Goal: Complete application form

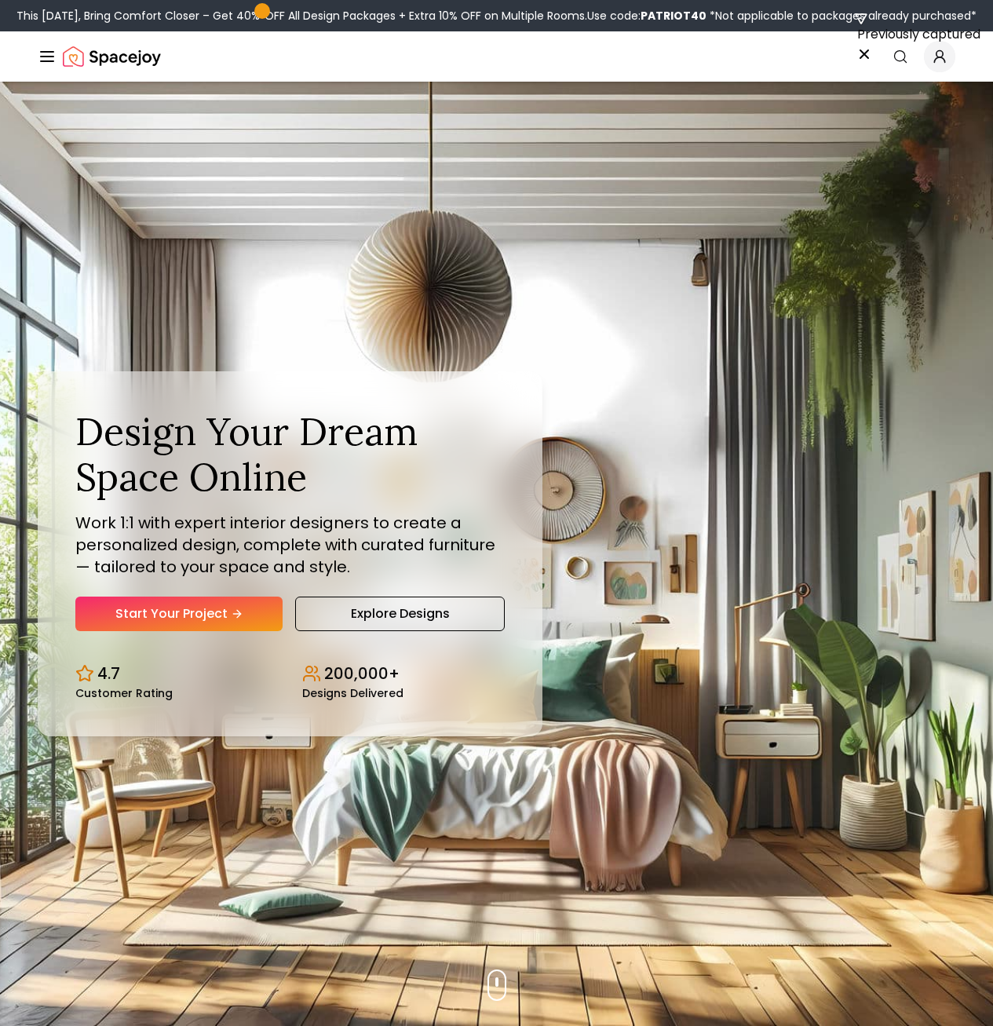
click at [0, 0] on link "Login" at bounding box center [0, 0] width 0 height 0
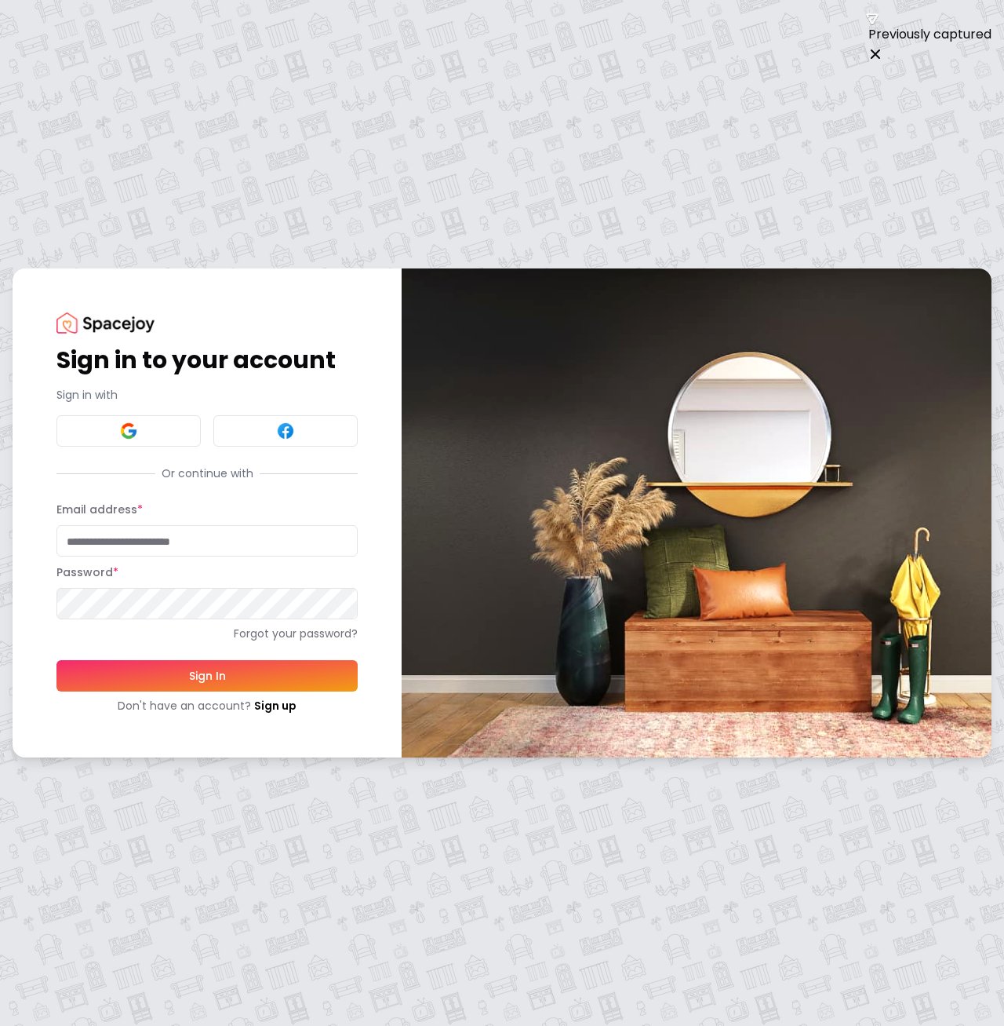
click at [290, 545] on input "Email address *" at bounding box center [207, 540] width 301 height 31
type input "**********"
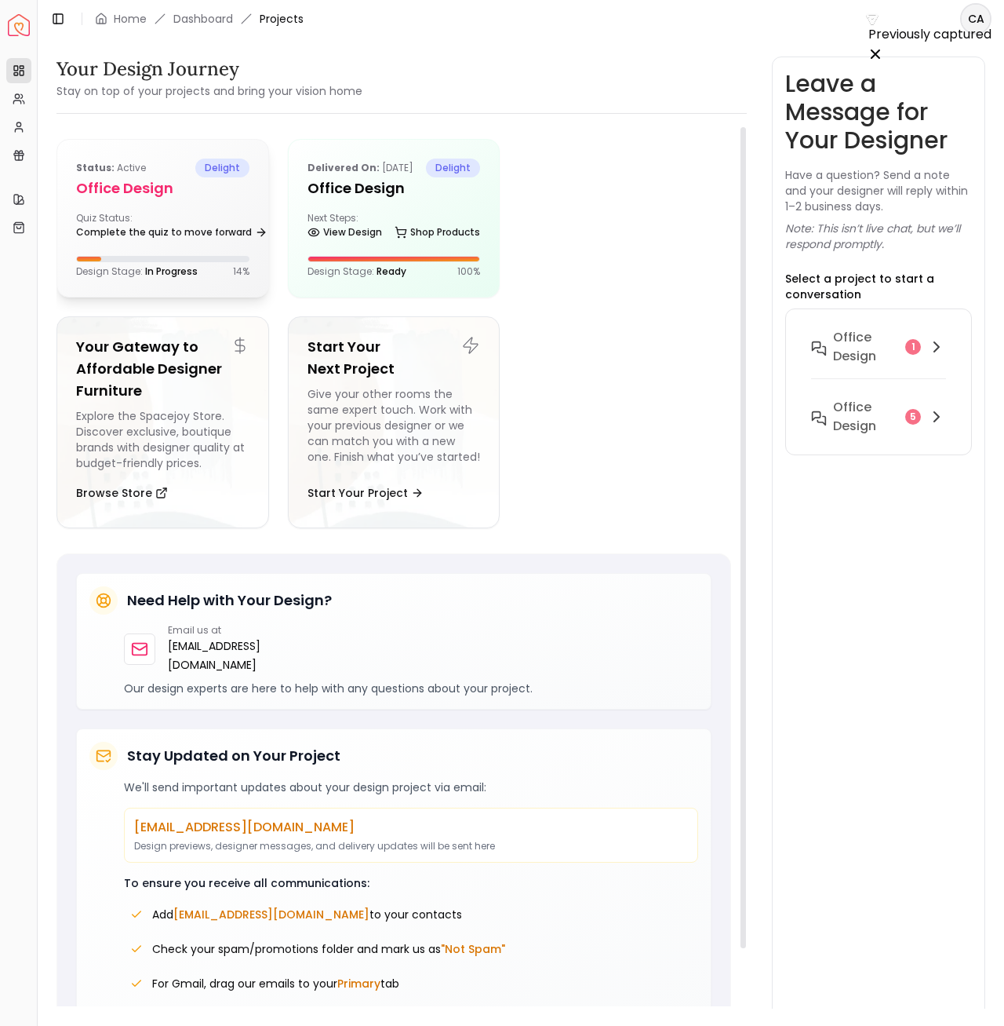
click at [594, 291] on div at bounding box center [625, 218] width 213 height 159
click at [205, 200] on div "Status: active delight Office design Quiz Status: Complete the quiz to move for…" at bounding box center [162, 218] width 211 height 157
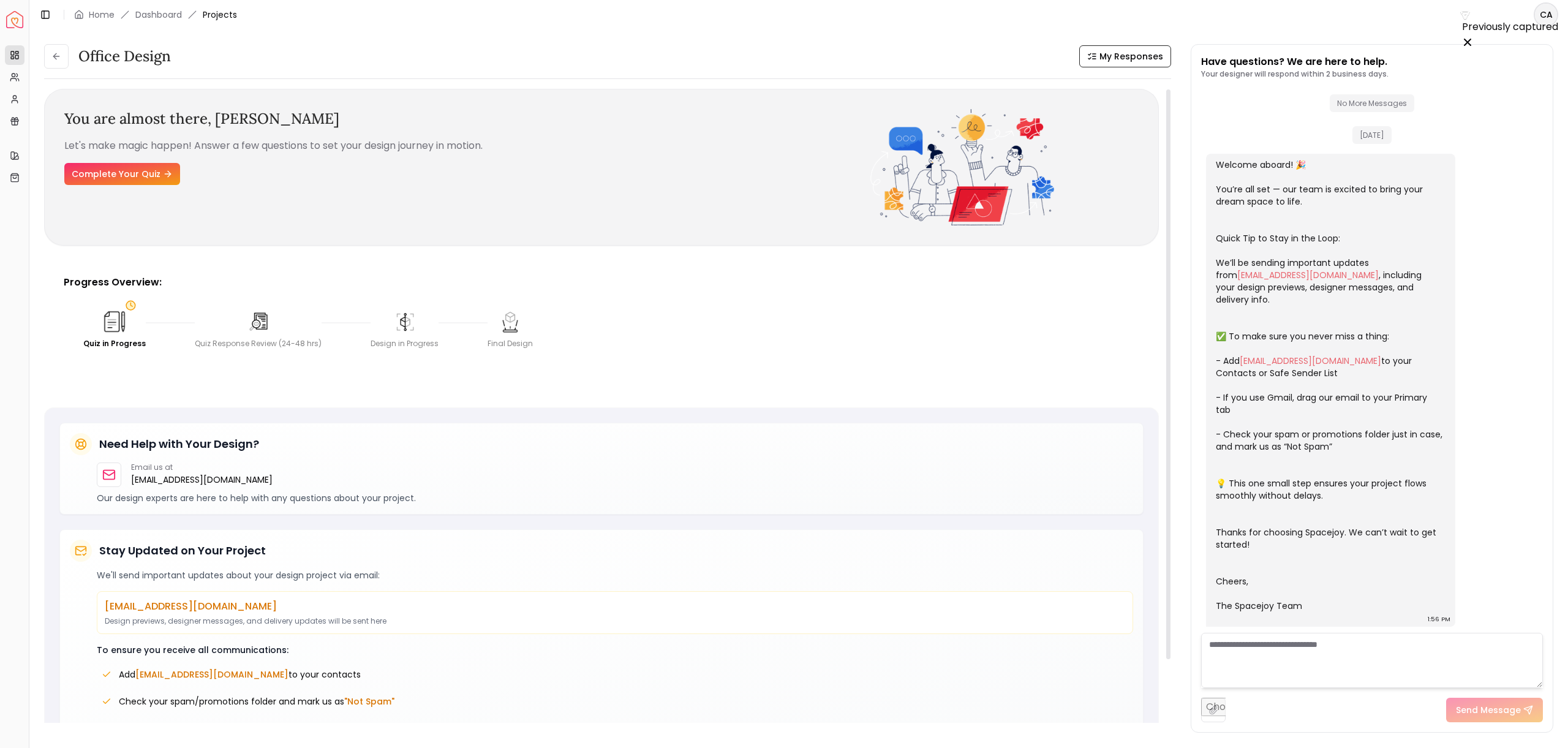
click at [133, 156] on div "You are almost there, [PERSON_NAME] Let's make magic happen! Answer a few quest…" at bounding box center [467, 167] width 806 height 116
click at [126, 165] on link "Complete Your Quiz" at bounding box center [122, 174] width 116 height 22
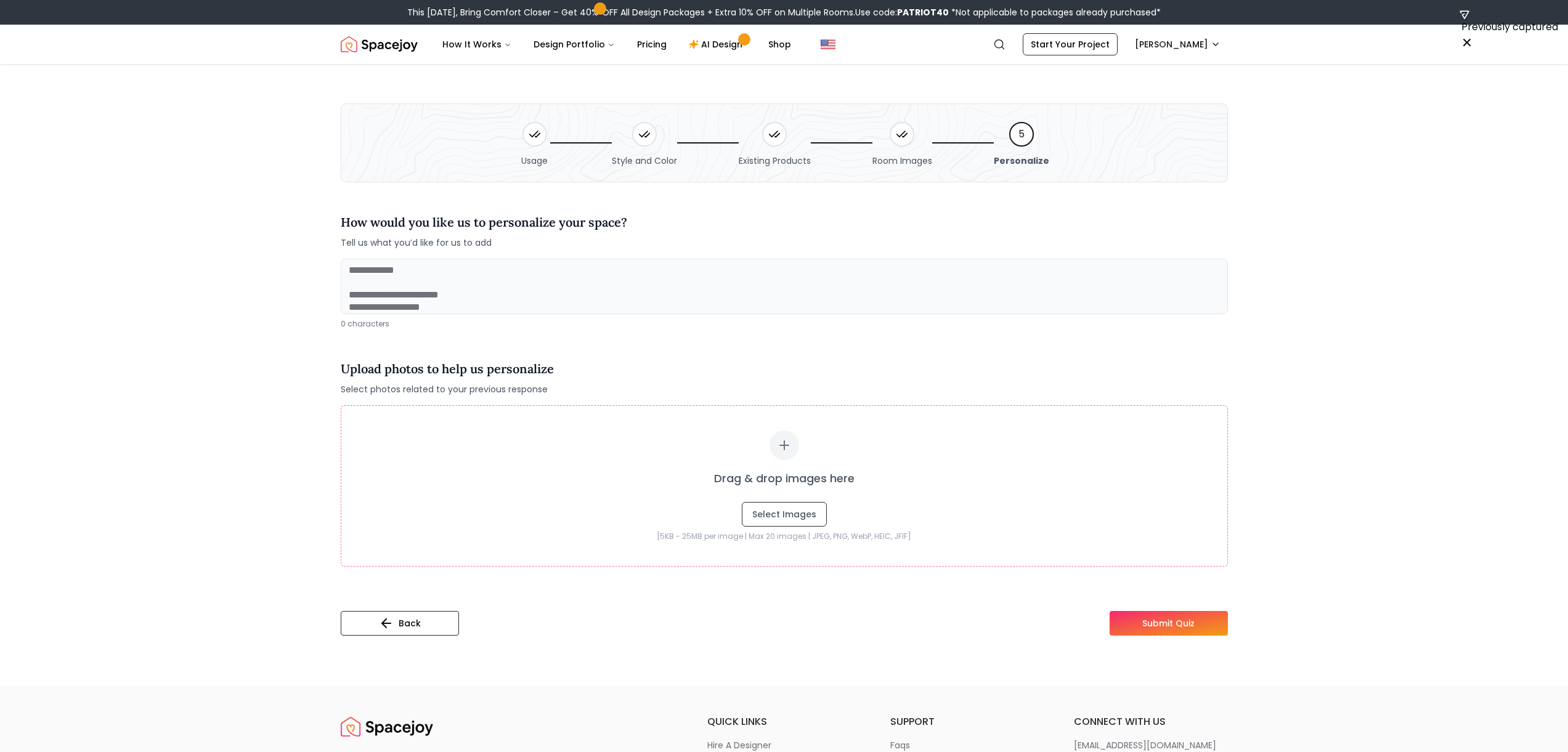
drag, startPoint x: 411, startPoint y: 266, endPoint x: 545, endPoint y: 312, distance: 141.7
click at [545, 312] on textarea at bounding box center [784, 287] width 887 height 56
click at [445, 617] on button "Back" at bounding box center [400, 622] width 119 height 24
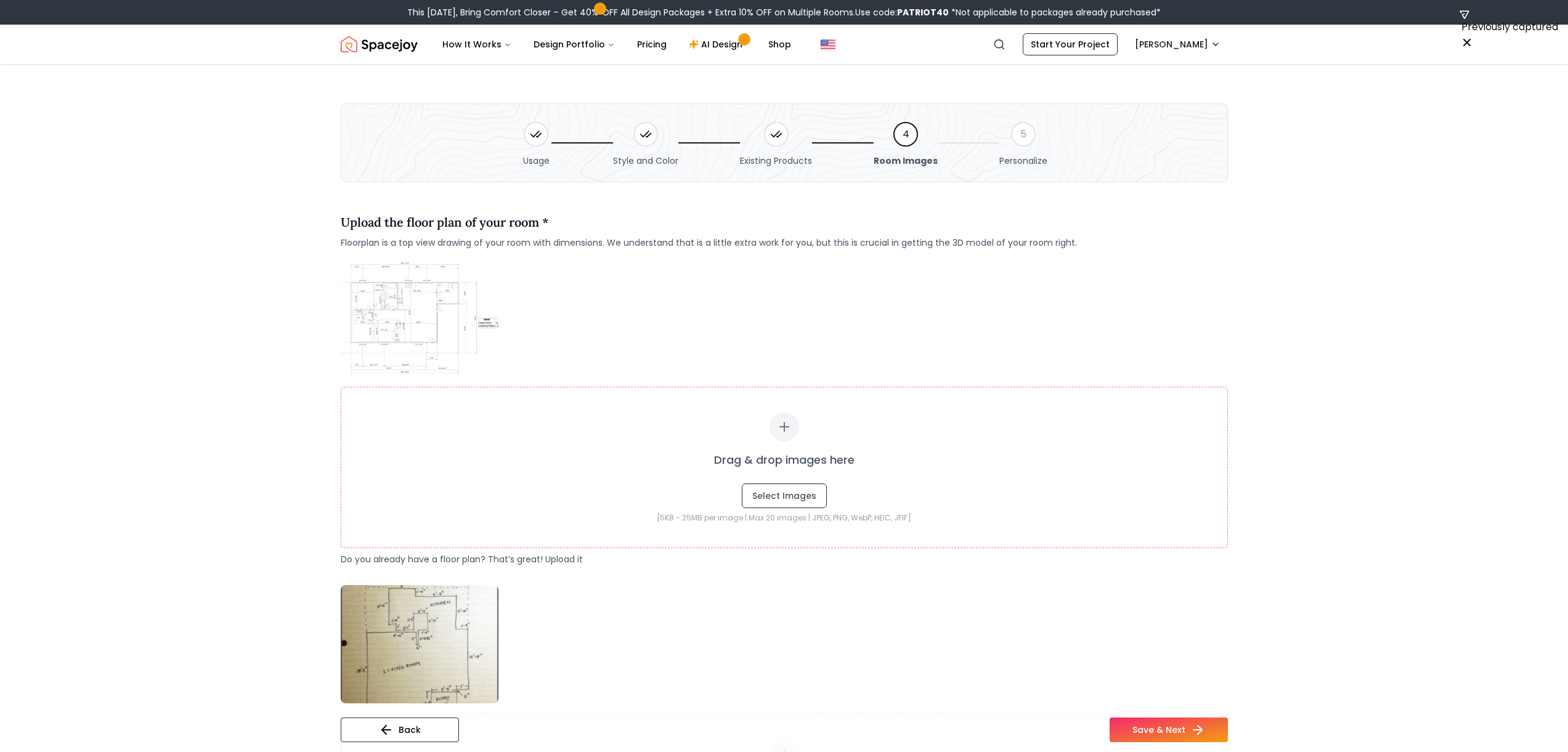
click at [419, 300] on img at bounding box center [419, 318] width 158 height 119
click at [426, 659] on img at bounding box center [419, 644] width 158 height 119
click at [433, 635] on img at bounding box center [419, 644] width 158 height 119
click at [444, 611] on img at bounding box center [419, 644] width 158 height 119
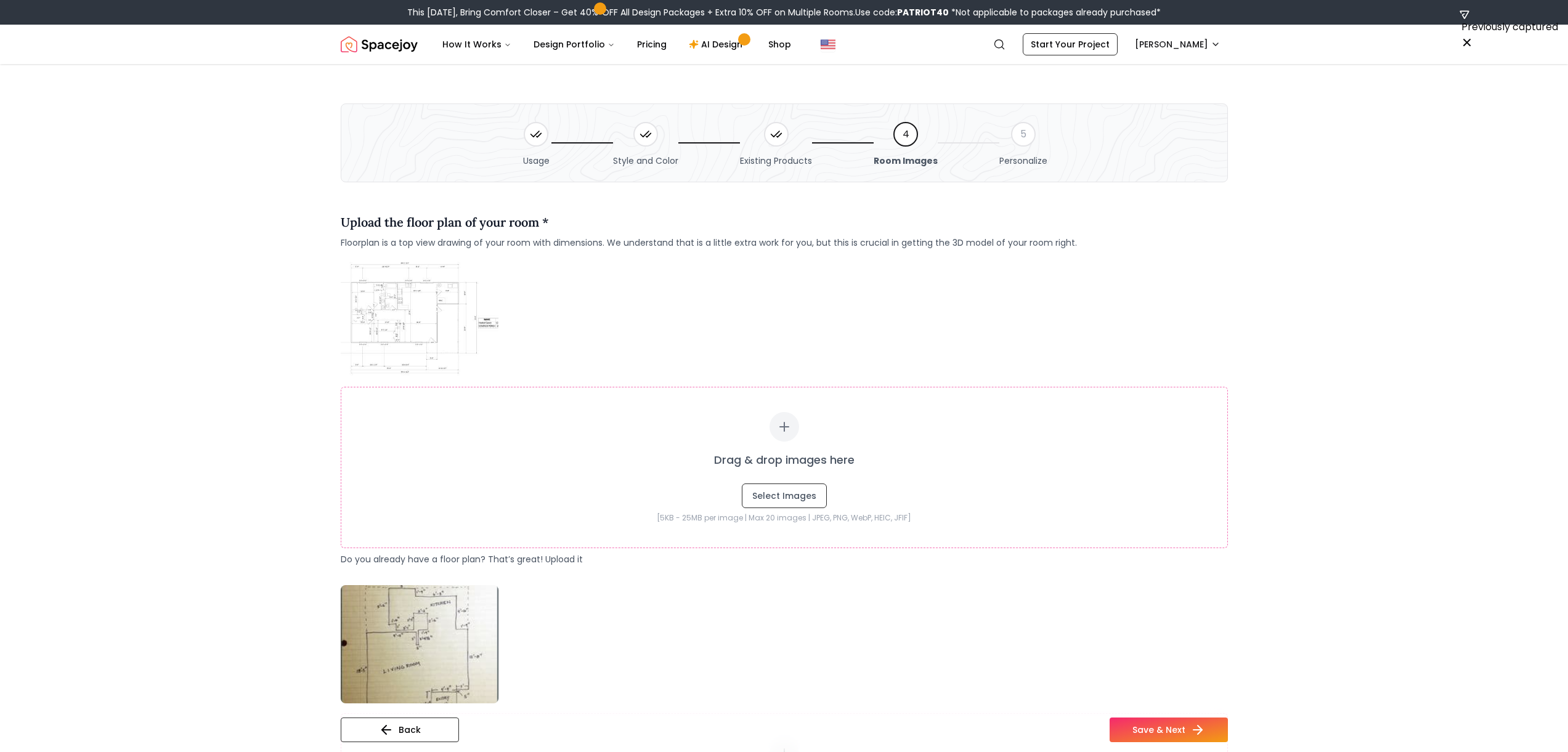
click at [438, 324] on img at bounding box center [419, 318] width 158 height 119
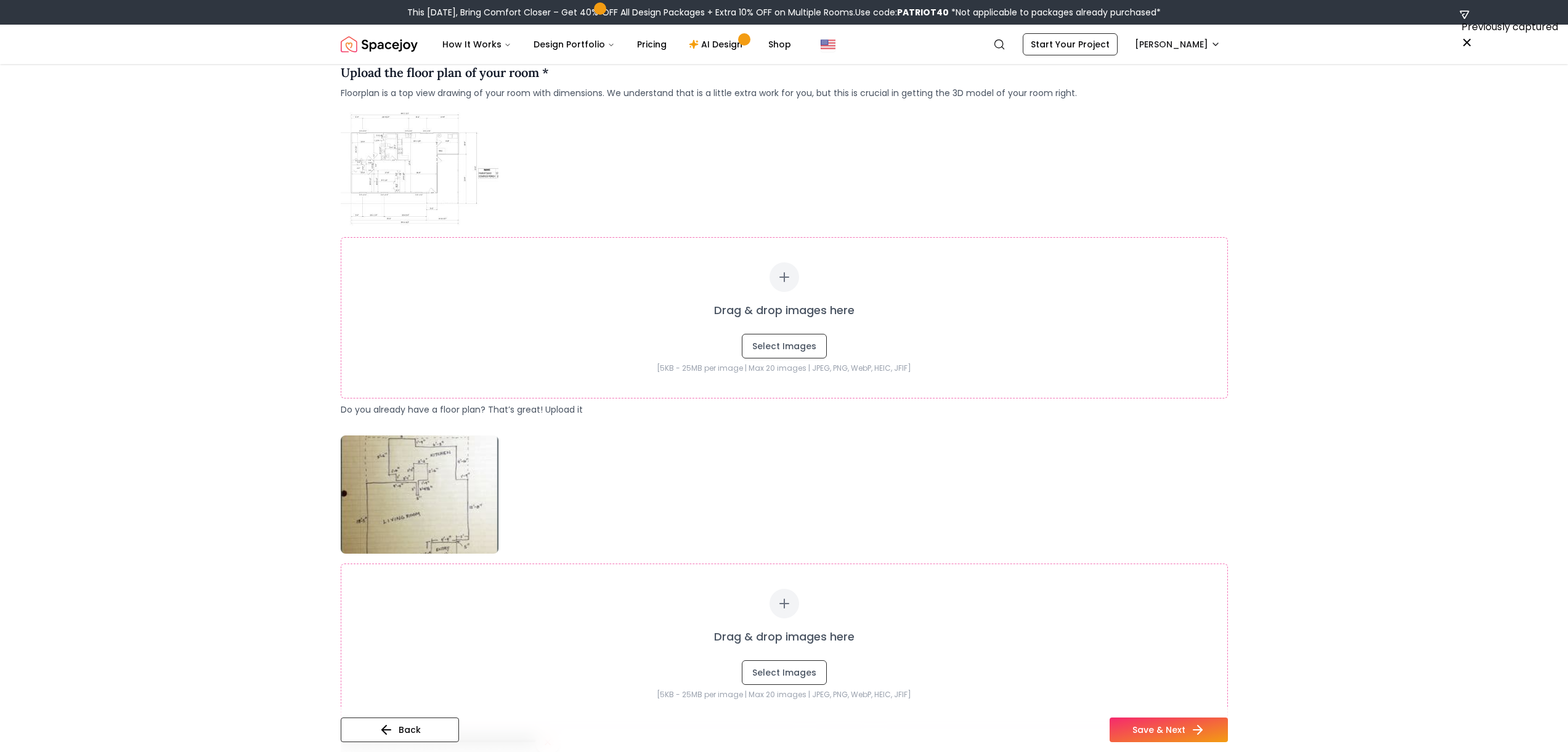
scroll to position [2, 0]
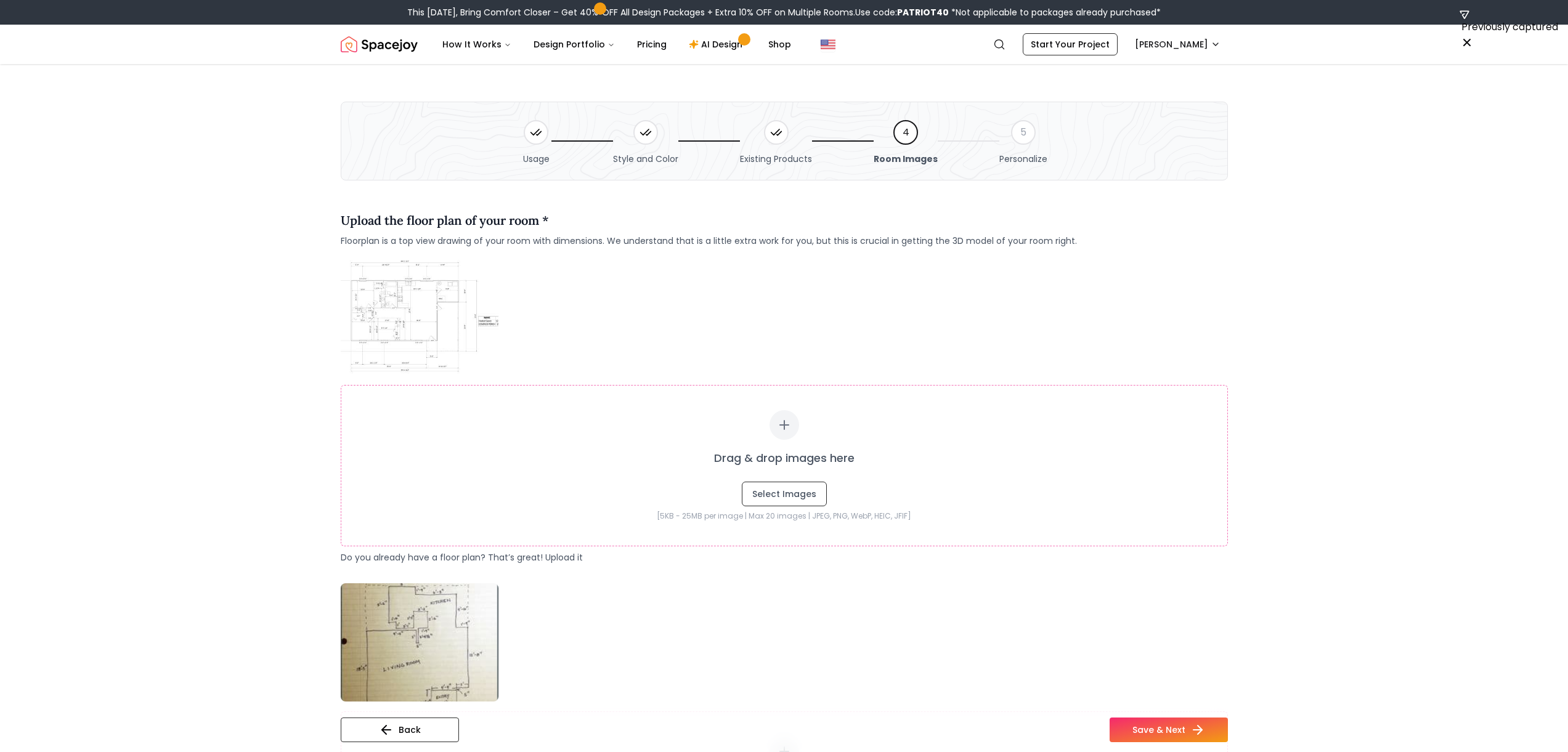
click at [427, 608] on img at bounding box center [419, 642] width 158 height 119
click at [400, 655] on img at bounding box center [419, 642] width 158 height 119
click at [390, 334] on img at bounding box center [419, 316] width 158 height 119
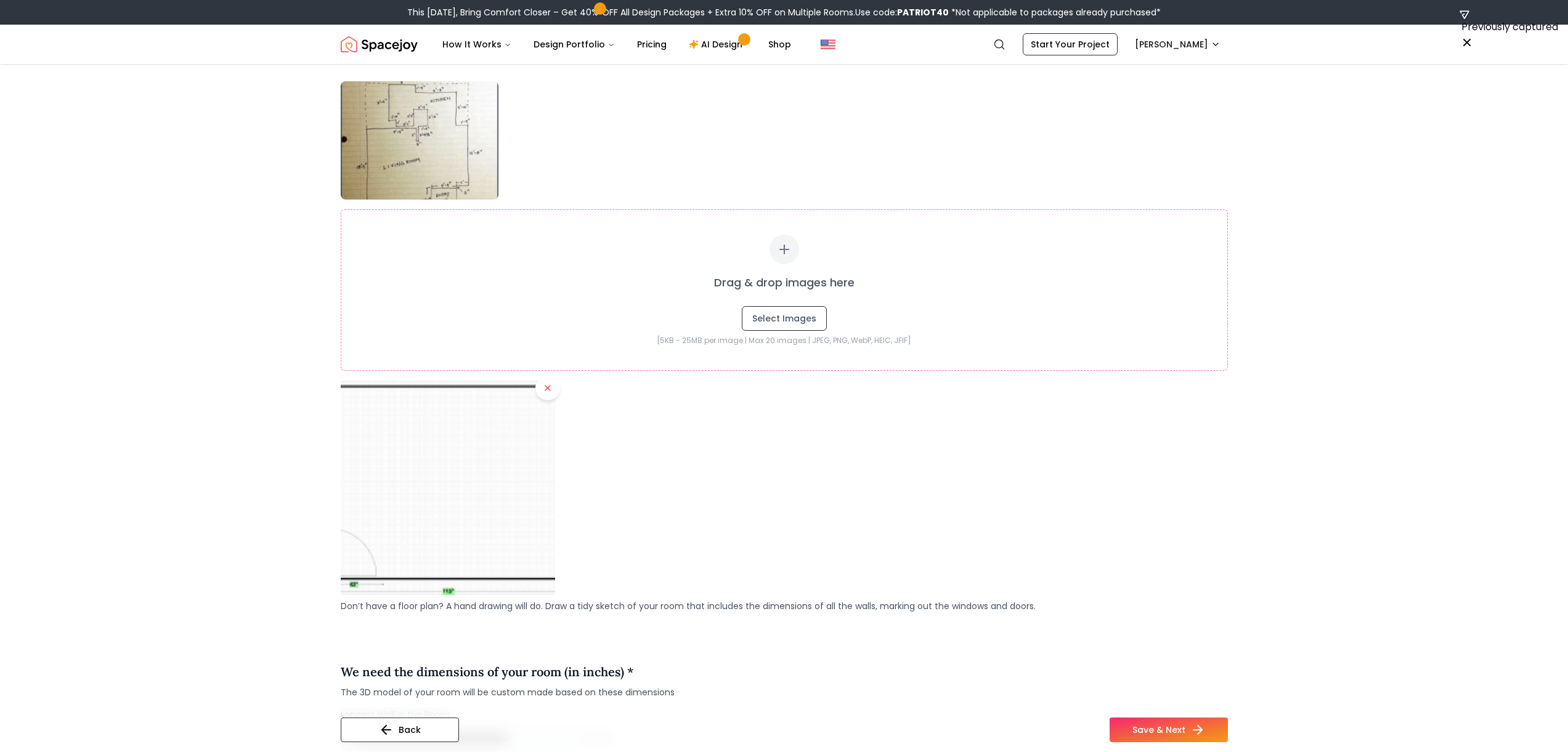
scroll to position [511, 0]
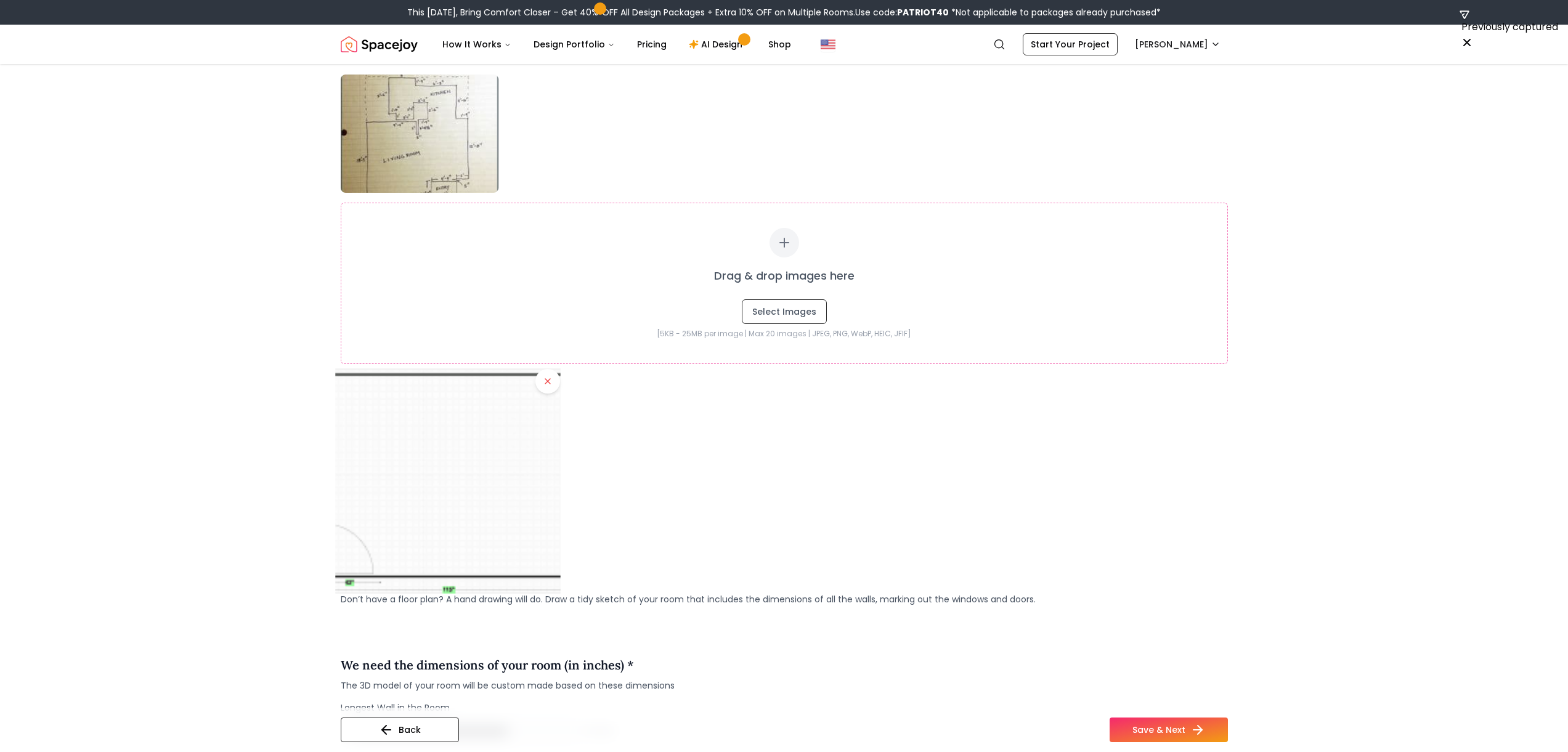
click at [383, 522] on img at bounding box center [448, 480] width 225 height 225
click at [393, 477] on img at bounding box center [448, 480] width 225 height 225
click at [394, 476] on img at bounding box center [448, 480] width 225 height 225
click at [397, 727] on button "Back" at bounding box center [400, 729] width 119 height 24
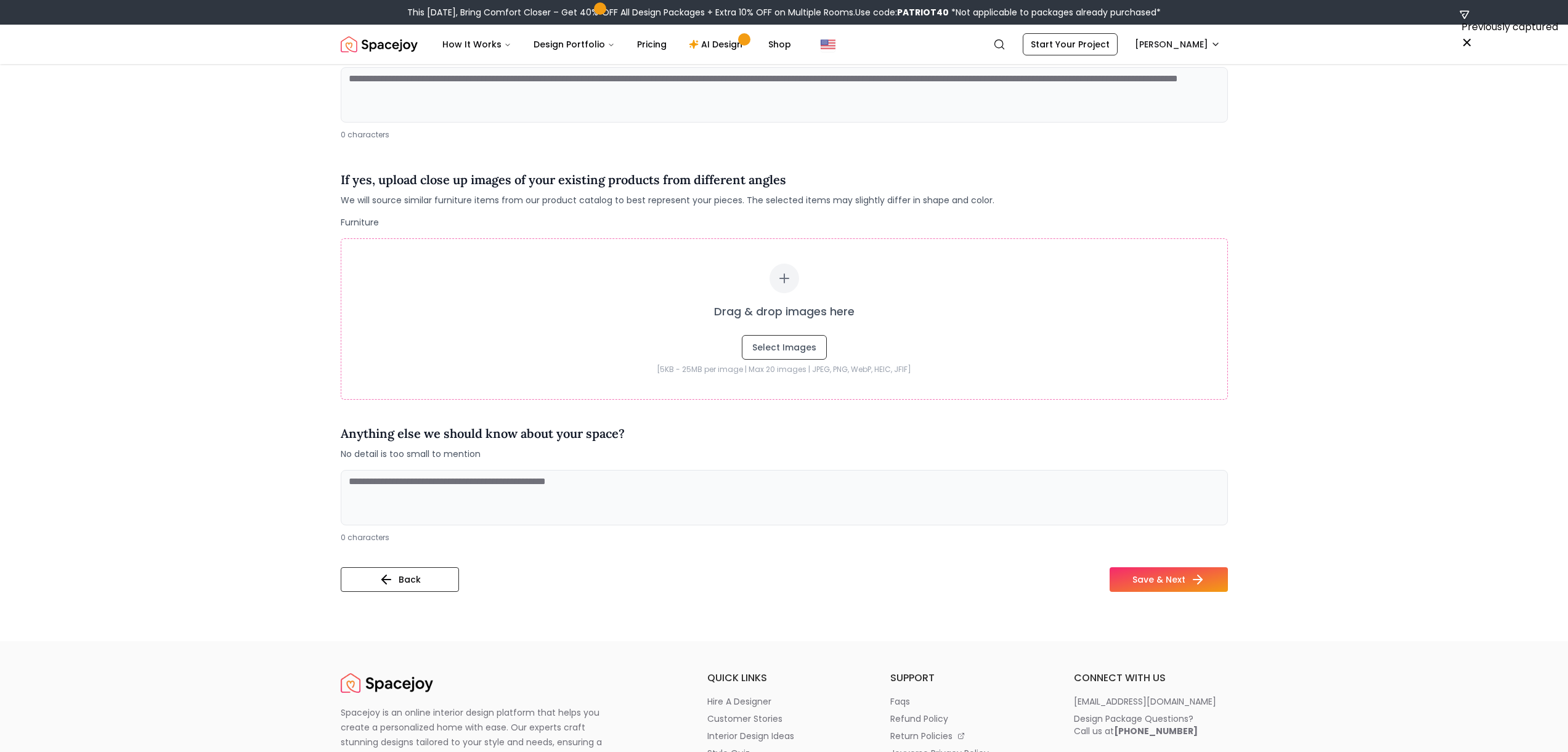
scroll to position [226, 0]
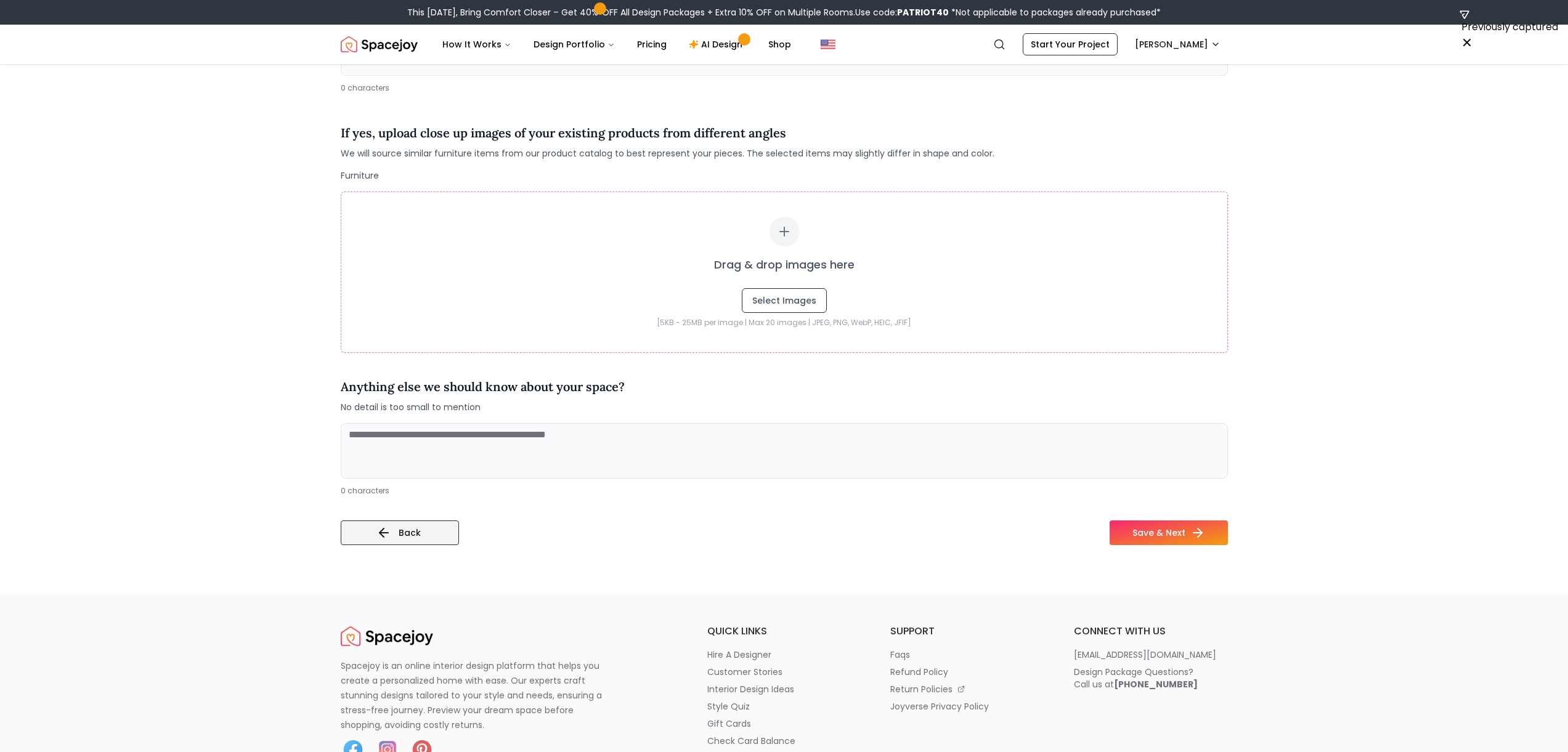
click at [442, 530] on button "Back" at bounding box center [400, 532] width 119 height 24
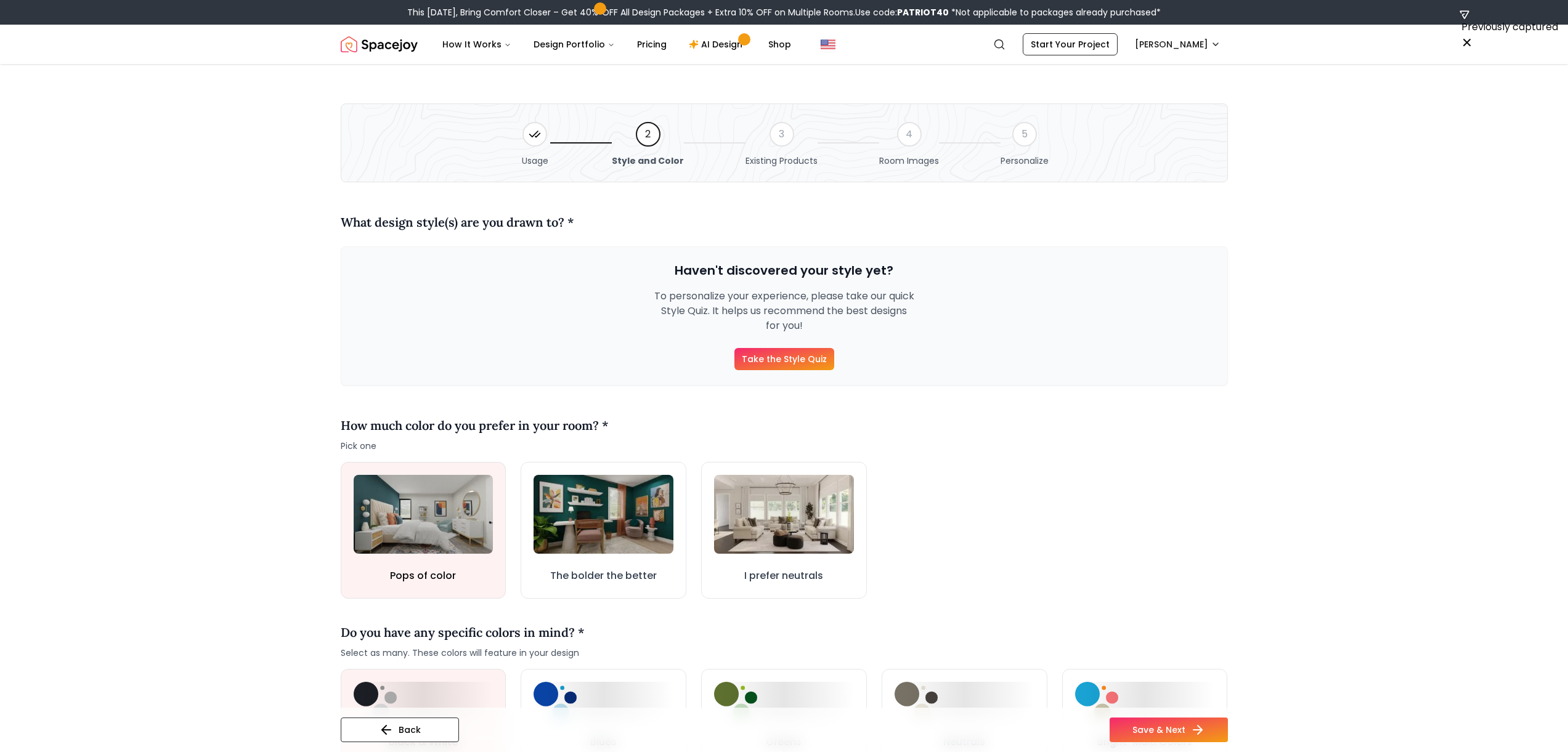
click at [529, 136] on div at bounding box center [534, 133] width 24 height 24
click at [532, 135] on icon at bounding box center [534, 133] width 8 height 5
drag, startPoint x: 533, startPoint y: 135, endPoint x: 521, endPoint y: 162, distance: 29.5
click at [532, 138] on icon at bounding box center [535, 134] width 13 height 13
click at [519, 170] on div "Usage 2 Style and Color 3 Existing Products 4 Room Images 5 Personalize" at bounding box center [784, 143] width 887 height 78
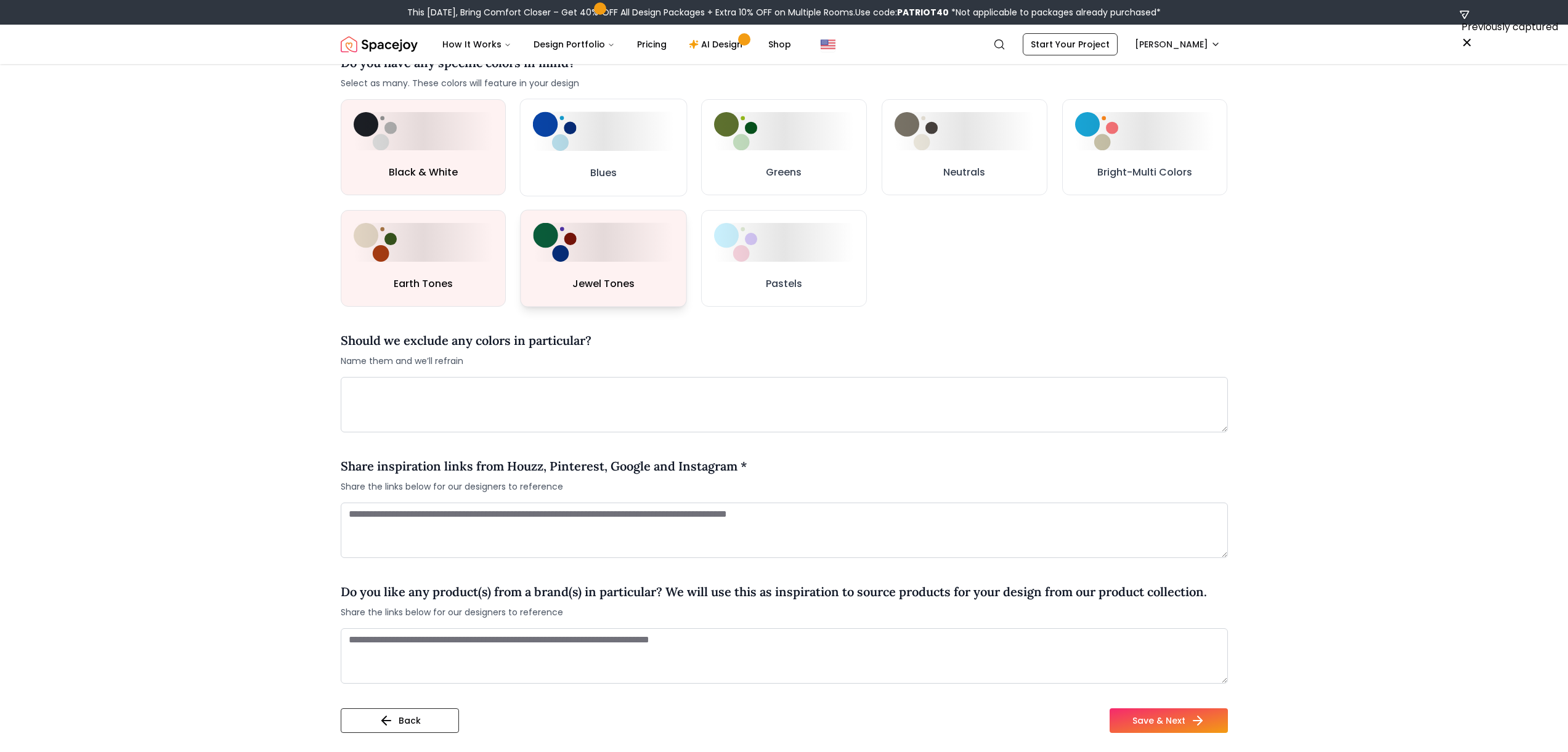
scroll to position [637, 0]
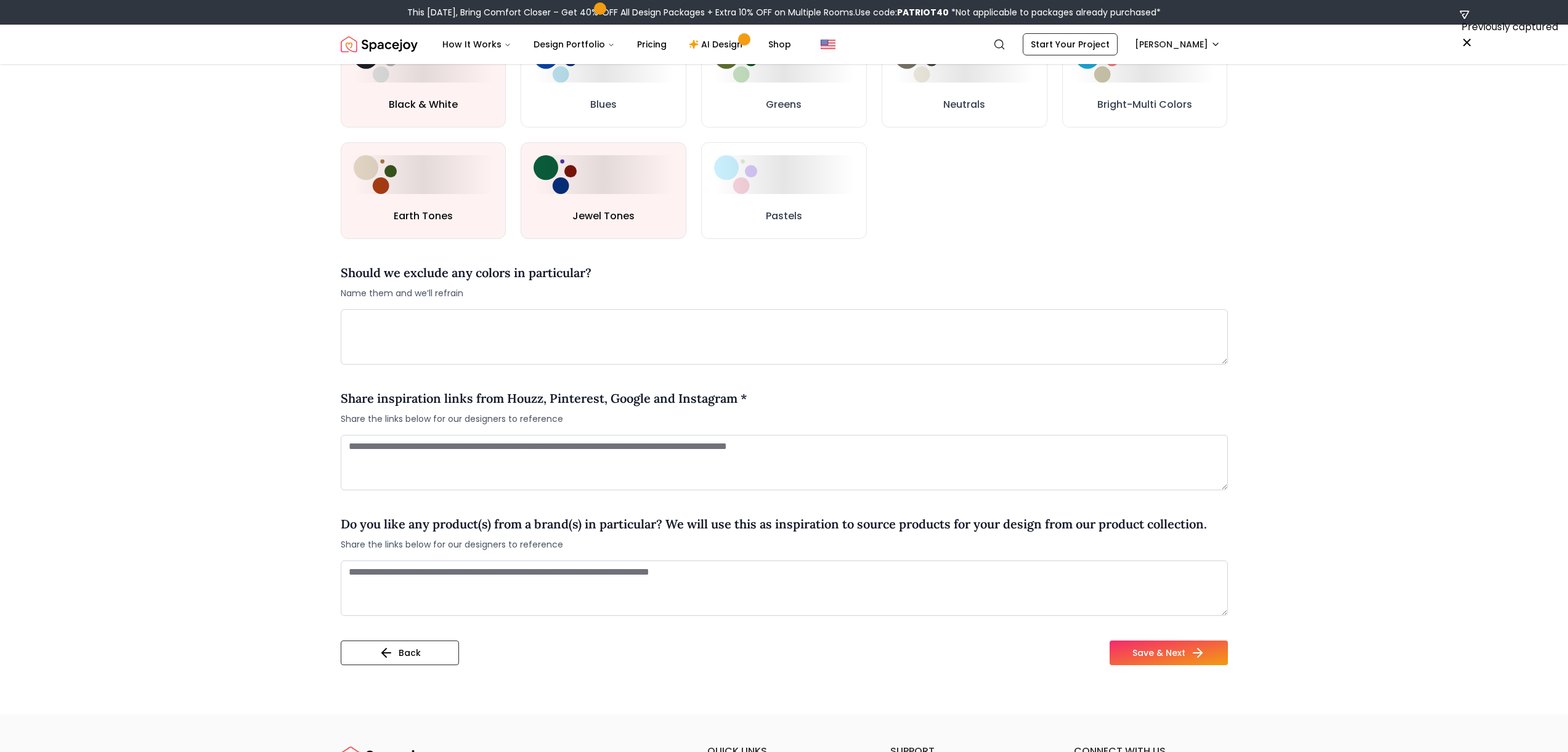
click at [404, 689] on div "Usage 2 Style and Color 3 Existing Products 4 Room Images 5 Personalize What de…" at bounding box center [784, 70] width 946 height 1288
click at [402, 661] on button "Back" at bounding box center [400, 652] width 119 height 24
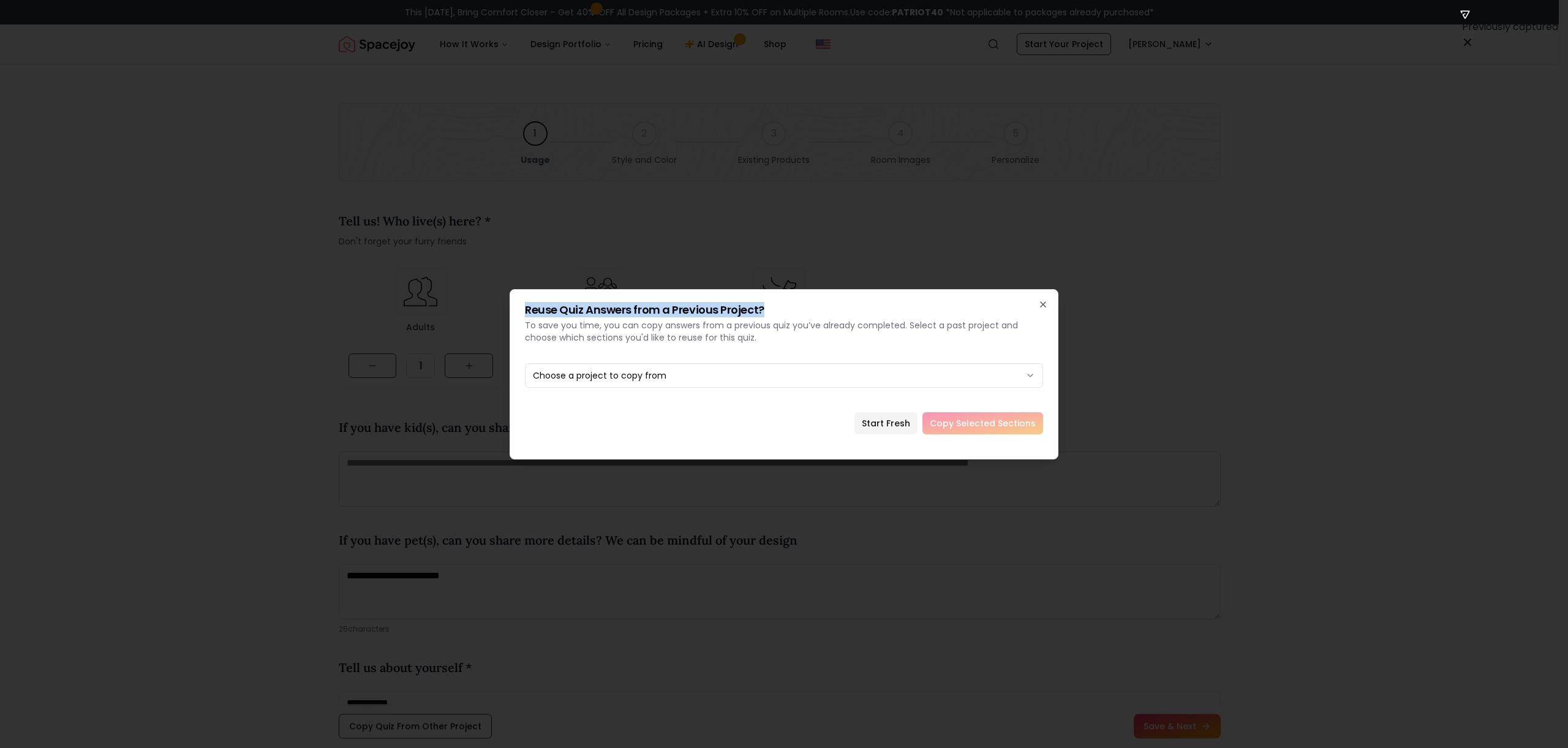
click at [784, 302] on div "Reuse Quiz Answers from a Previous Project? To save you time, you can copy answ…" at bounding box center [784, 374] width 549 height 170
click at [784, 300] on div "Reuse Quiz Answers from a Previous Project? To save you time, you can copy answ…" at bounding box center [784, 374] width 549 height 170
click at [784, 301] on div "Reuse Quiz Answers from a Previous Project? To save you time, you can copy answ…" at bounding box center [784, 374] width 549 height 170
click at [784, 301] on icon "button" at bounding box center [1043, 305] width 10 height 10
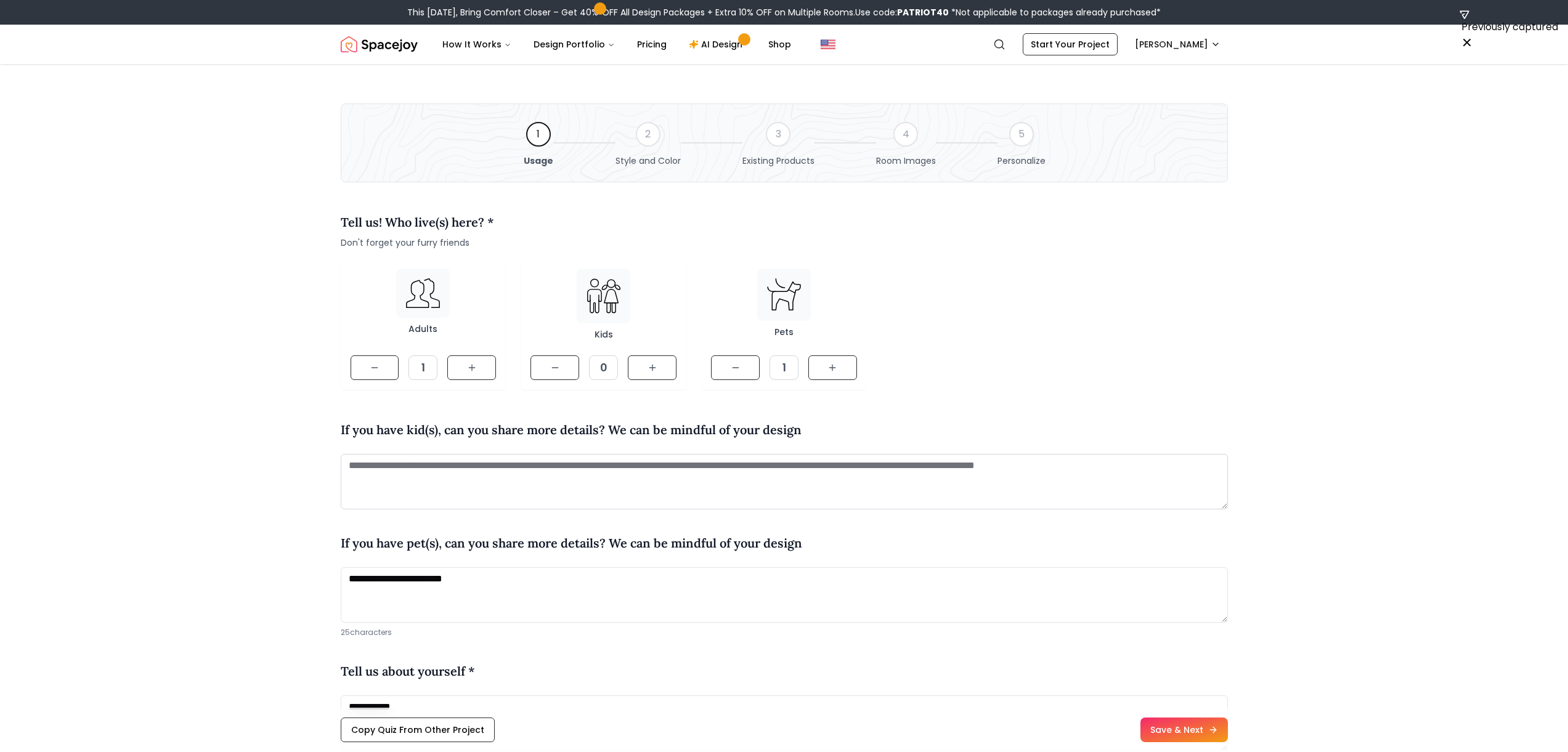
click at [426, 555] on div "If you have pet(s), can you share more details? We can be mindful of your design" at bounding box center [572, 546] width 462 height 24
click at [402, 577] on textarea "**********" at bounding box center [784, 595] width 887 height 56
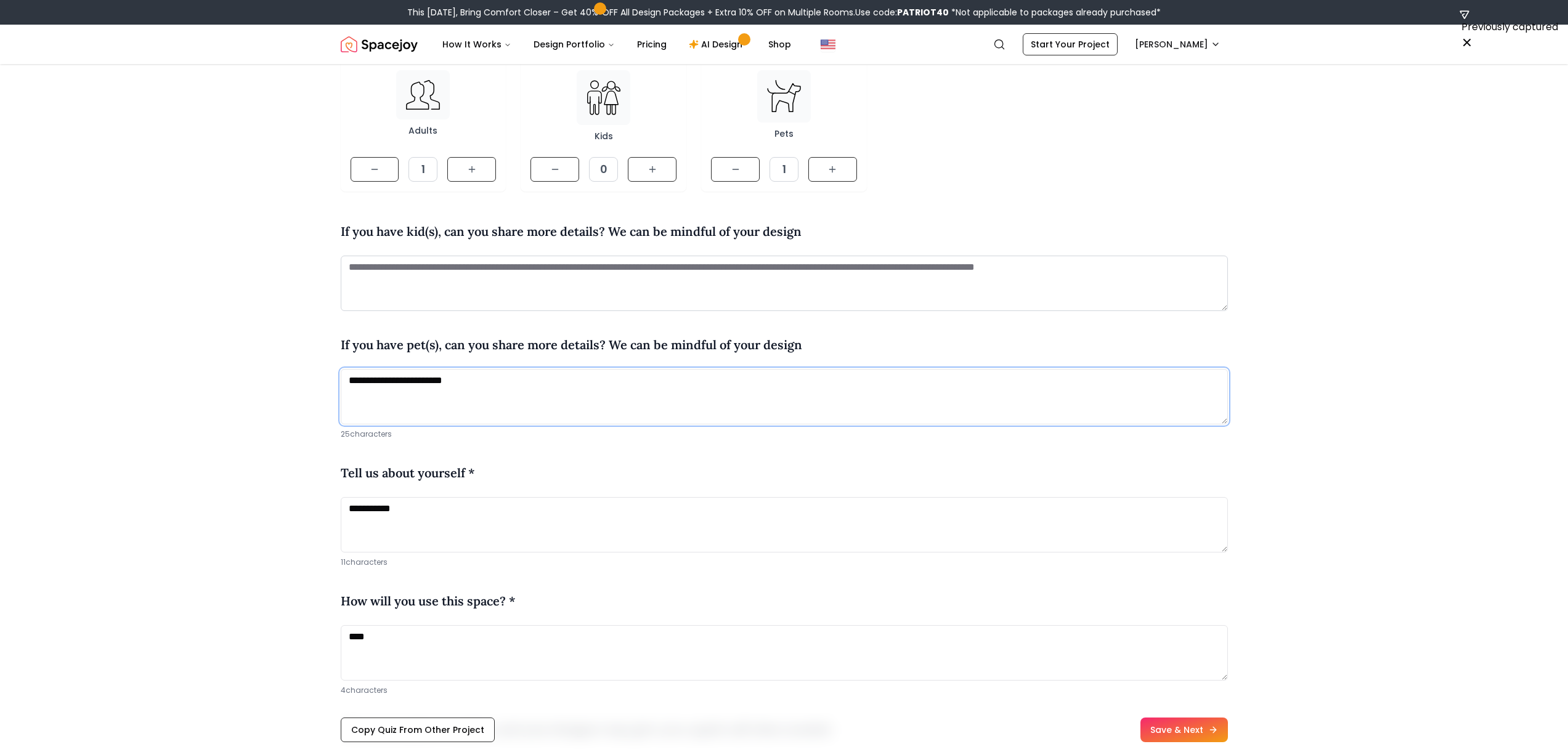
scroll to position [195, 0]
click at [386, 509] on textarea "**********" at bounding box center [784, 528] width 887 height 56
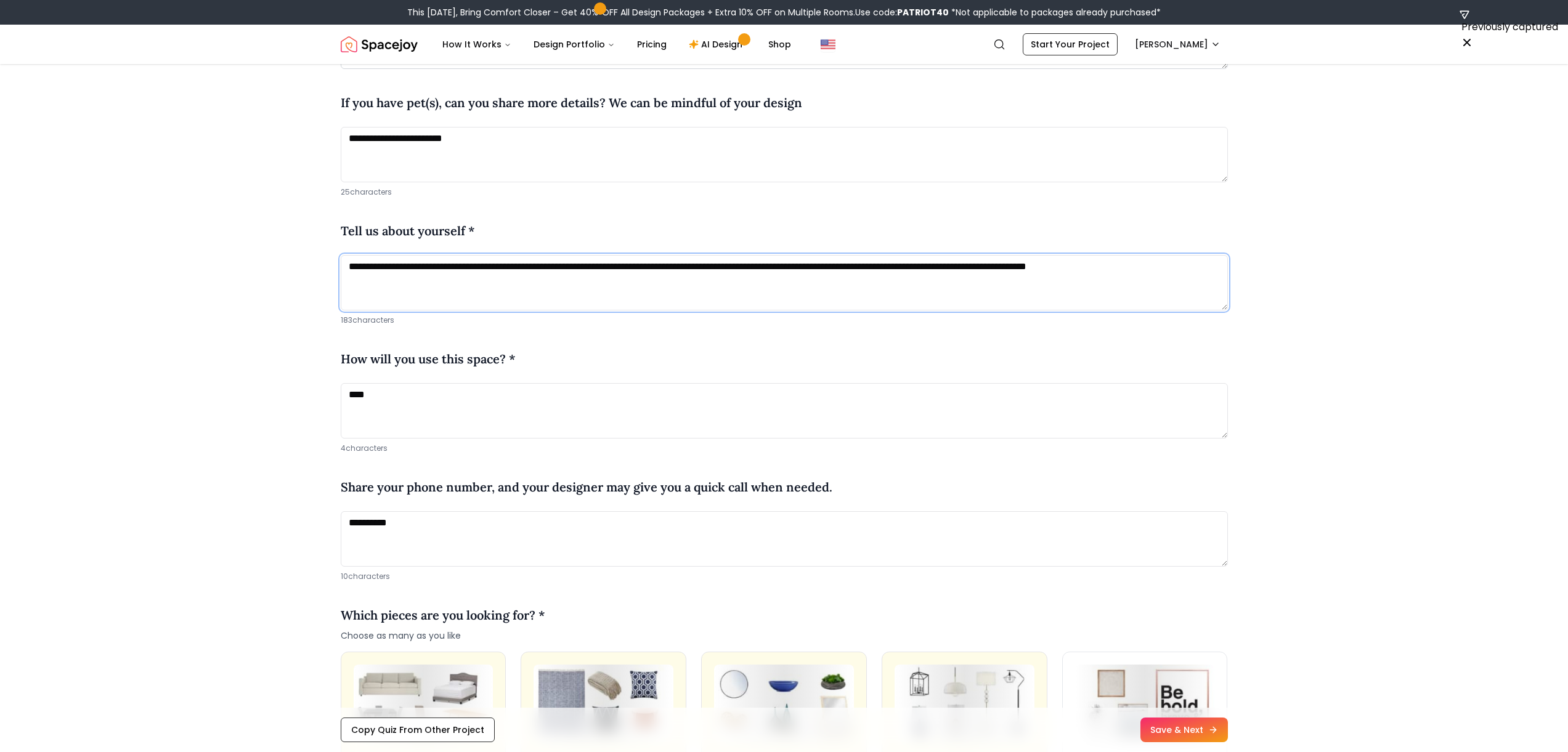
scroll to position [505, 0]
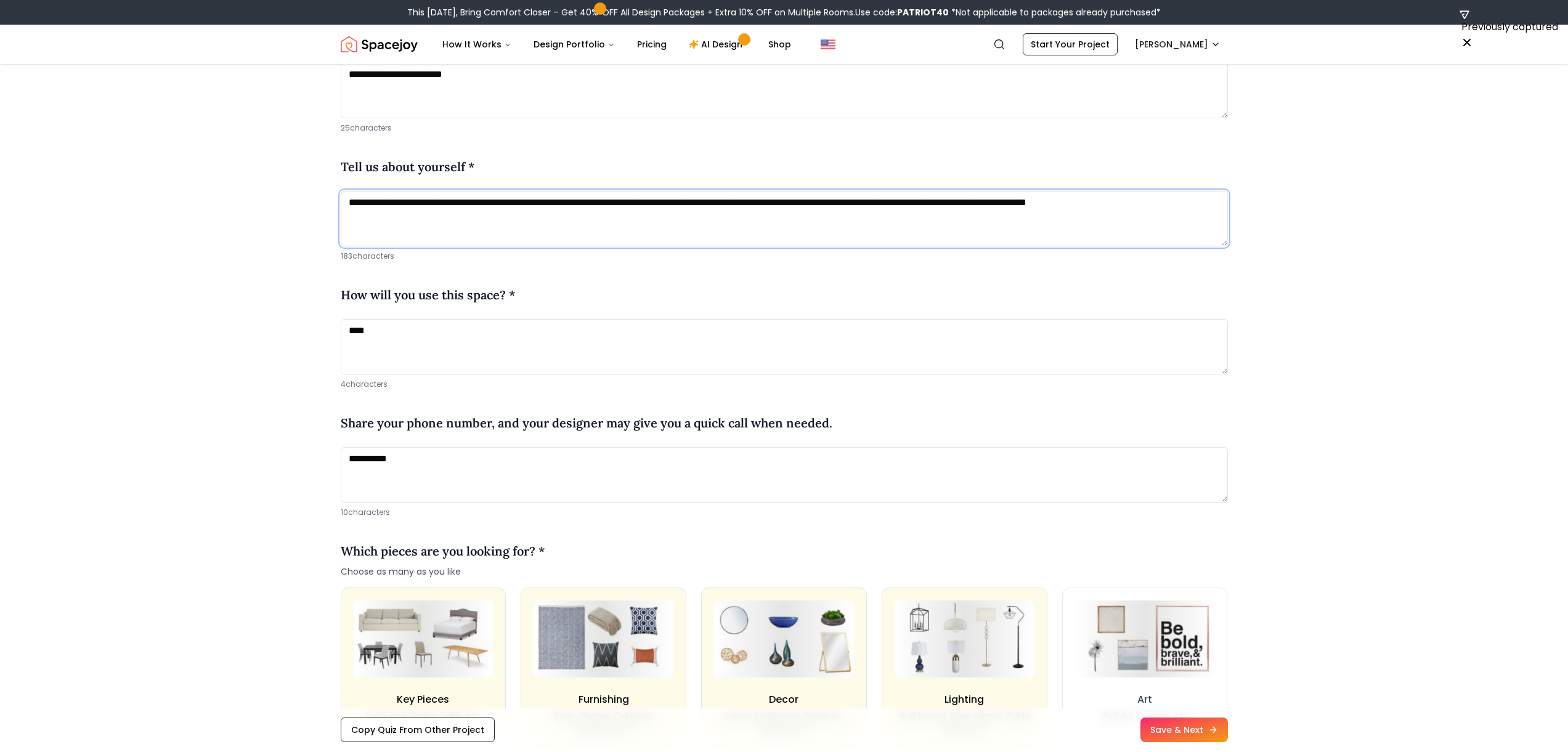
type textarea "**********"
click at [411, 343] on textarea "****" at bounding box center [784, 346] width 887 height 56
type textarea "**********"
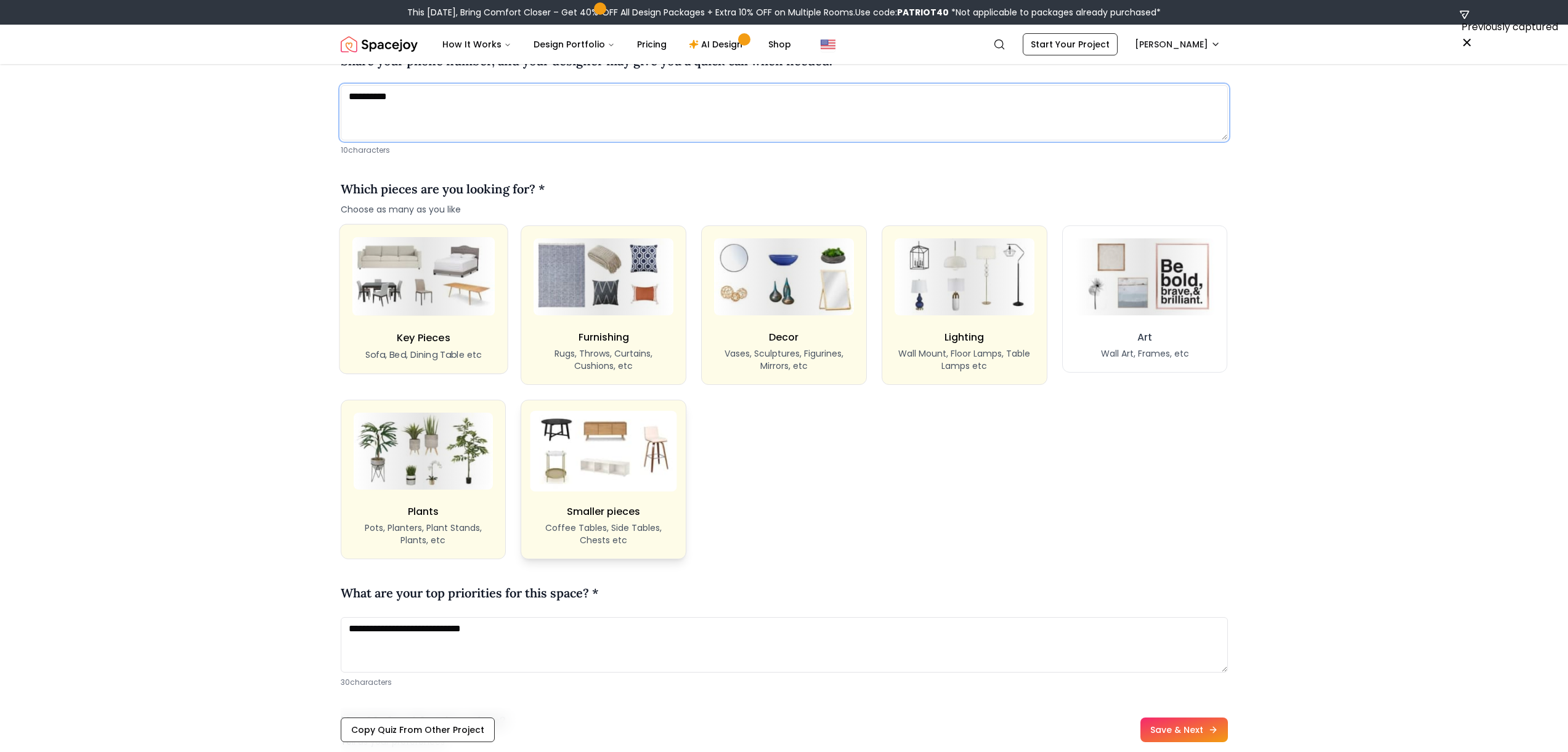
scroll to position [930, 0]
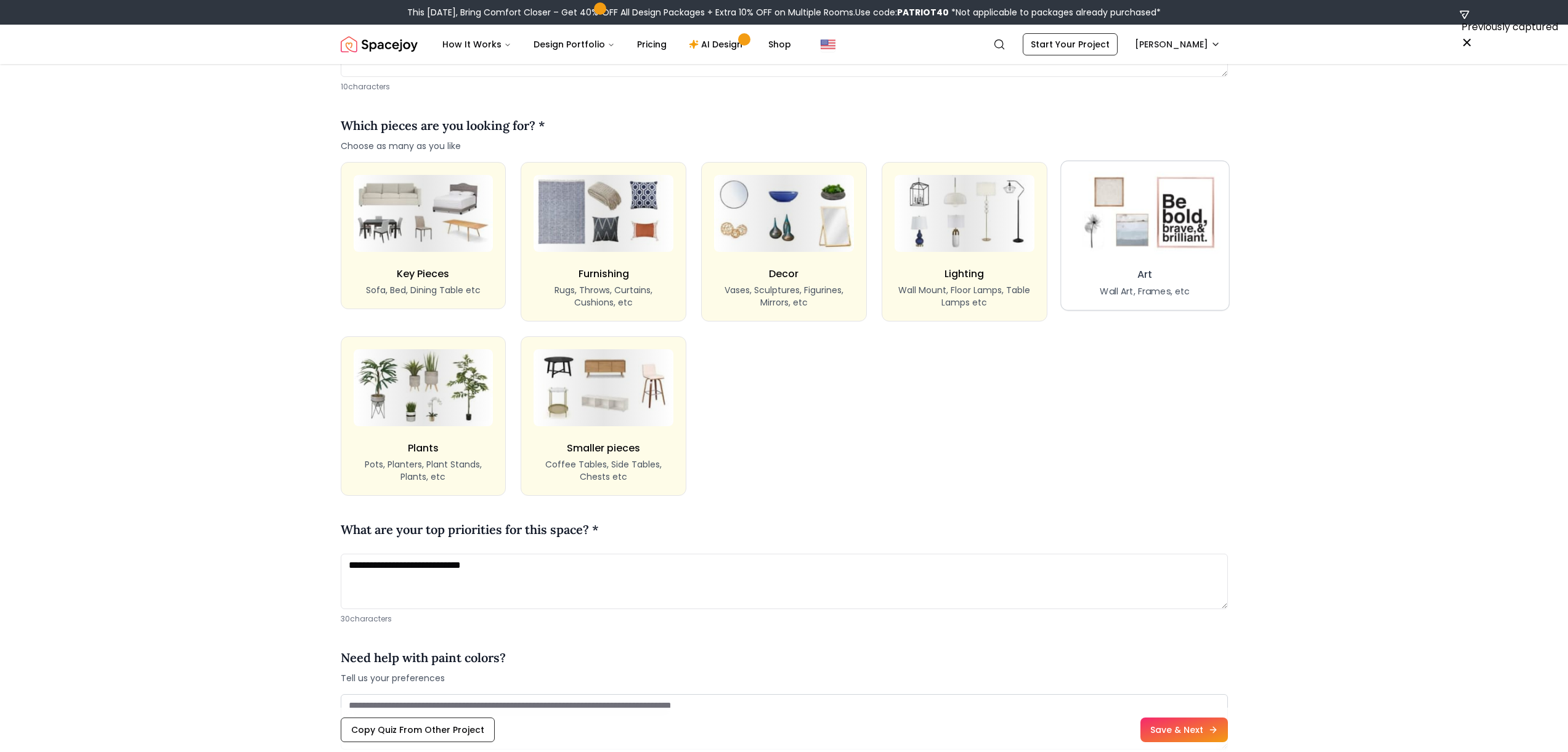
click at [788, 219] on img at bounding box center [1145, 213] width 150 height 82
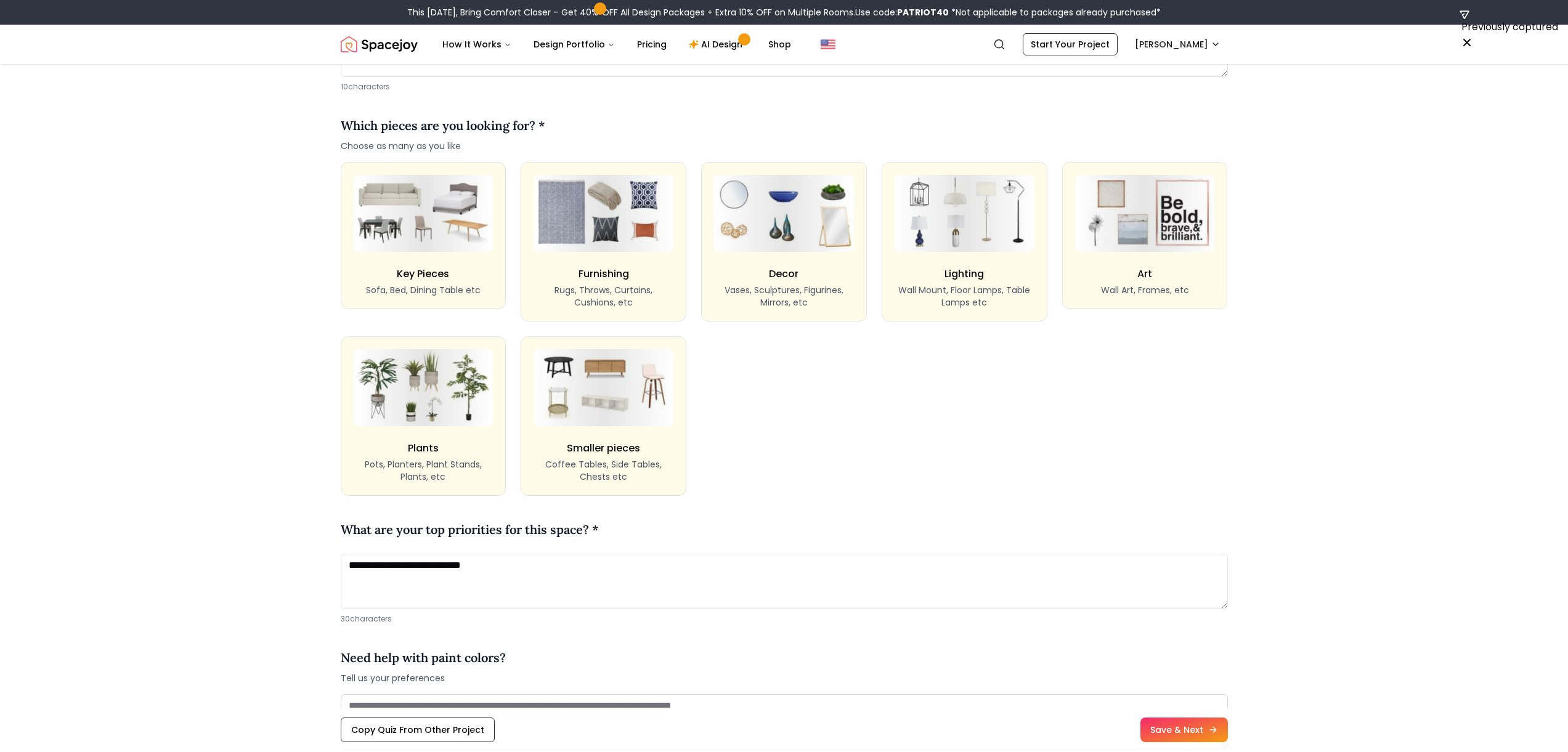
scroll to position [1075, 0]
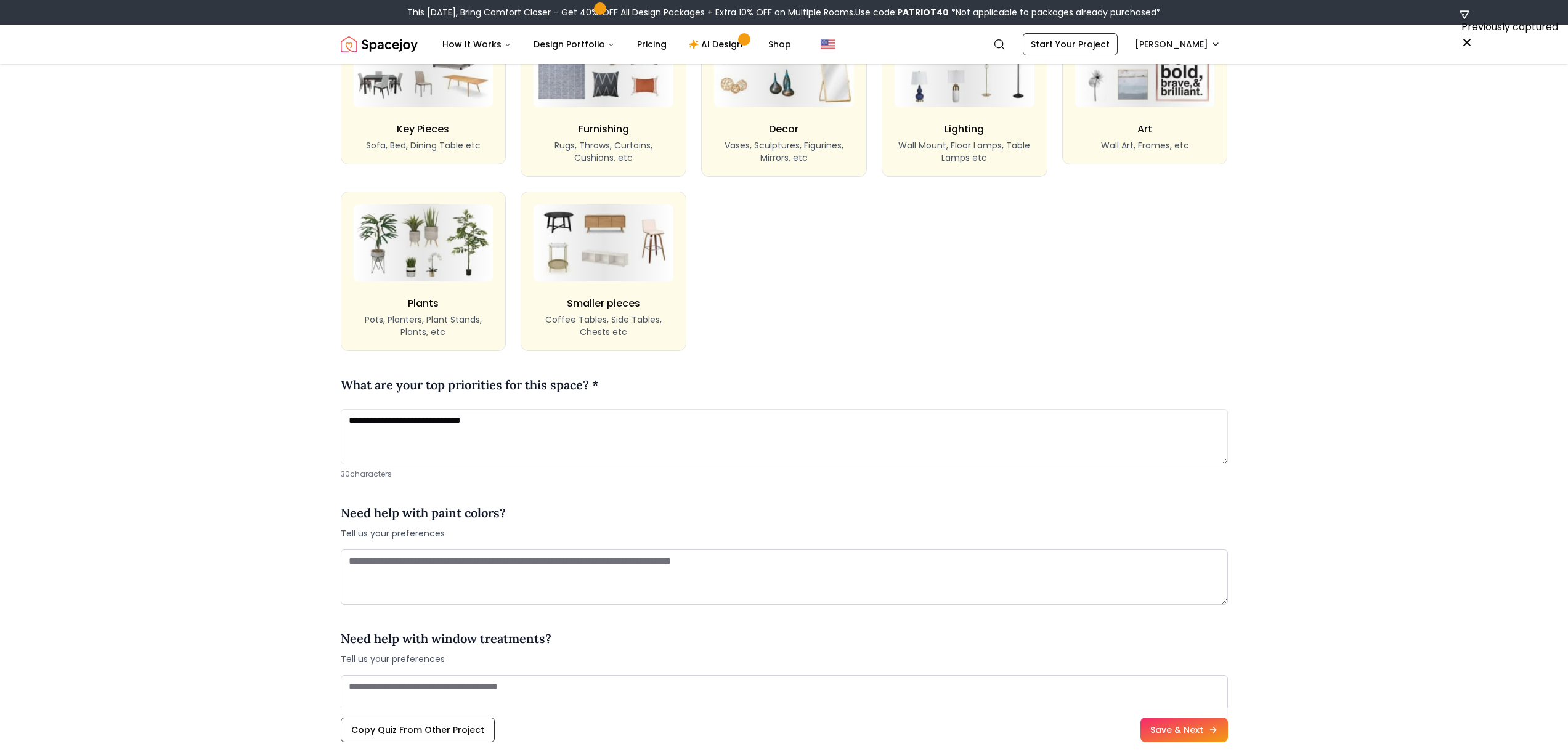
click at [403, 382] on h4 "What are your top priorities for this space? *" at bounding box center [470, 385] width 258 height 19
click at [511, 384] on h4 "What are your top priorities for this space? *" at bounding box center [470, 385] width 258 height 19
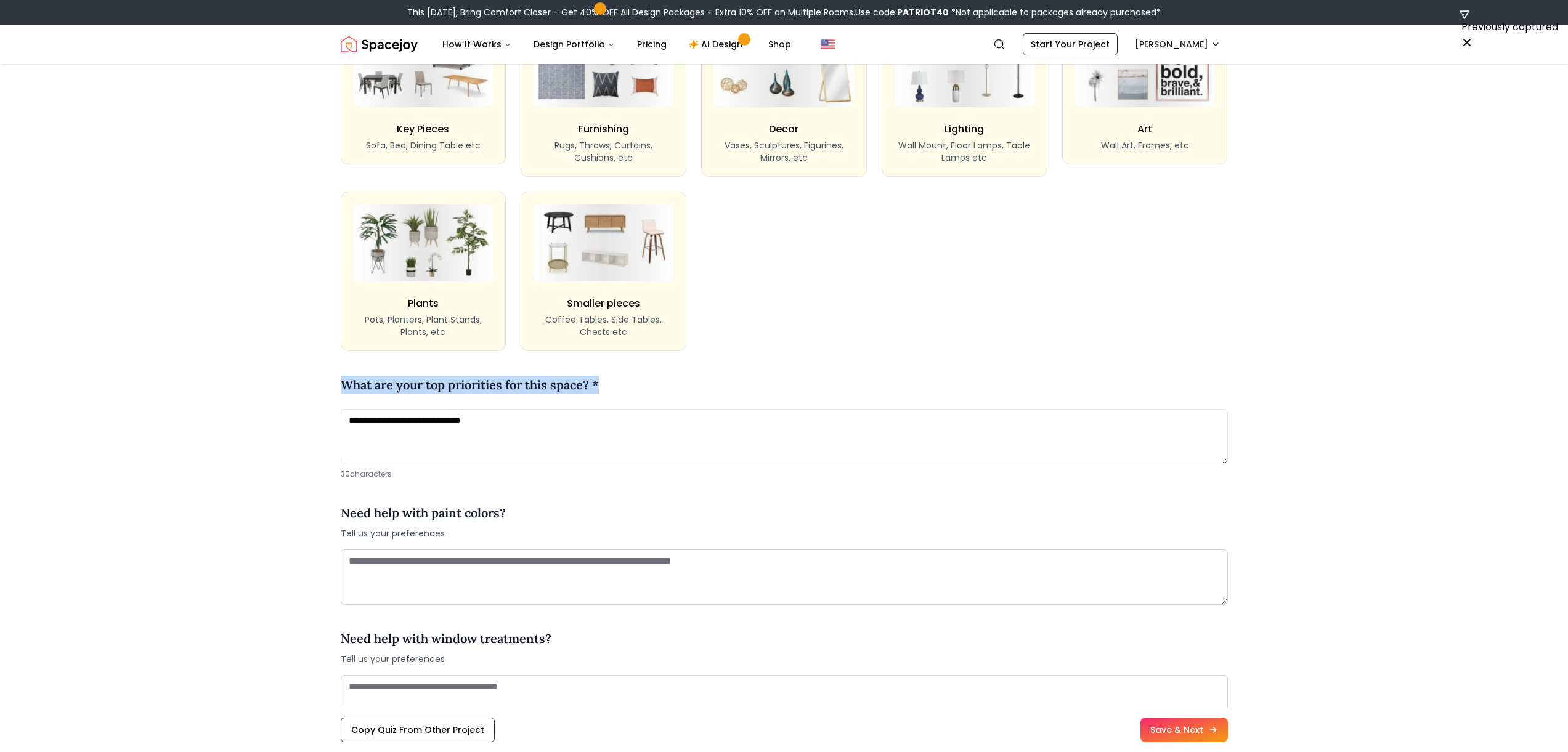
click at [511, 384] on h4 "What are your top priorities for this space? *" at bounding box center [470, 385] width 258 height 19
click at [506, 422] on textarea "**********" at bounding box center [784, 436] width 887 height 56
click at [508, 418] on textarea "**********" at bounding box center [784, 436] width 887 height 56
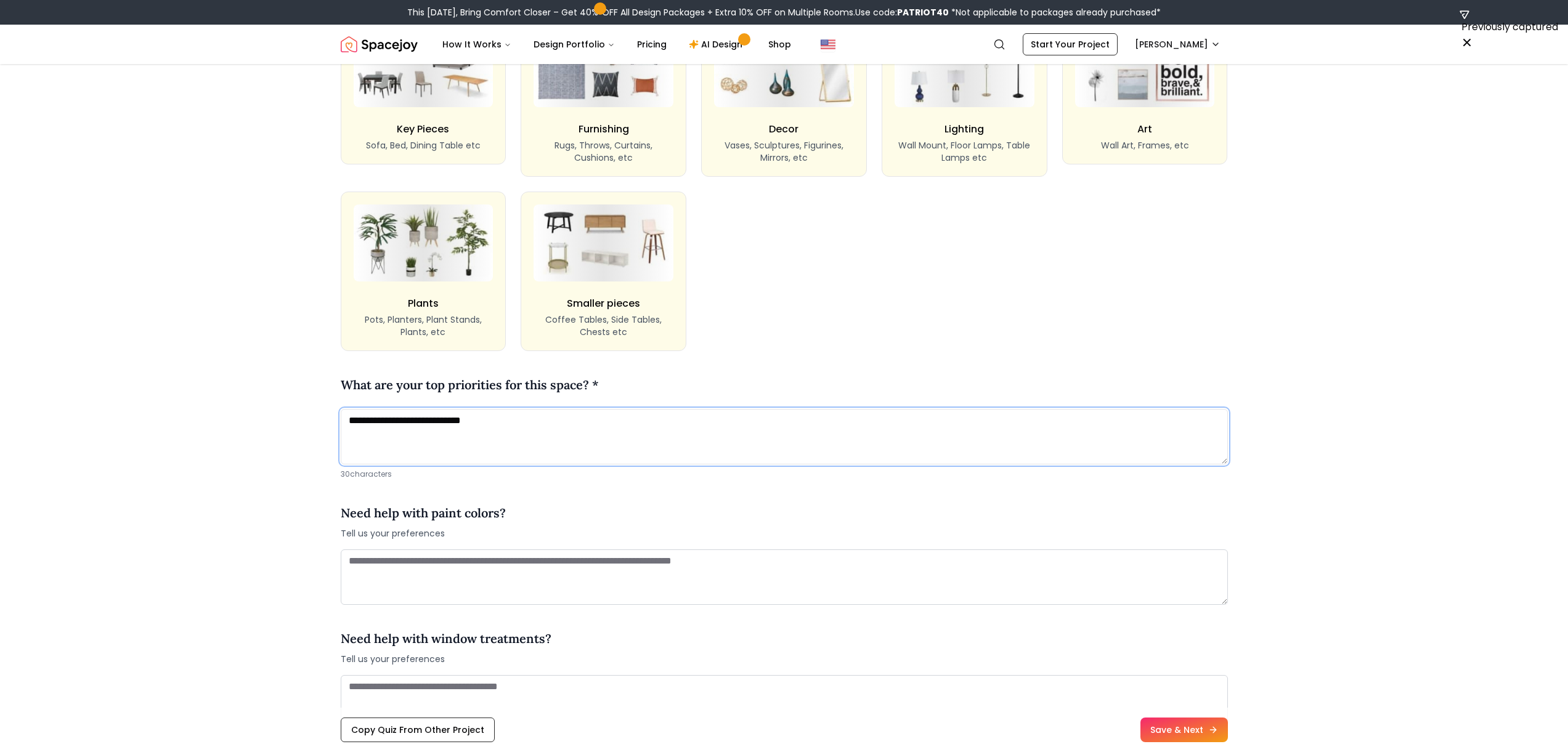
drag, startPoint x: 525, startPoint y: 415, endPoint x: 468, endPoint y: 423, distance: 57.6
click at [468, 423] on textarea "**********" at bounding box center [784, 436] width 887 height 56
click at [531, 435] on textarea "**********" at bounding box center [784, 436] width 887 height 56
click at [464, 417] on textarea "**********" at bounding box center [784, 436] width 887 height 56
type textarea "**********"
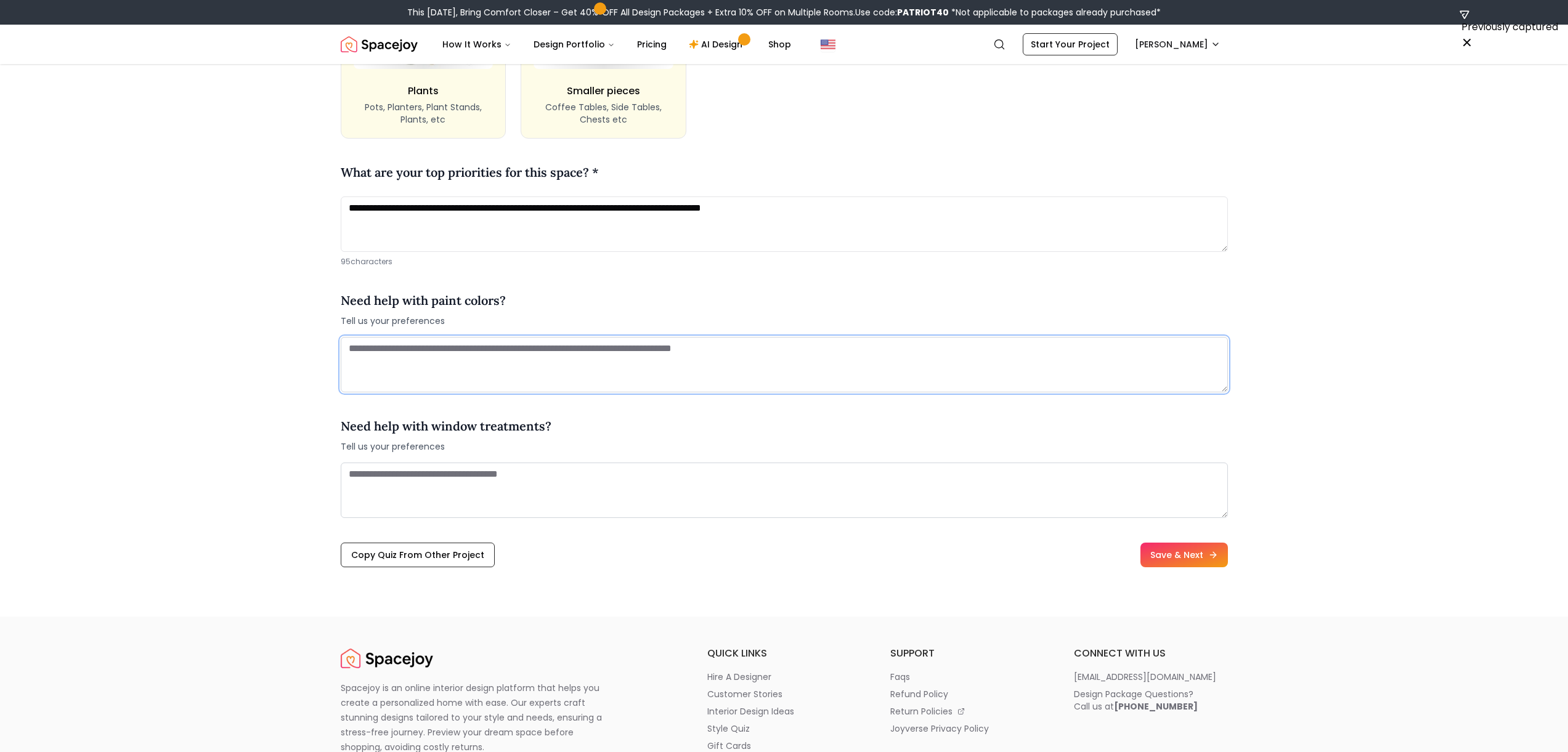
scroll to position [1372, 0]
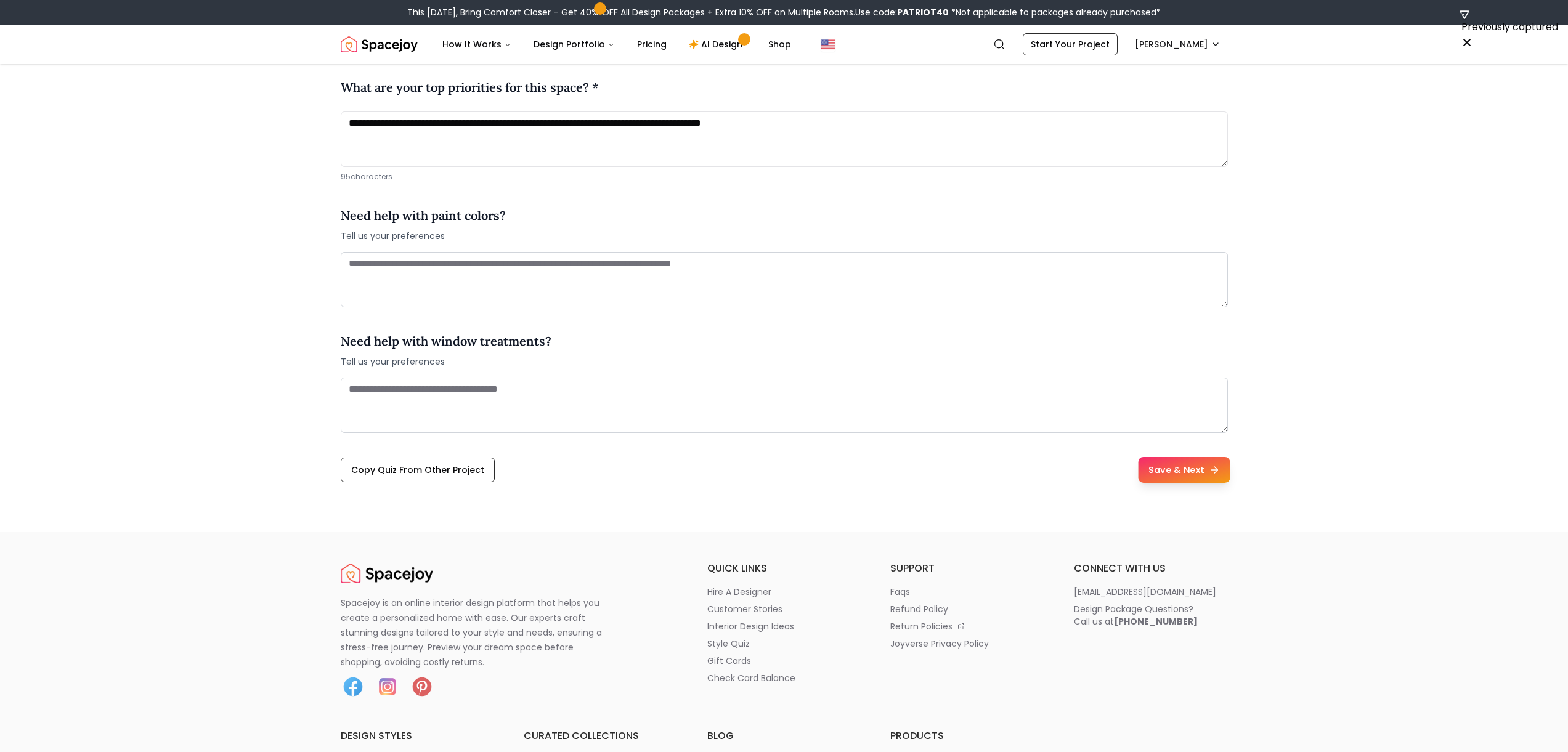
click at [788, 480] on button "Save & Next" at bounding box center [1183, 469] width 92 height 26
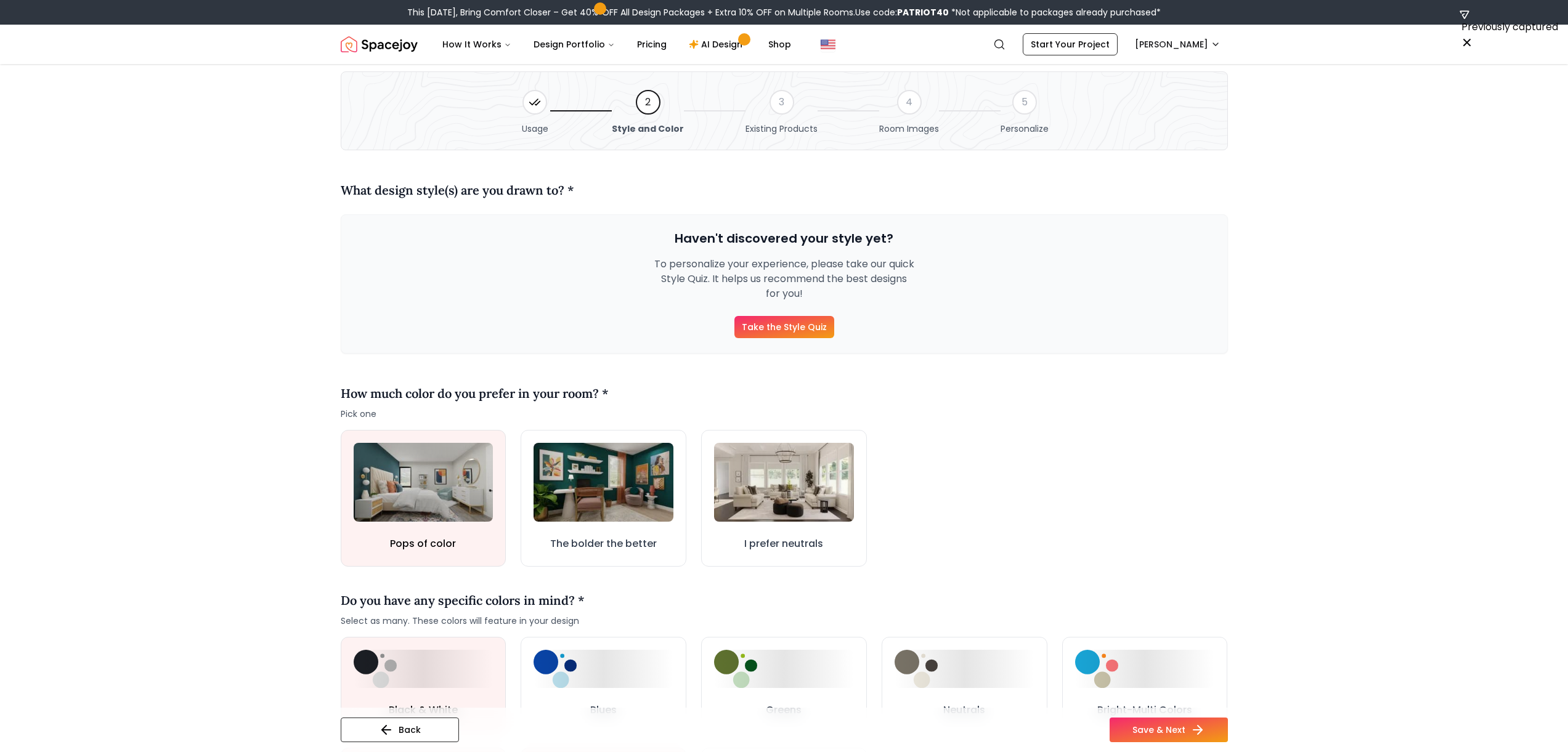
scroll to position [74, 0]
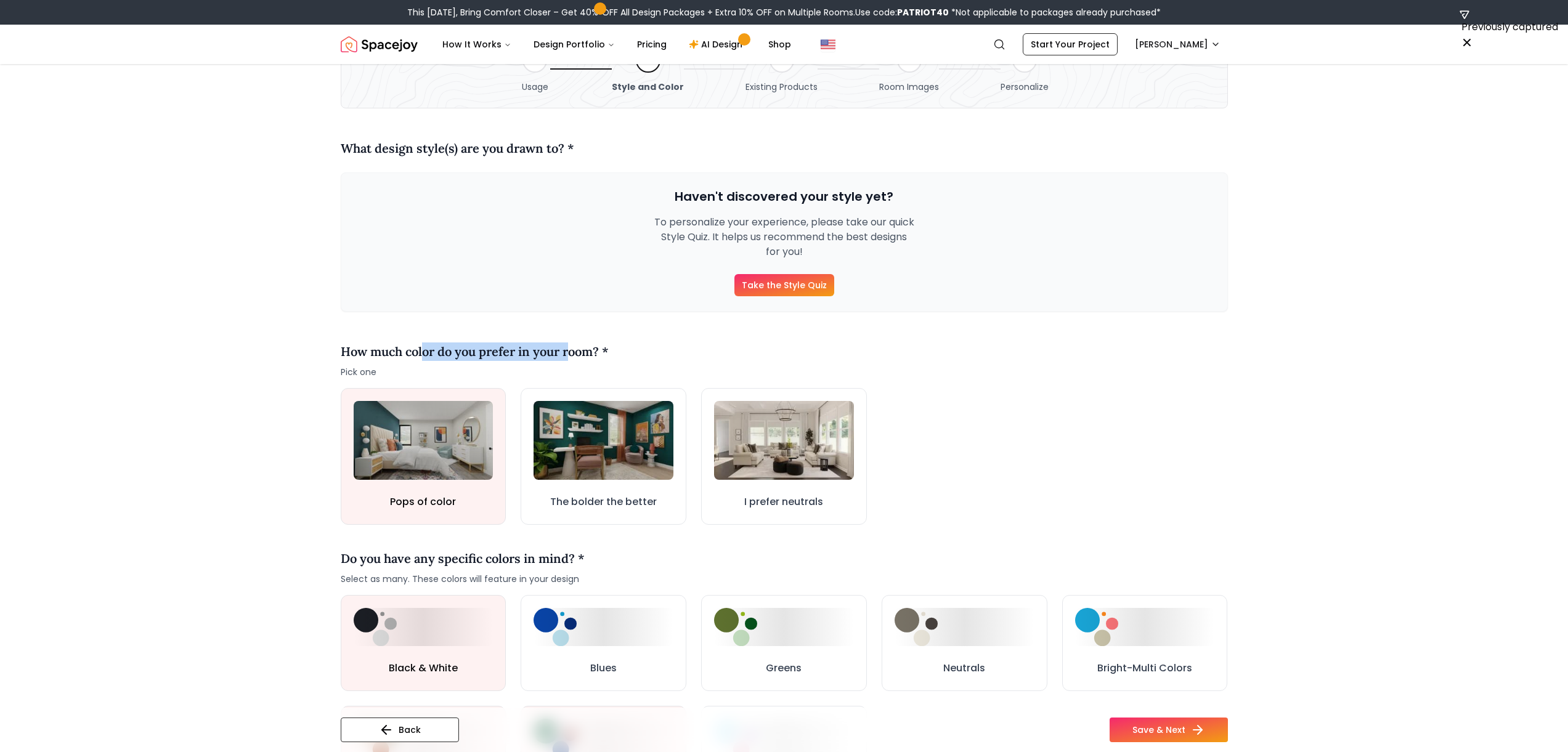
drag, startPoint x: 422, startPoint y: 346, endPoint x: 572, endPoint y: 344, distance: 150.0
click at [571, 344] on h4 "How much color do you prefer in your room? *" at bounding box center [474, 352] width 268 height 19
click at [572, 344] on h4 "How much color do you prefer in your room? *" at bounding box center [474, 352] width 268 height 19
click at [572, 345] on h4 "How much color do you prefer in your room? *" at bounding box center [474, 352] width 268 height 19
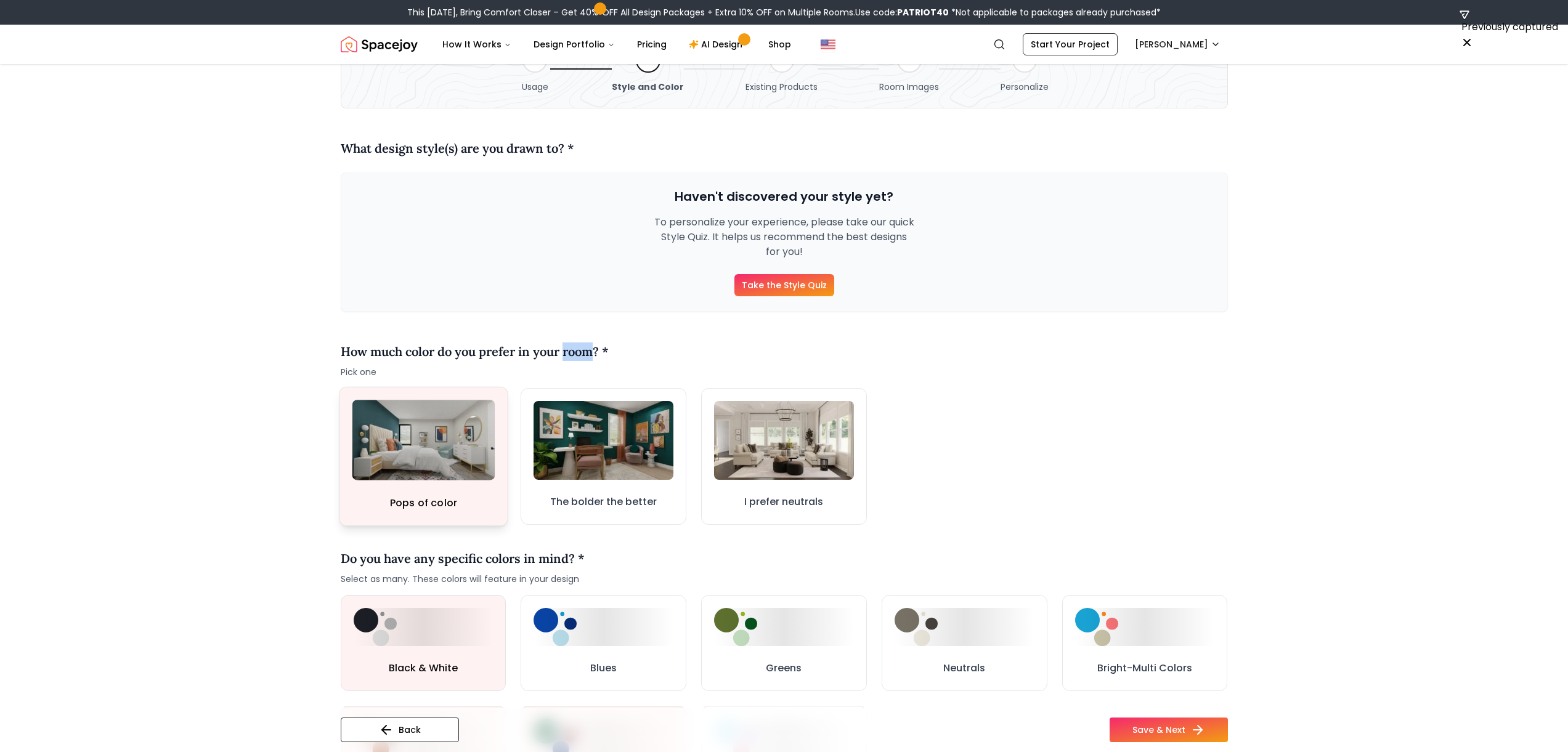
scroll to position [75, 0]
click at [436, 484] on button "Pops of color" at bounding box center [423, 455] width 169 height 139
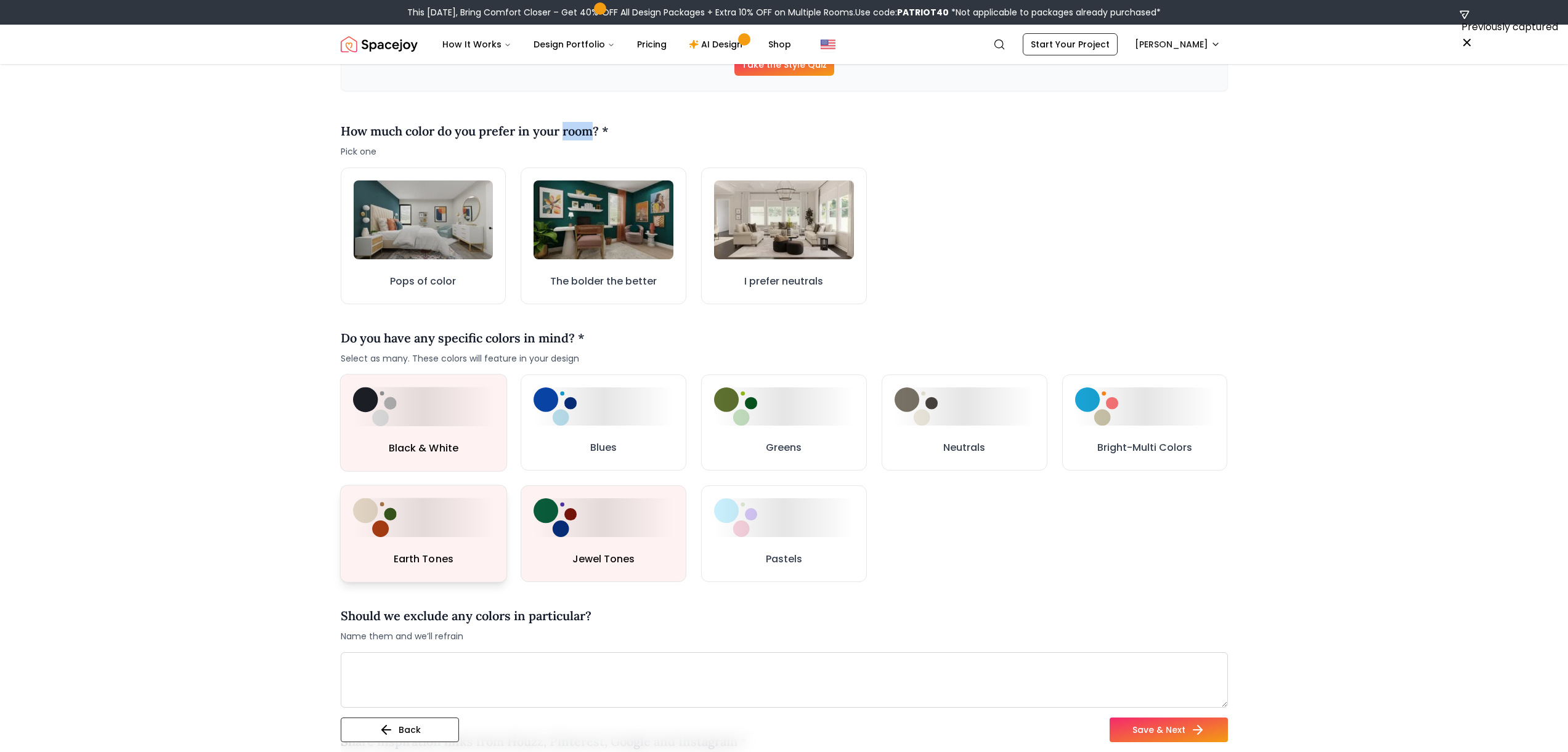
scroll to position [311, 0]
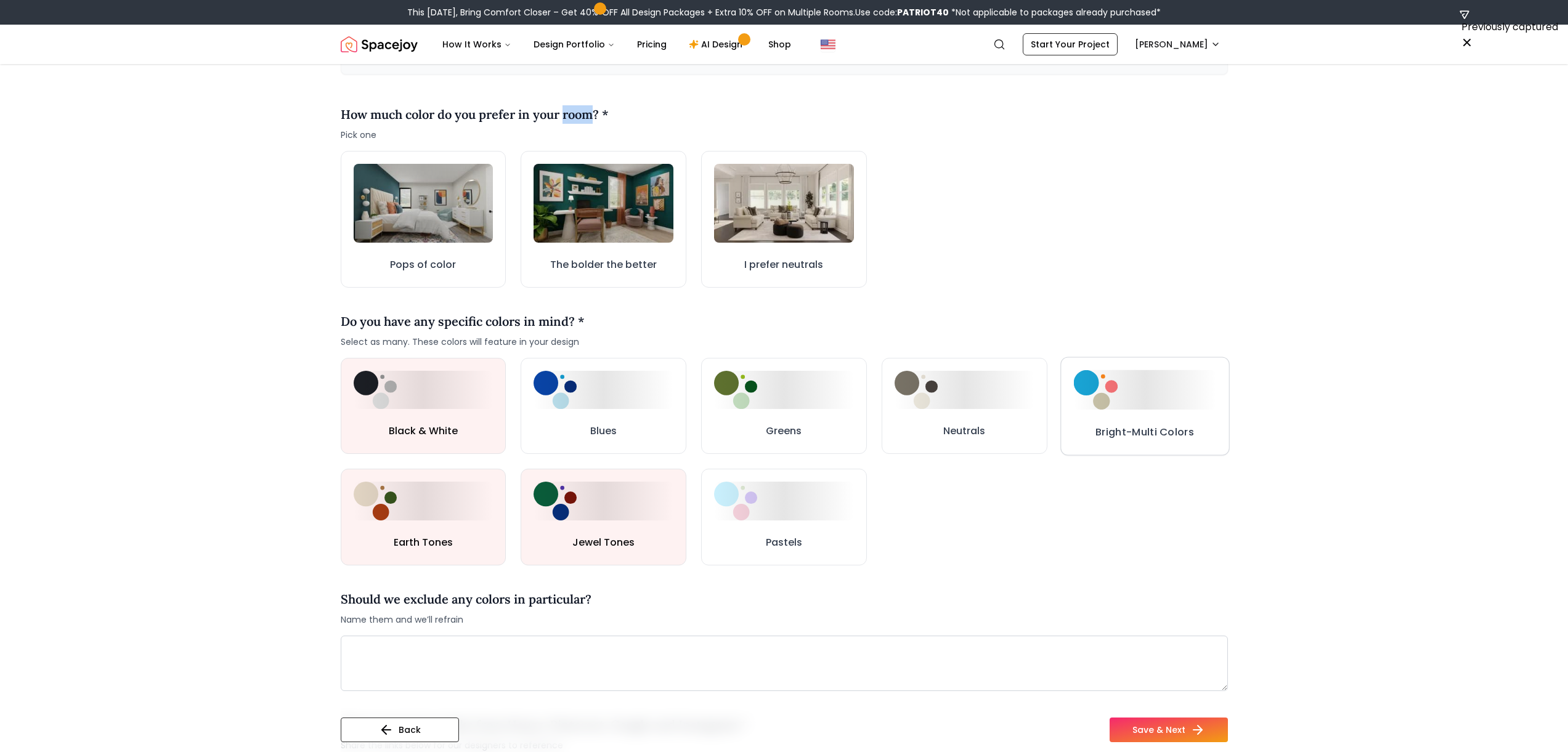
click at [788, 437] on h3 "Bright-Multi Colors" at bounding box center [1145, 433] width 99 height 16
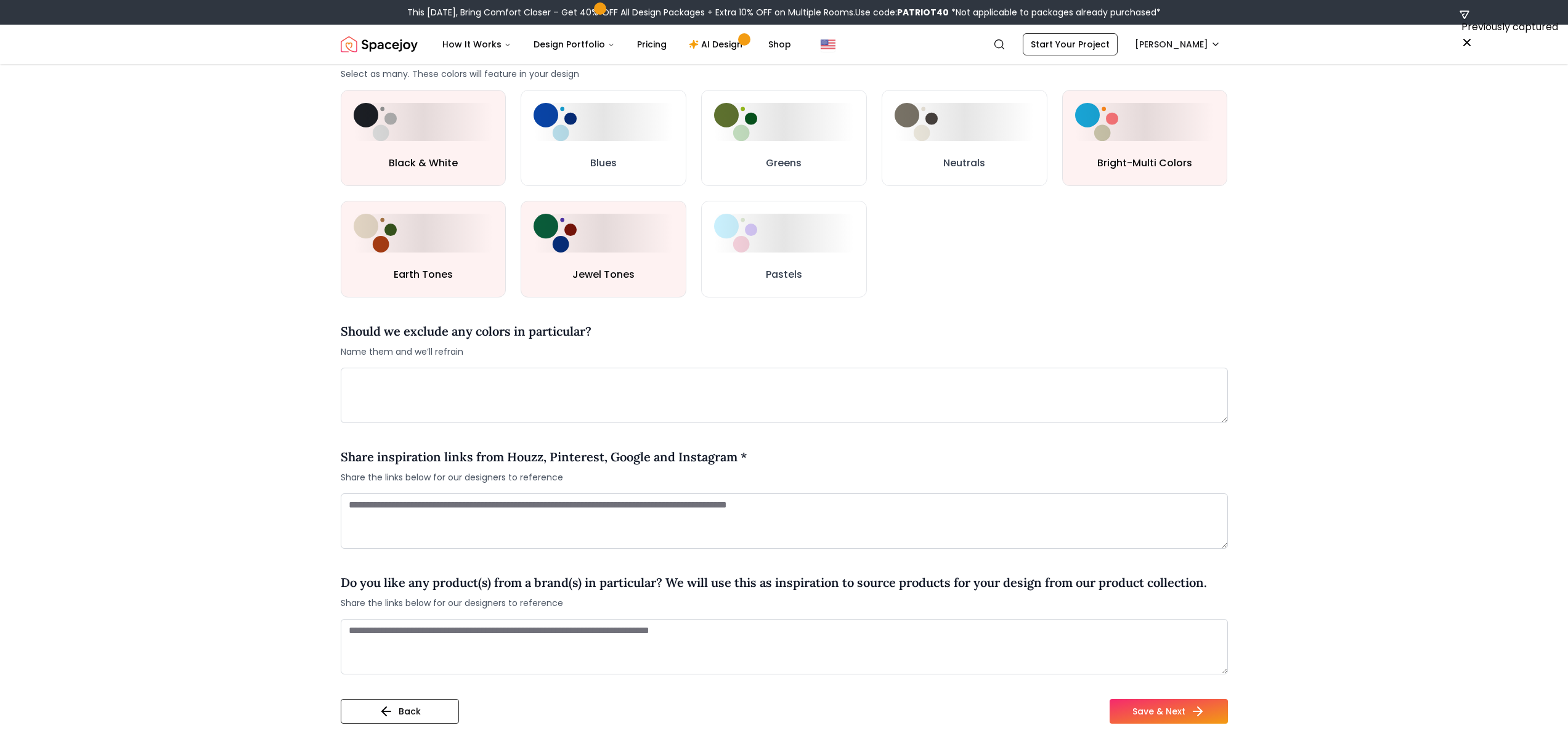
scroll to position [577, 0]
click at [550, 336] on h4 "Should we exclude any colors in particular?" at bounding box center [466, 334] width 250 height 19
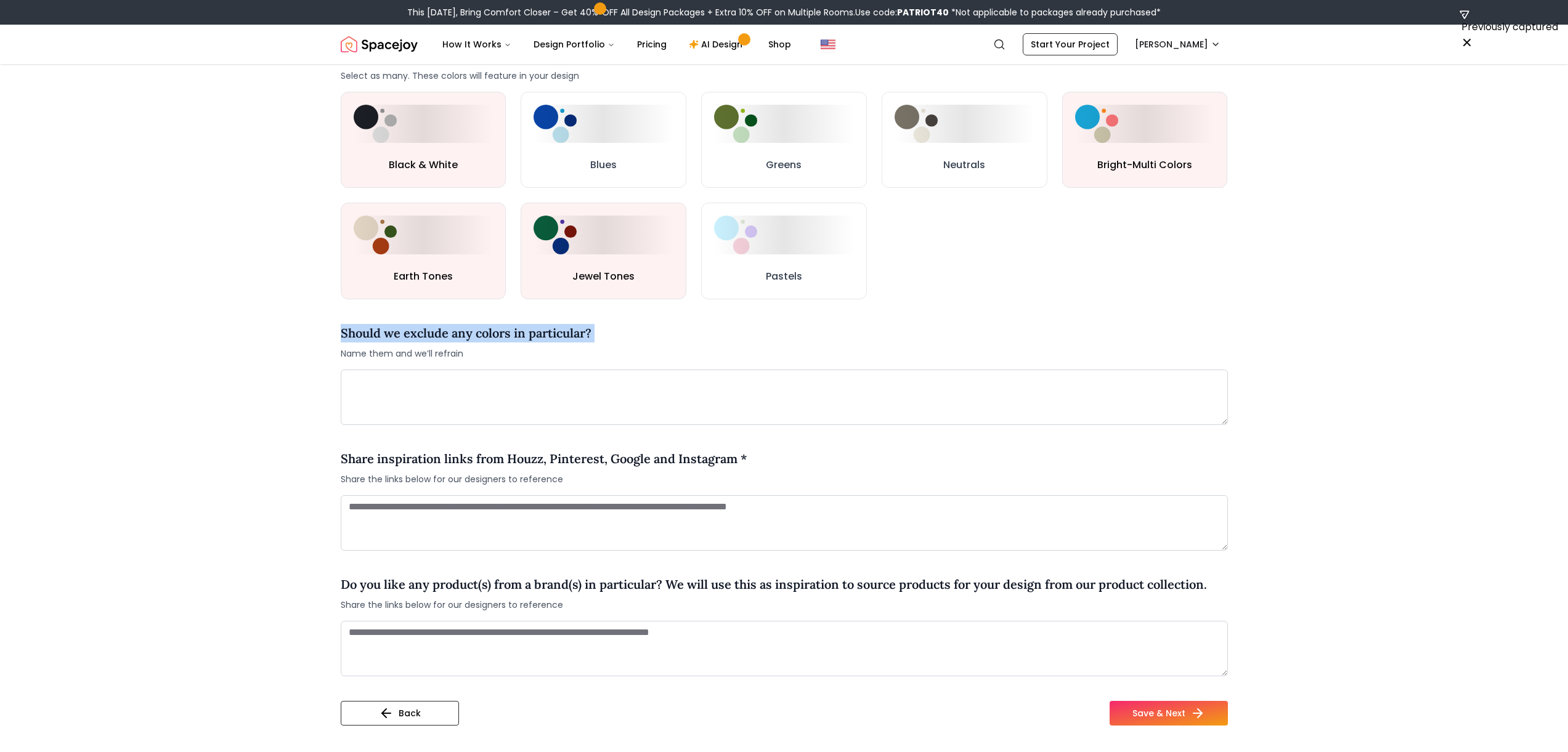
click at [550, 336] on h4 "Should we exclude any colors in particular?" at bounding box center [466, 334] width 250 height 19
click at [516, 389] on textarea at bounding box center [784, 397] width 887 height 56
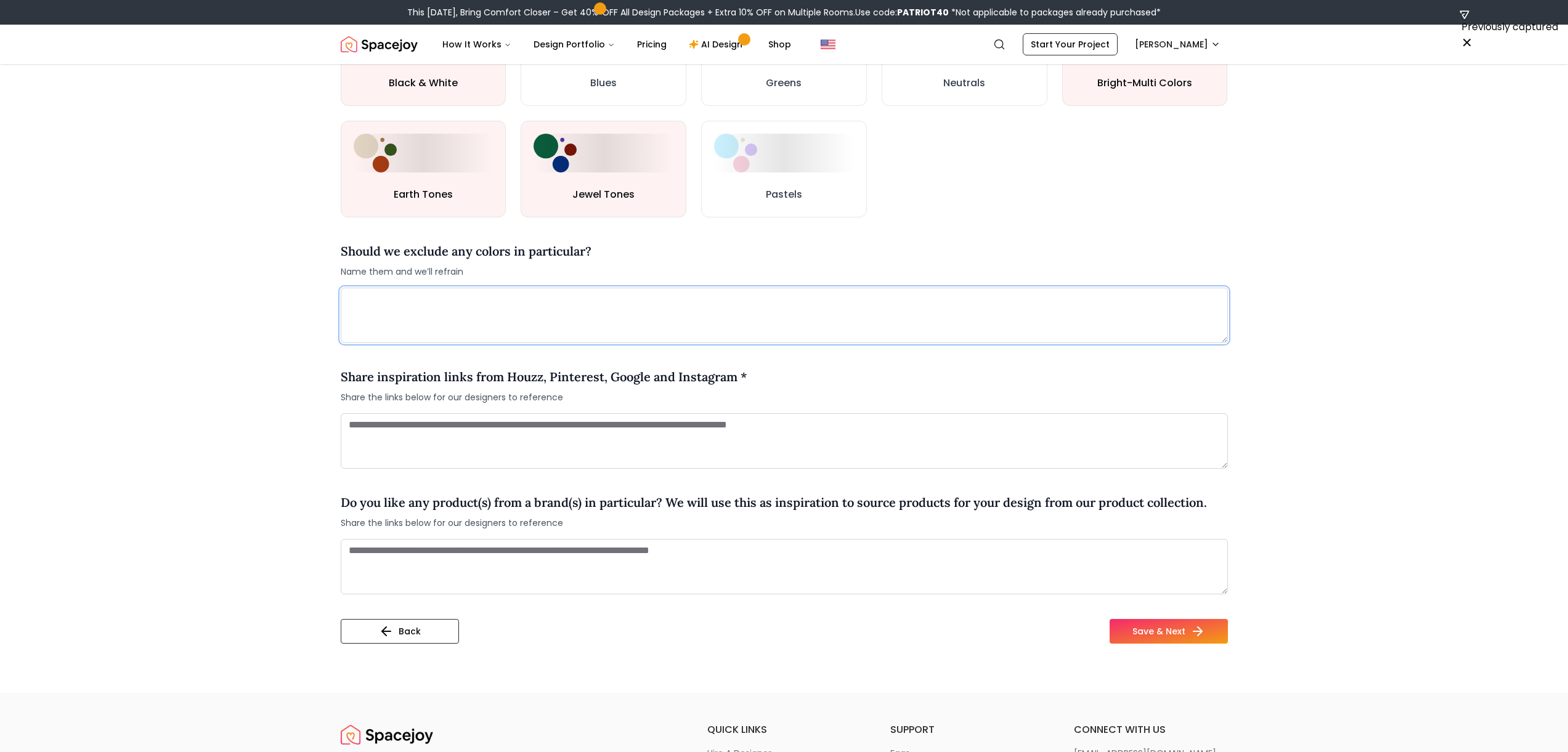
scroll to position [704, 0]
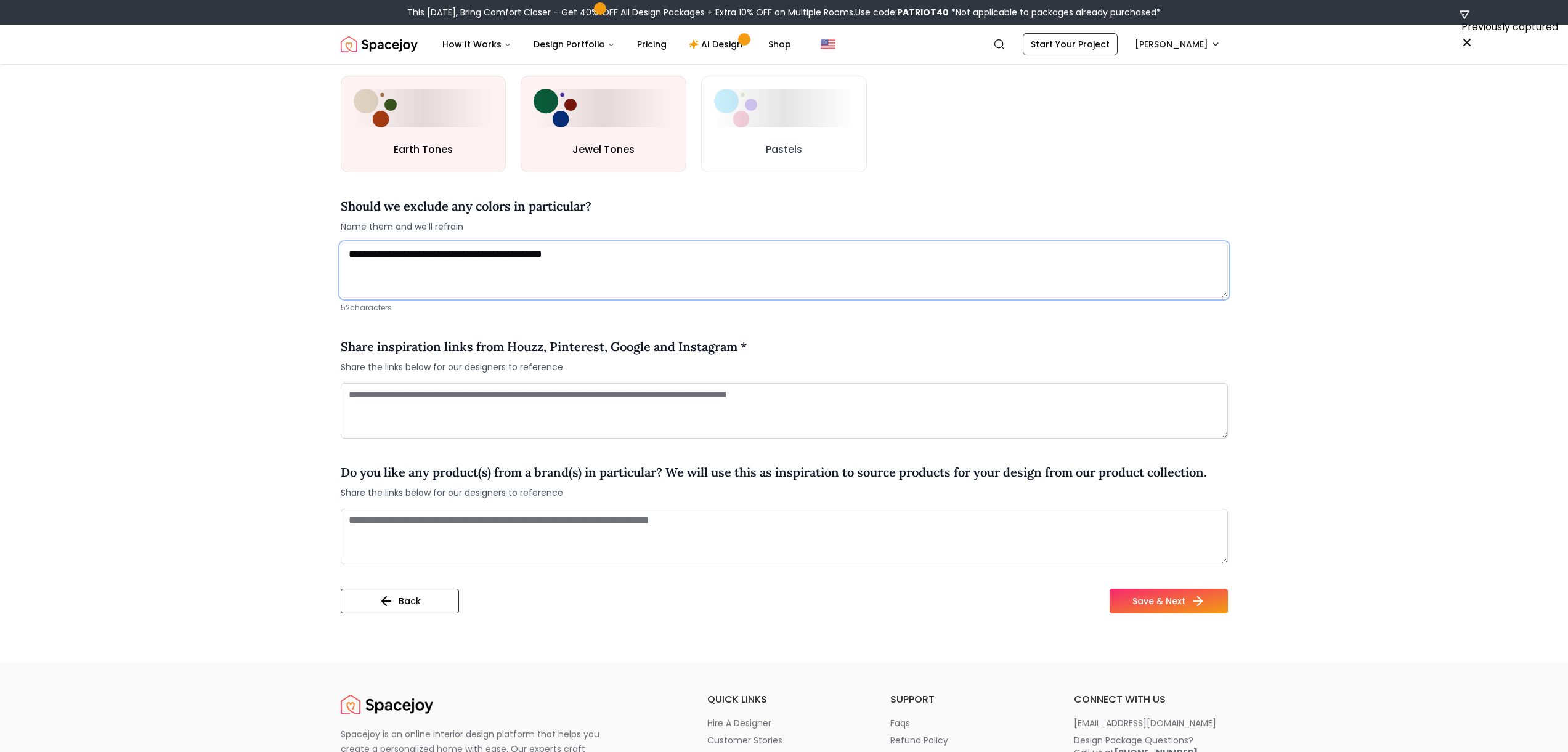
type textarea "**********"
click at [376, 346] on h4 "Share inspiration links from Houzz, Pinterest, Google and Instagram *" at bounding box center [544, 347] width 407 height 19
click at [500, 405] on textarea at bounding box center [784, 411] width 887 height 56
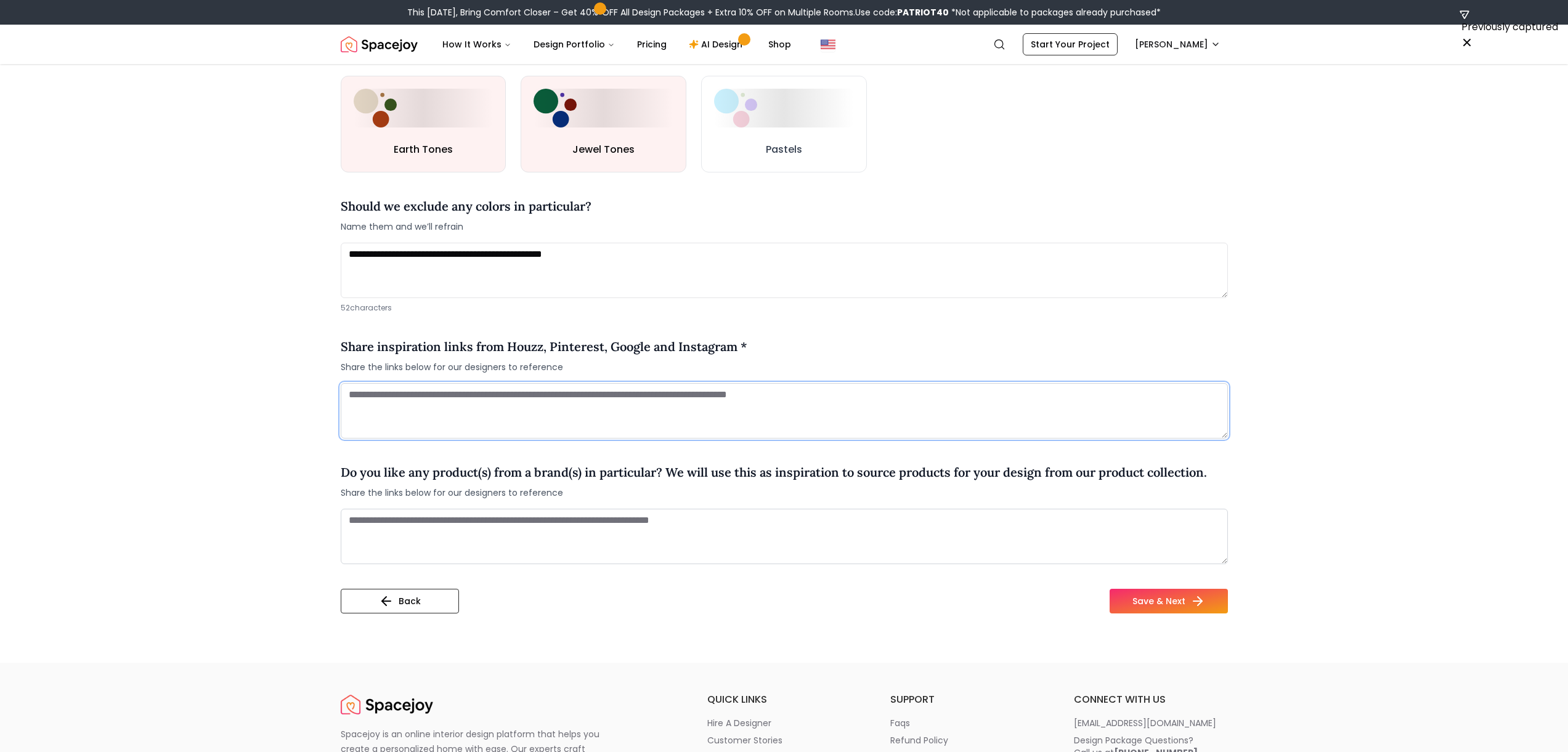
click at [593, 428] on textarea at bounding box center [784, 411] width 887 height 56
click at [601, 412] on textarea at bounding box center [784, 411] width 887 height 56
click at [605, 407] on textarea at bounding box center [784, 411] width 887 height 56
paste textarea "**********"
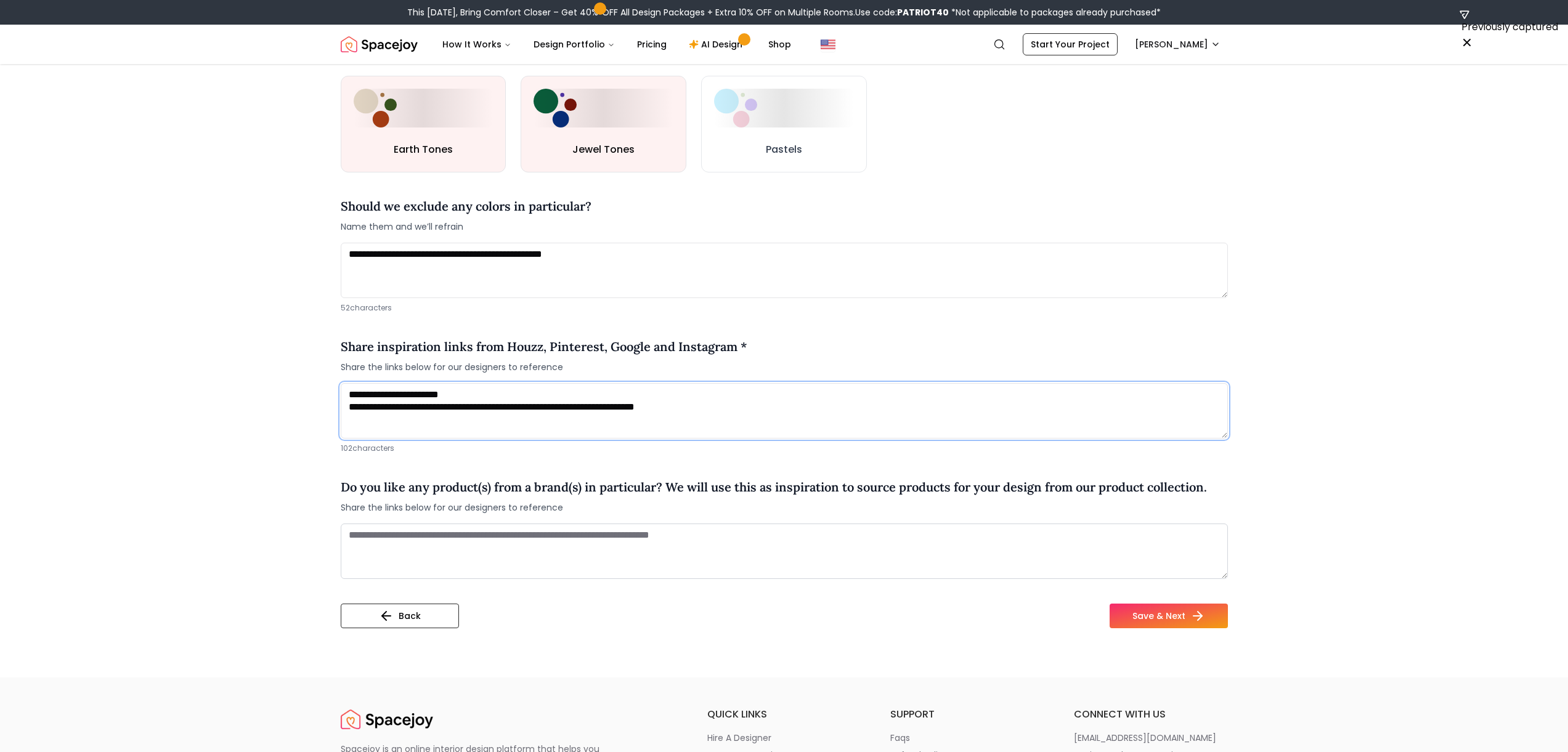
type textarea "**********"
click at [788, 619] on icon at bounding box center [1200, 615] width 15 height 15
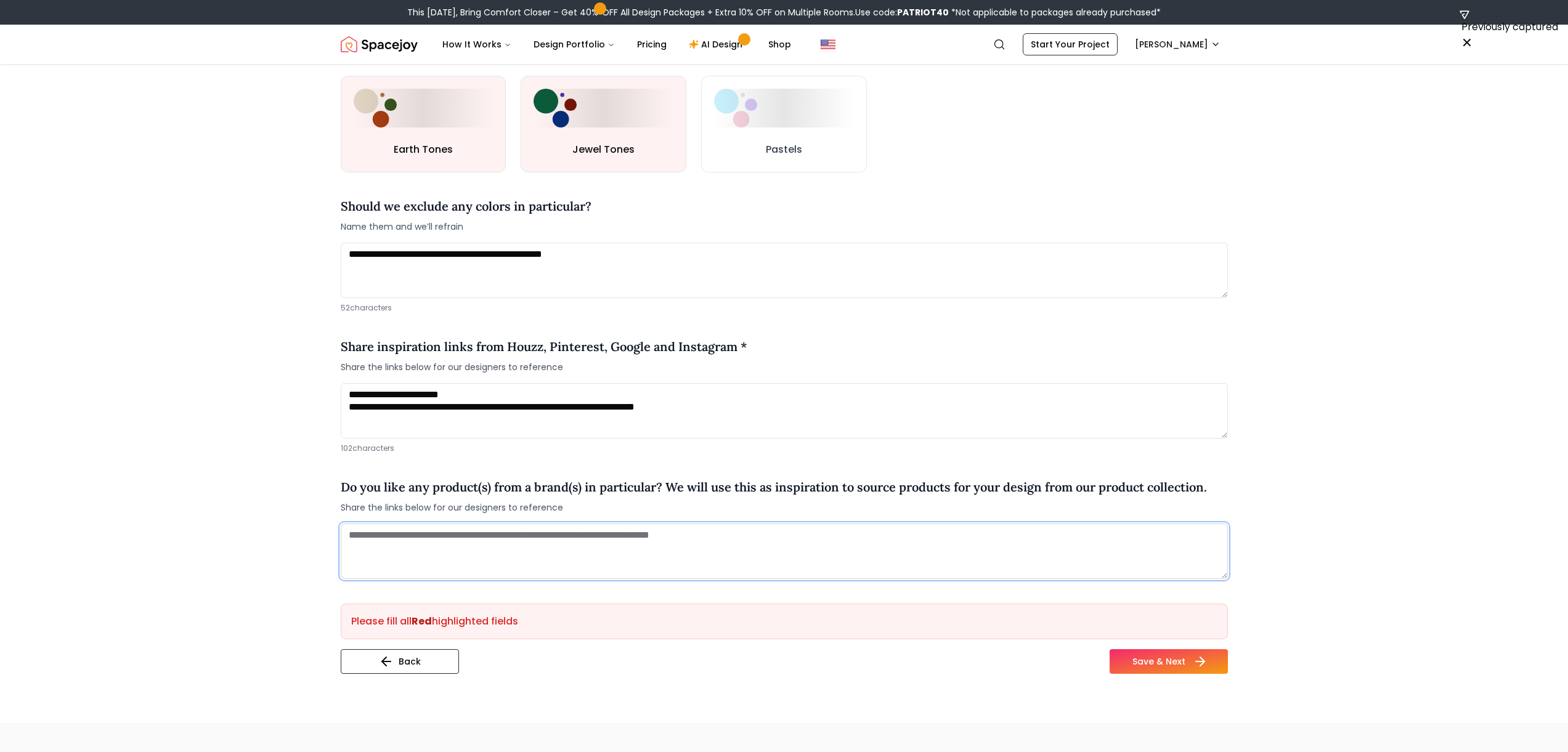
click at [788, 571] on textarea at bounding box center [784, 551] width 887 height 56
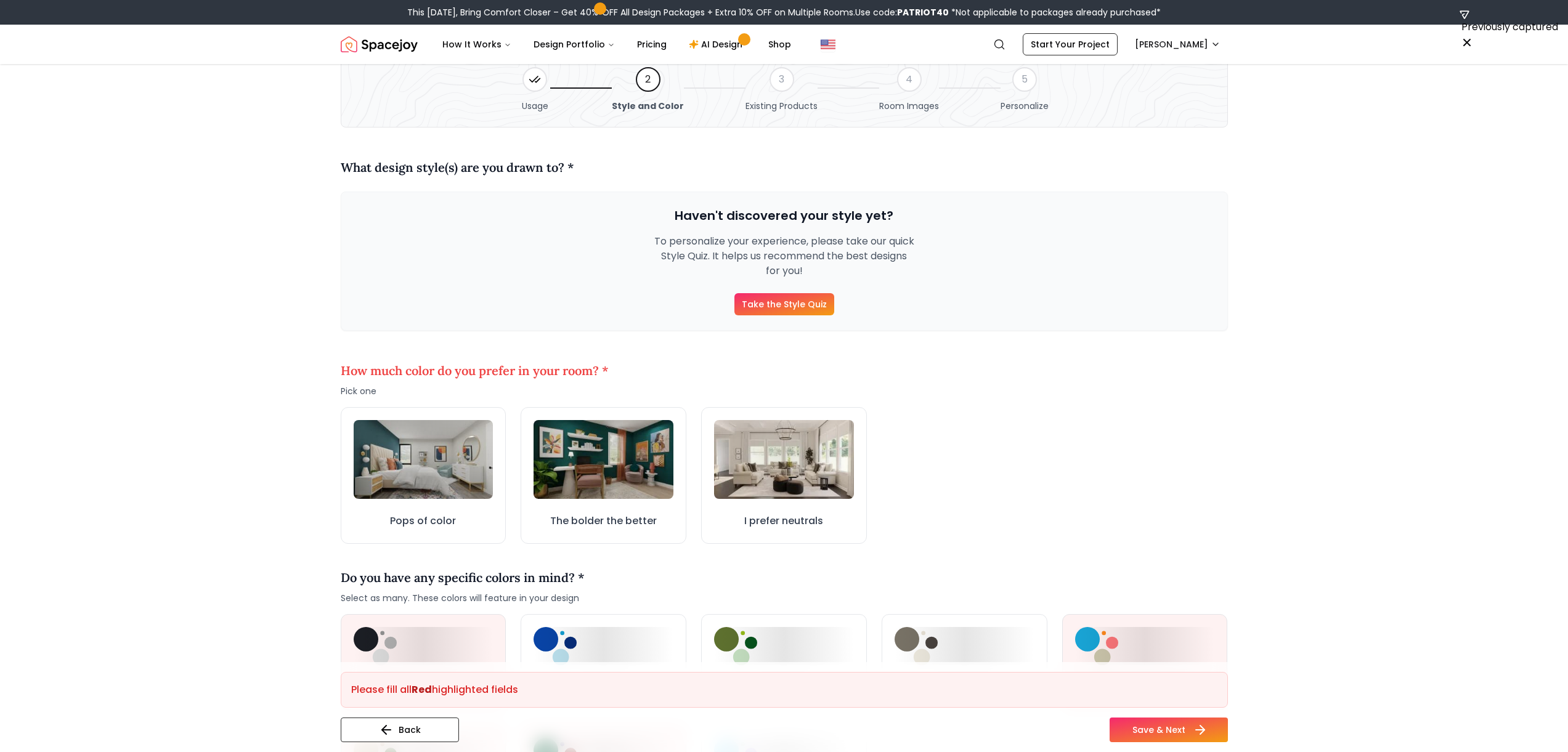
scroll to position [16, 0]
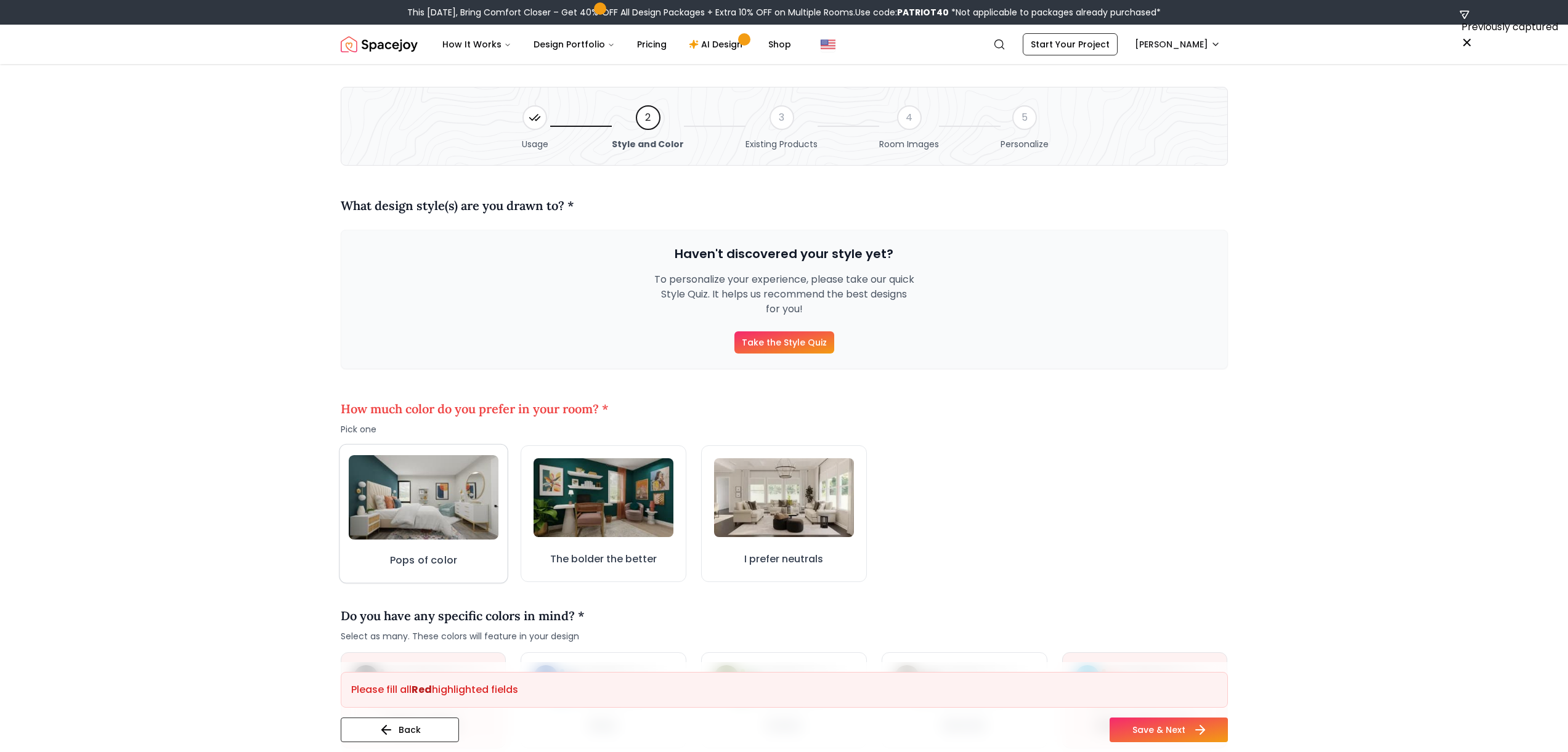
click at [405, 488] on img at bounding box center [422, 498] width 150 height 85
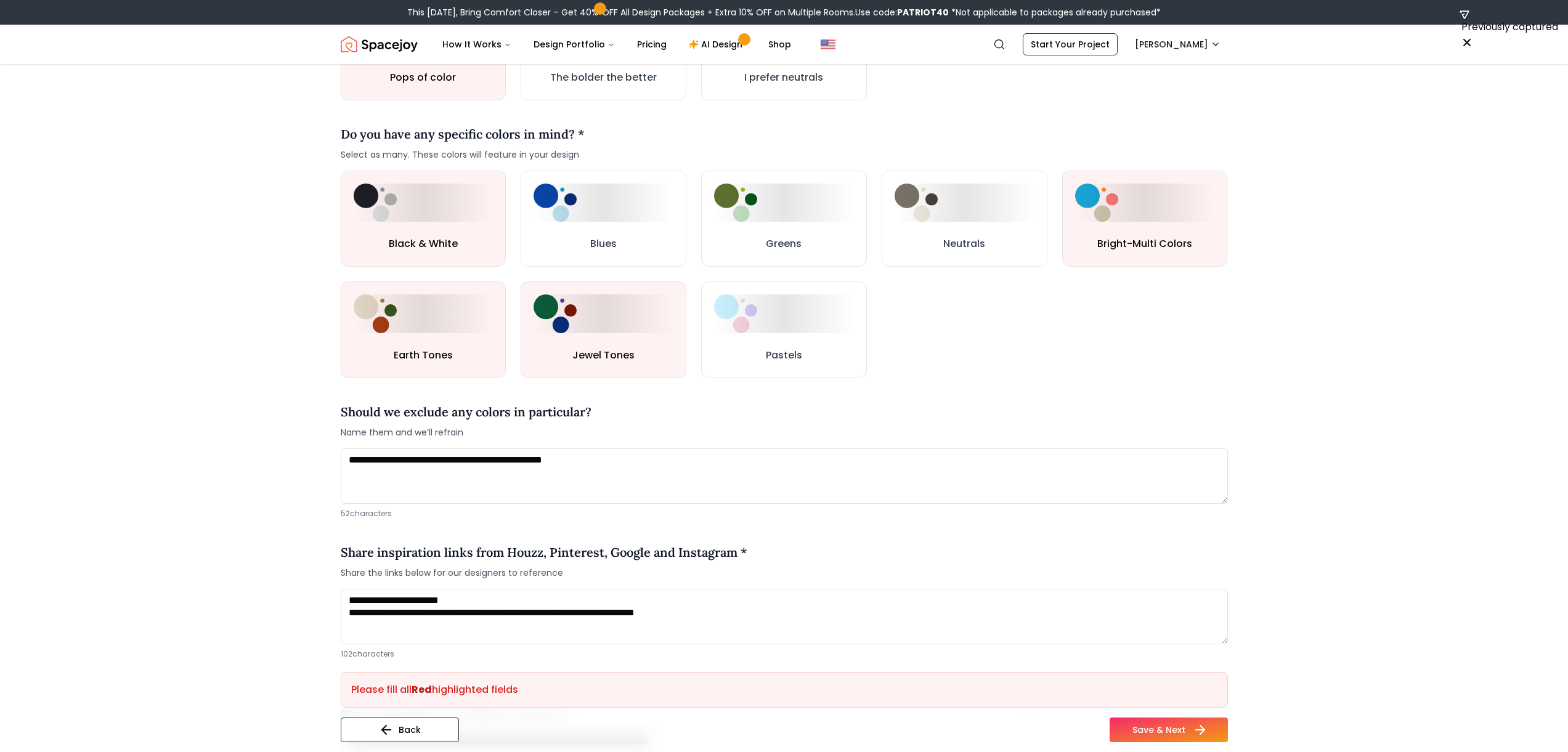
scroll to position [912, 0]
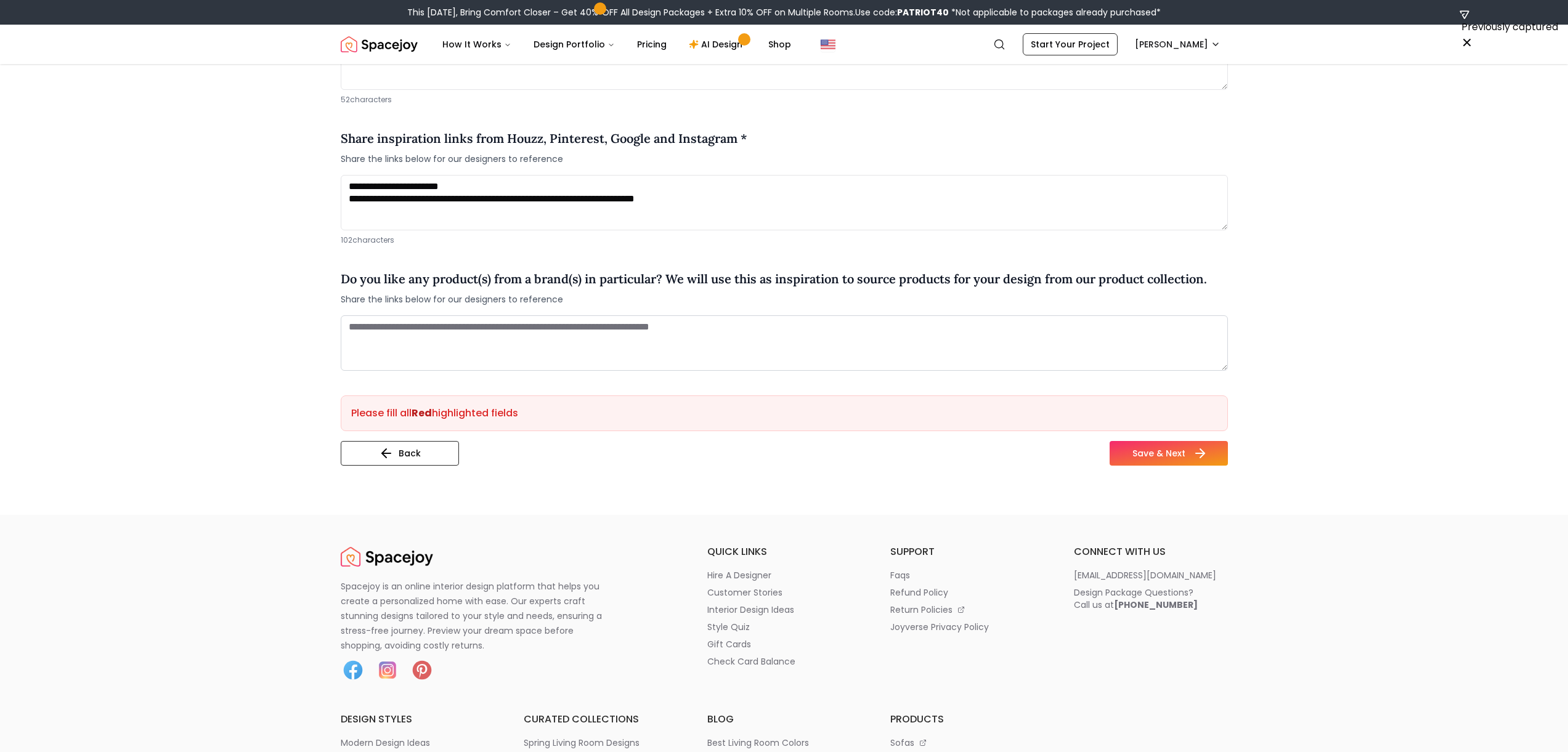
click at [788, 451] on button "Save & Next" at bounding box center [1168, 453] width 119 height 24
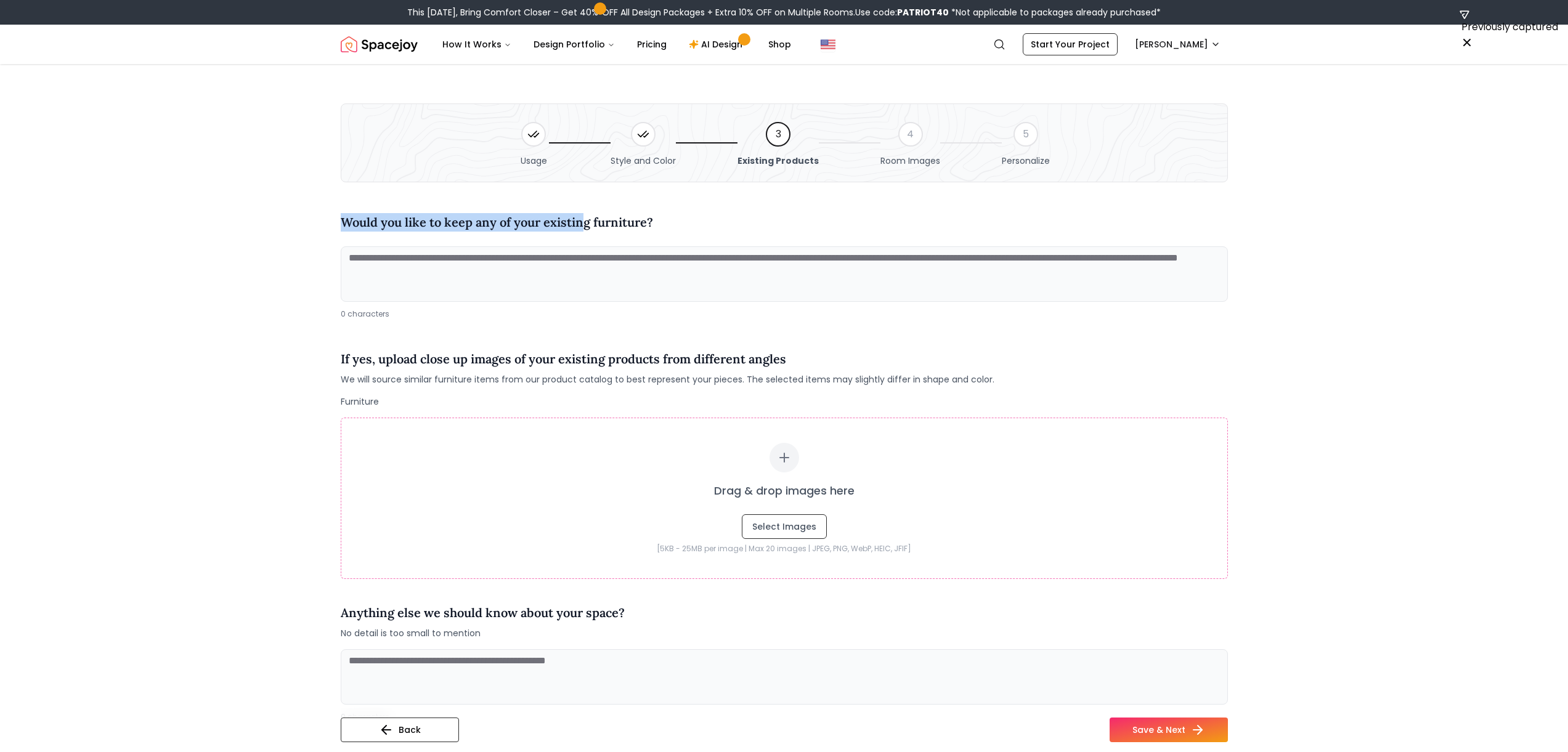
drag, startPoint x: 375, startPoint y: 210, endPoint x: 583, endPoint y: 219, distance: 208.2
click at [583, 219] on div "Would you like to keep any of your existing furniture?" at bounding box center [784, 225] width 887 height 43
click at [583, 219] on h4 "Would you like to keep any of your existing furniture?" at bounding box center [497, 223] width 313 height 19
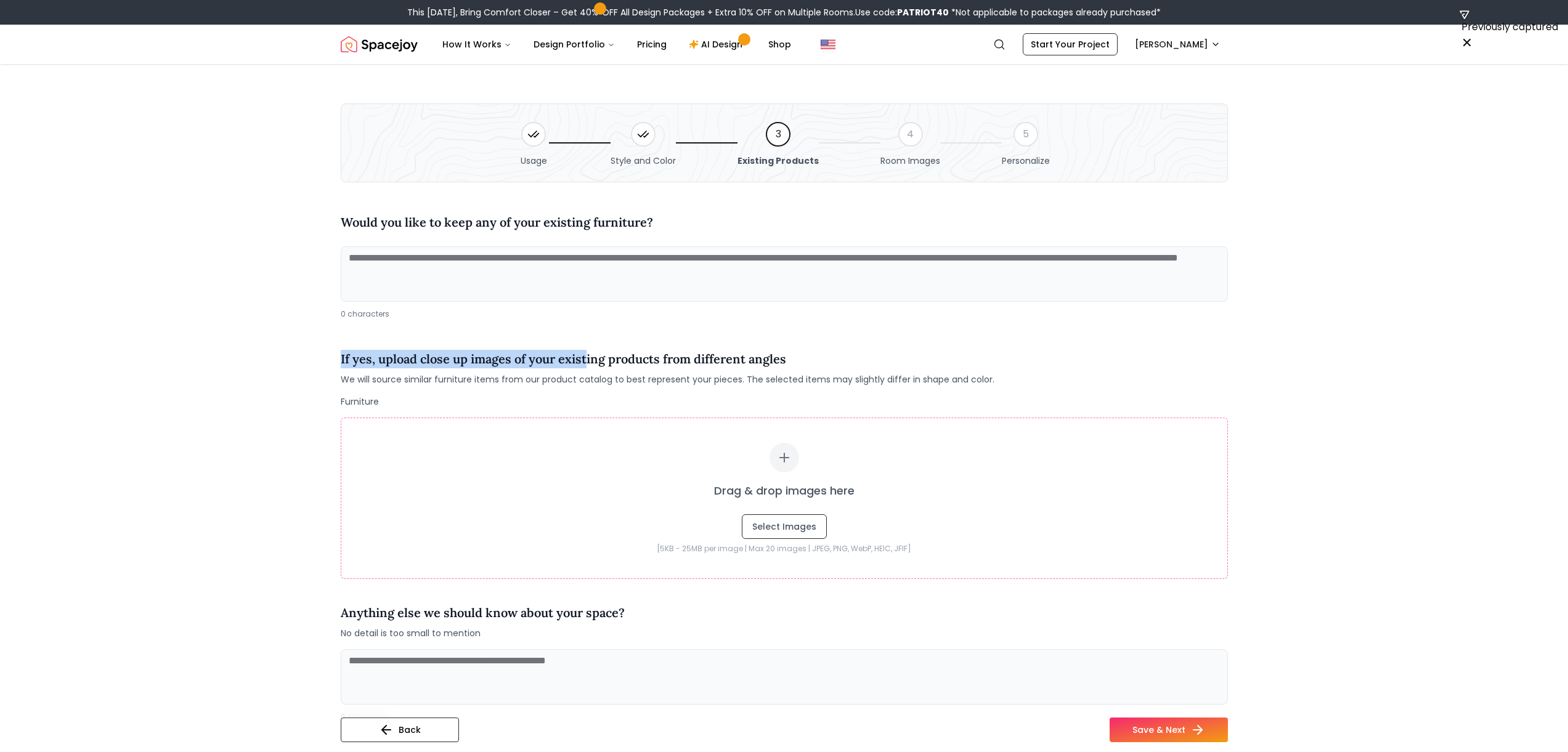
drag, startPoint x: 411, startPoint y: 345, endPoint x: 601, endPoint y: 353, distance: 190.2
click at [600, 353] on div "If yes, upload close up images of your existing products from different angles …" at bounding box center [784, 367] width 887 height 56
click at [601, 353] on h4 "If yes, upload close up images of your existing products from different angles" at bounding box center [667, 360] width 654 height 19
drag, startPoint x: 601, startPoint y: 353, endPoint x: 638, endPoint y: 367, distance: 39.6
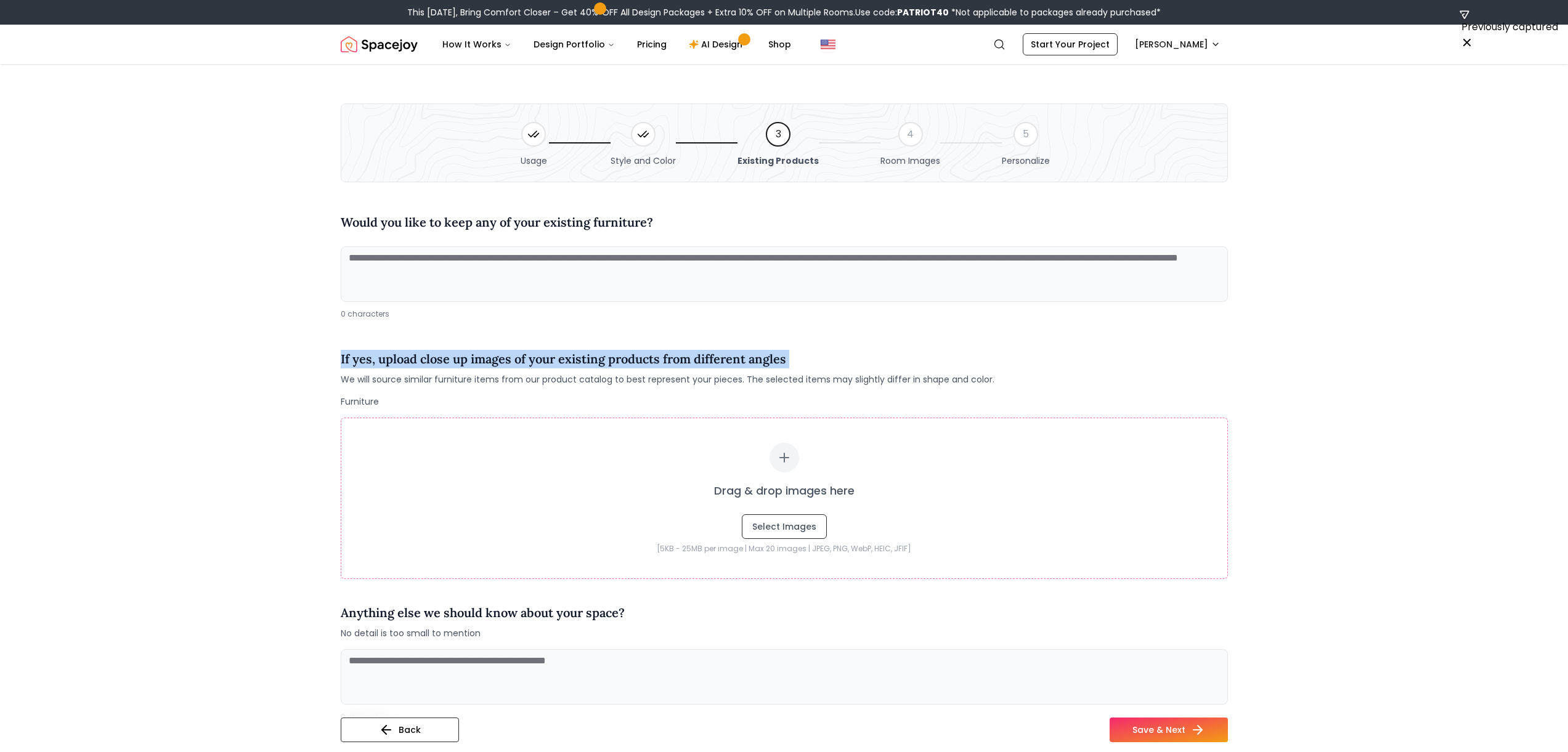
click at [601, 353] on h4 "If yes, upload close up images of your existing products from different angles" at bounding box center [667, 360] width 654 height 19
click at [534, 350] on h4 "If yes, upload close up images of your existing products from different angles" at bounding box center [667, 360] width 654 height 19
click at [525, 358] on h4 "If yes, upload close up images of your existing products from different angles" at bounding box center [667, 360] width 654 height 19
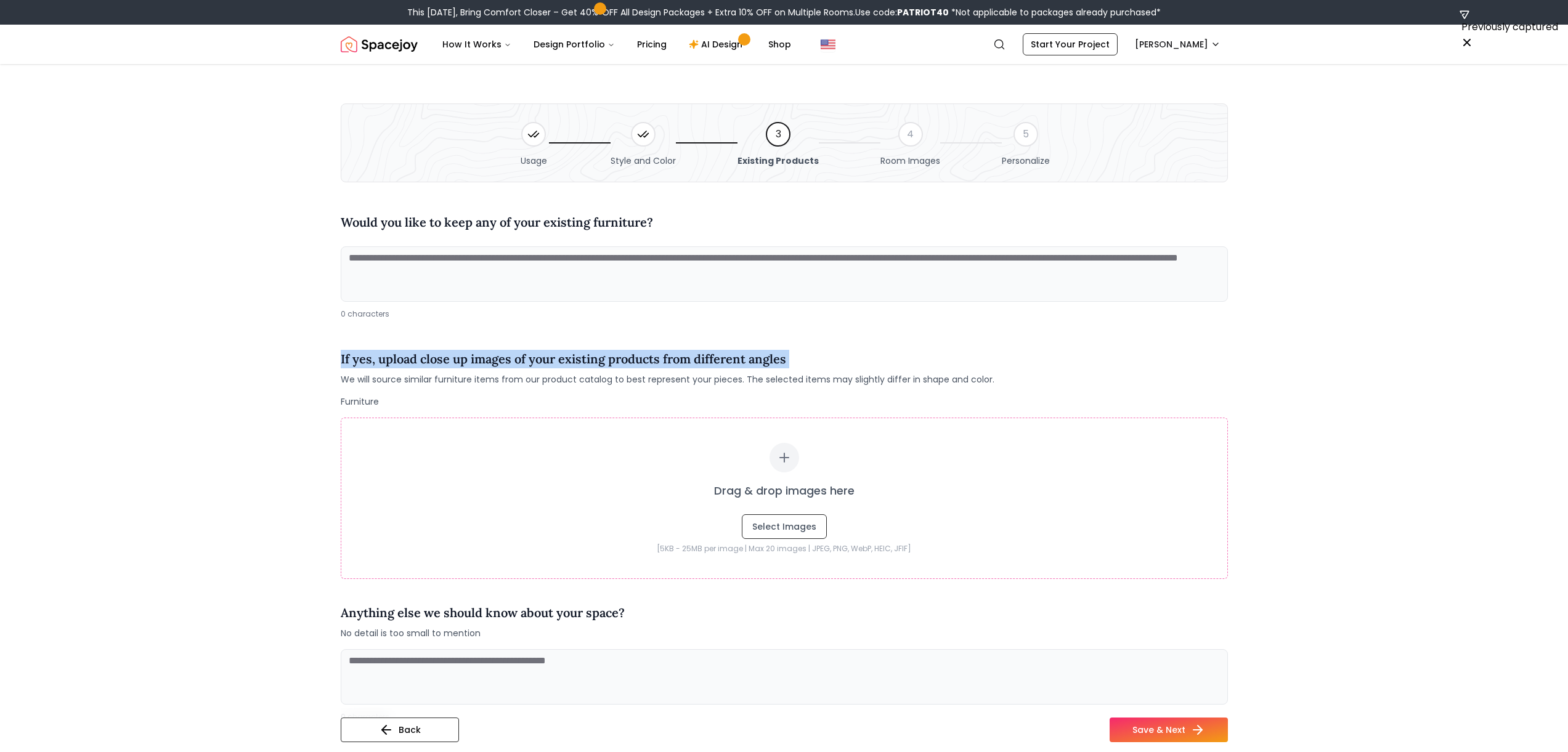
click at [511, 363] on h4 "If yes, upload close up images of your existing products from different angles" at bounding box center [667, 360] width 654 height 19
click at [786, 524] on button "Select Images" at bounding box center [784, 526] width 85 height 24
type input "**********"
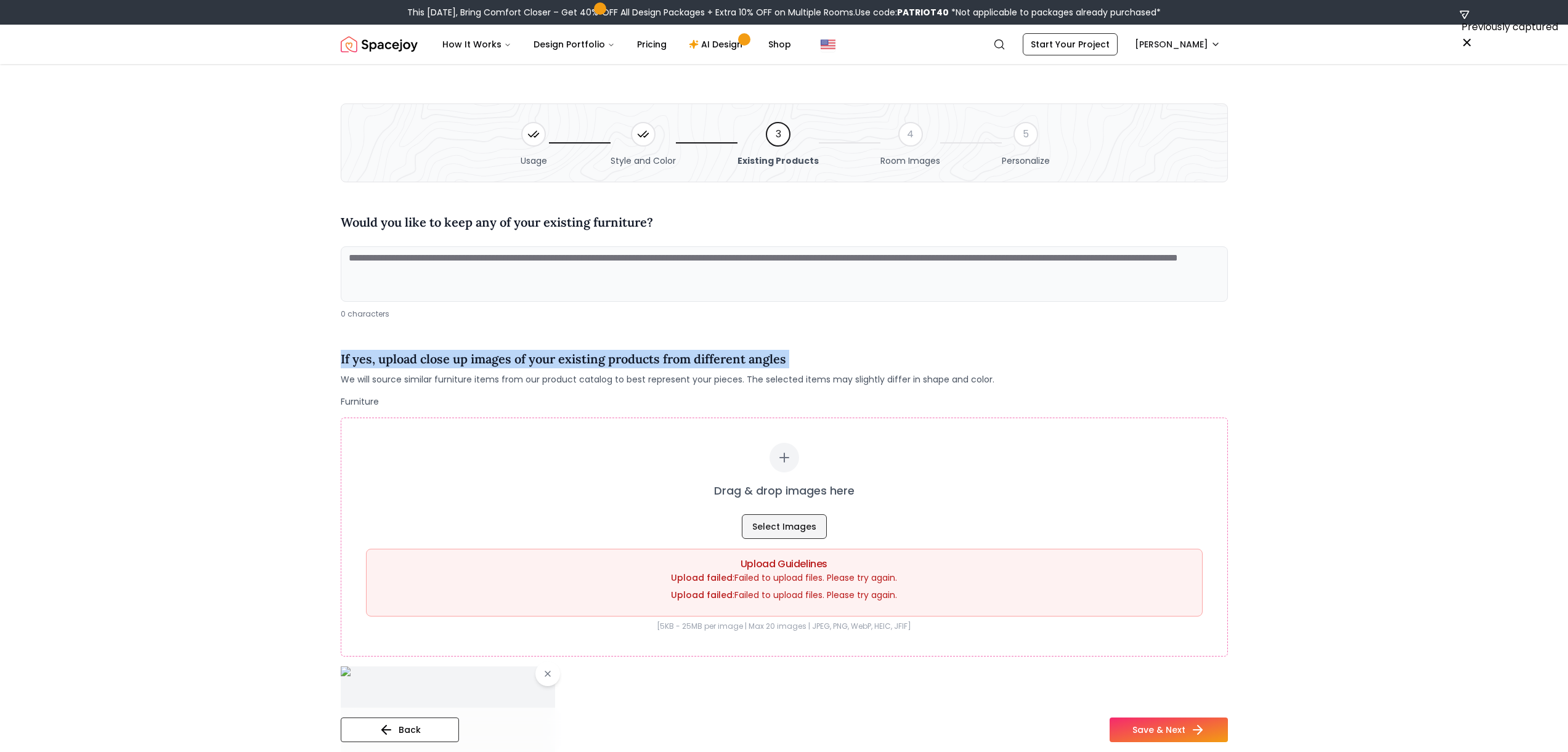
click at [766, 528] on button "Select Images" at bounding box center [784, 526] width 85 height 24
type input "**********"
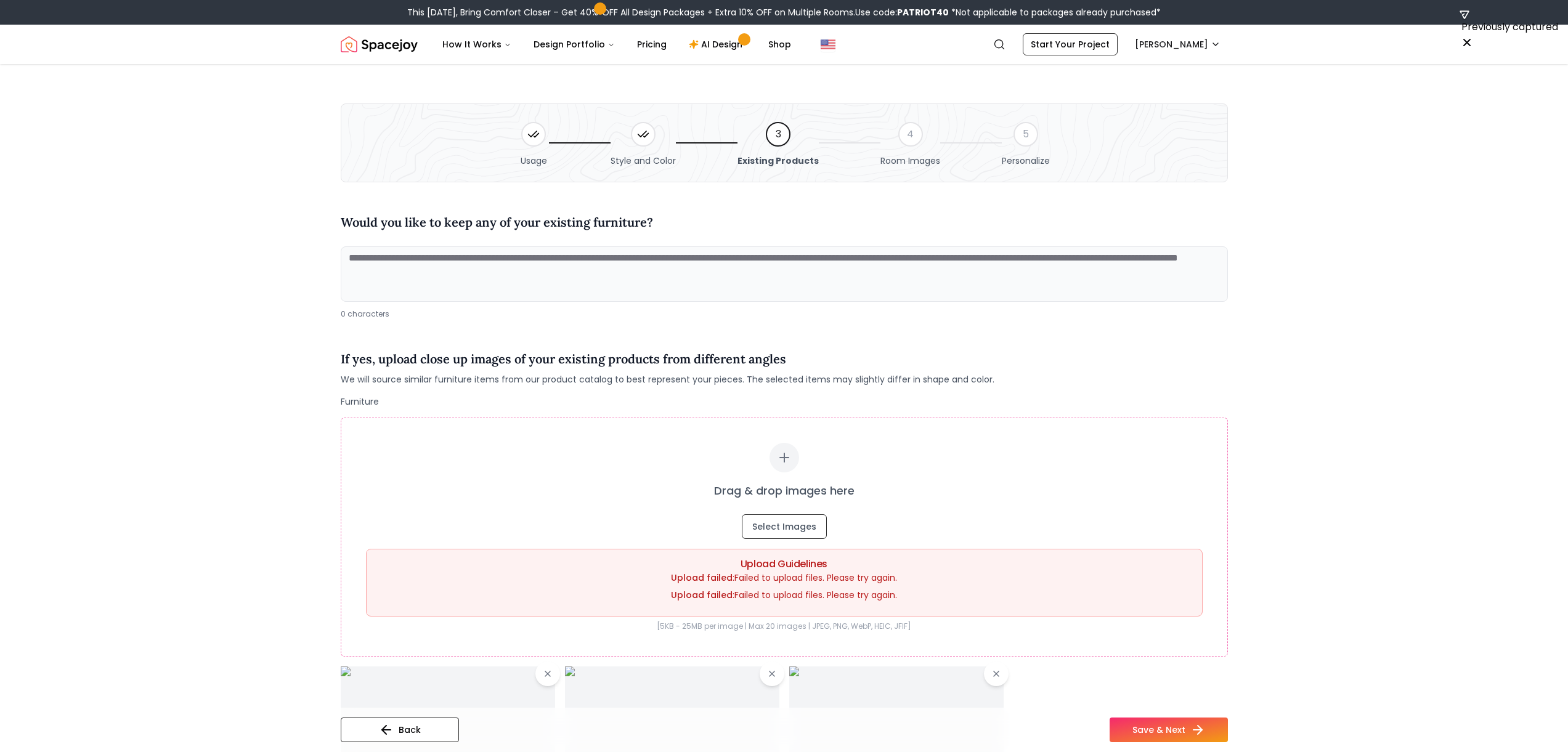
click at [788, 341] on main "Usage Style and Color 3 Existing Products 4 Room Images 5 Personalize Would you…" at bounding box center [784, 593] width 1568 height 1058
click at [788, 283] on main "Usage Style and Color 3 Existing Products 4 Room Images 5 Personalize Would you…" at bounding box center [784, 593] width 1568 height 1058
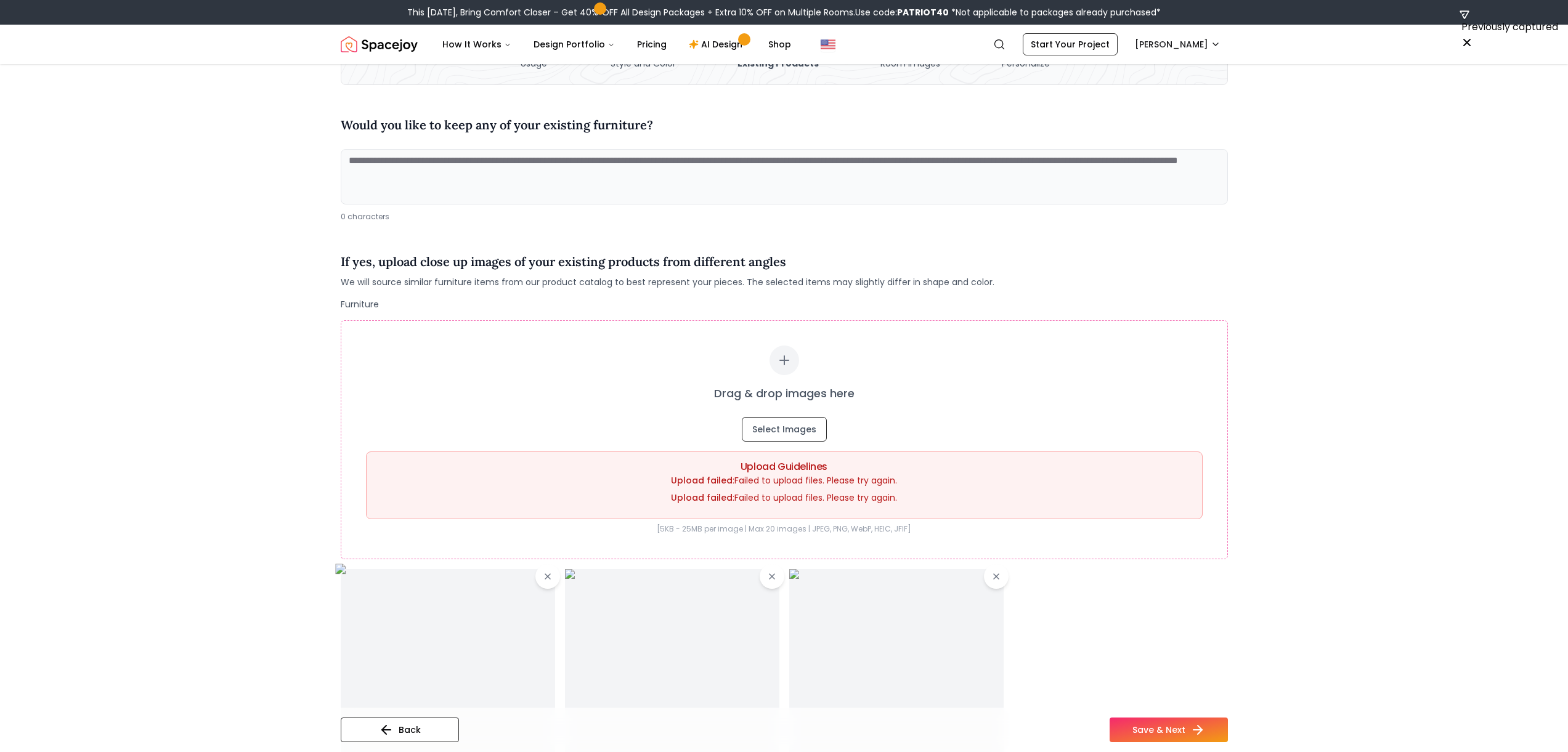
scroll to position [174, 0]
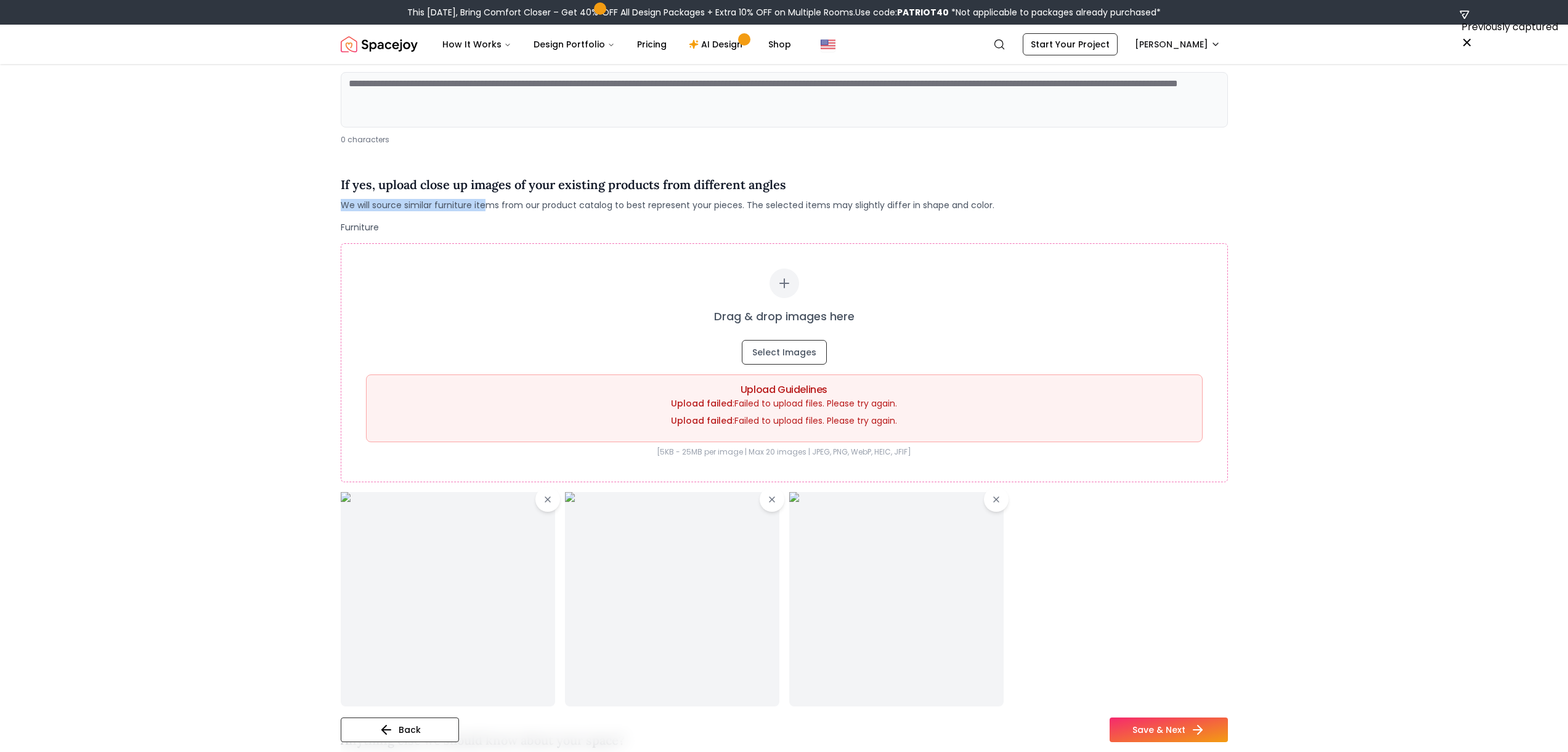
drag, startPoint x: 371, startPoint y: 196, endPoint x: 488, endPoint y: 205, distance: 117.3
click at [488, 205] on div "If yes, upload close up images of your existing products from different angles …" at bounding box center [667, 194] width 654 height 36
click at [788, 261] on main "Usage Style and Color 3 Existing Products 4 Room Images 5 Personalize Would you…" at bounding box center [784, 419] width 1568 height 1058
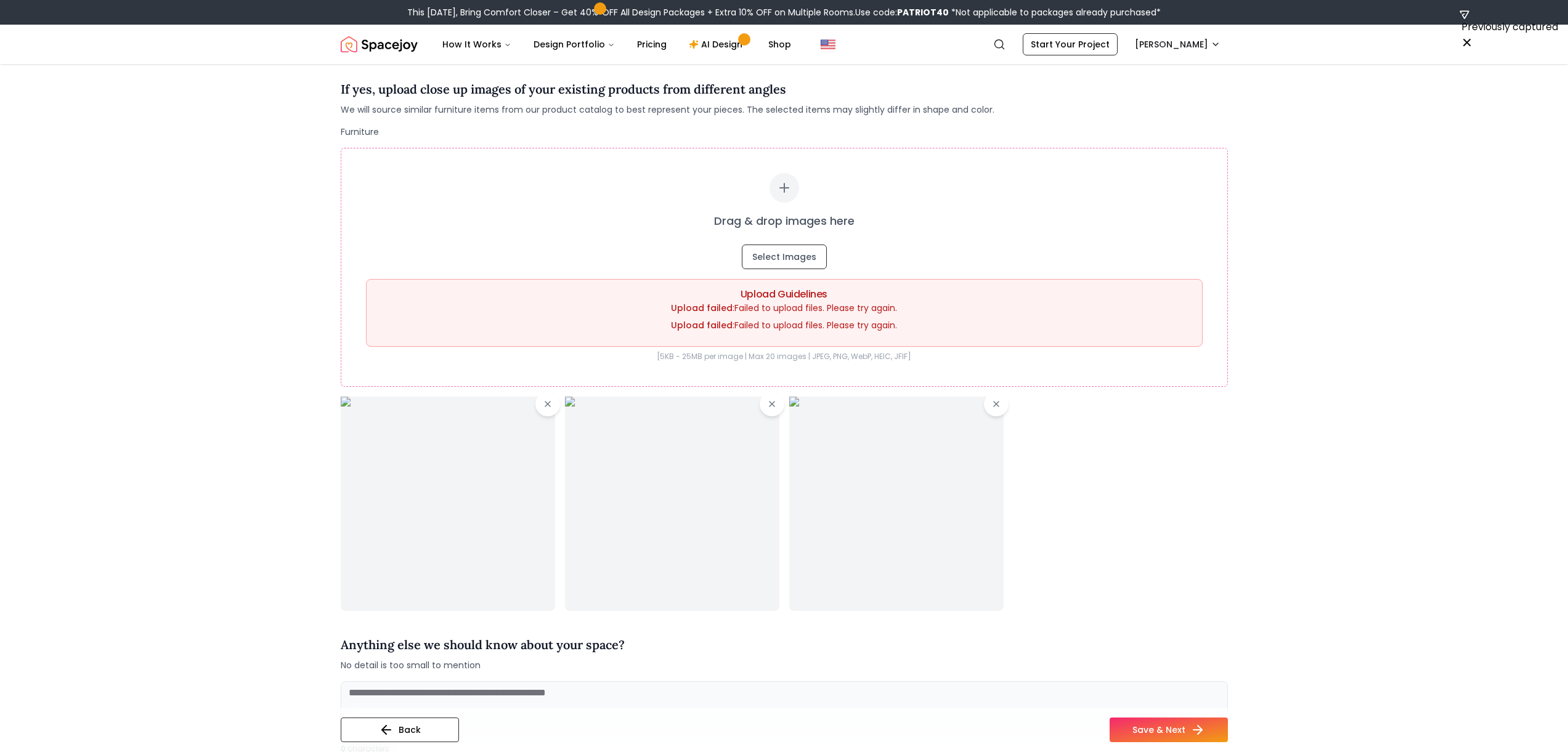
scroll to position [468, 0]
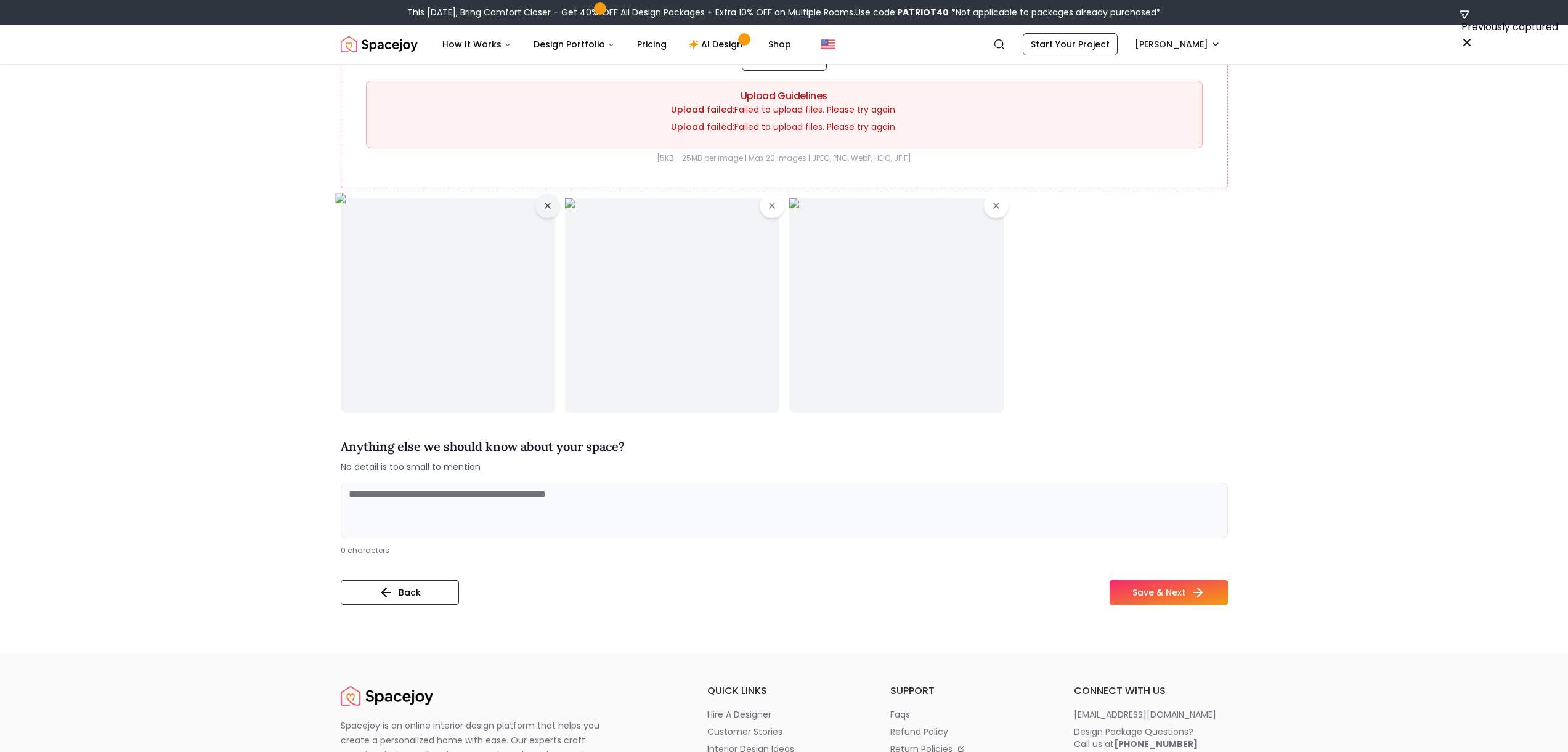
click at [548, 206] on icon at bounding box center [547, 206] width 5 height 5
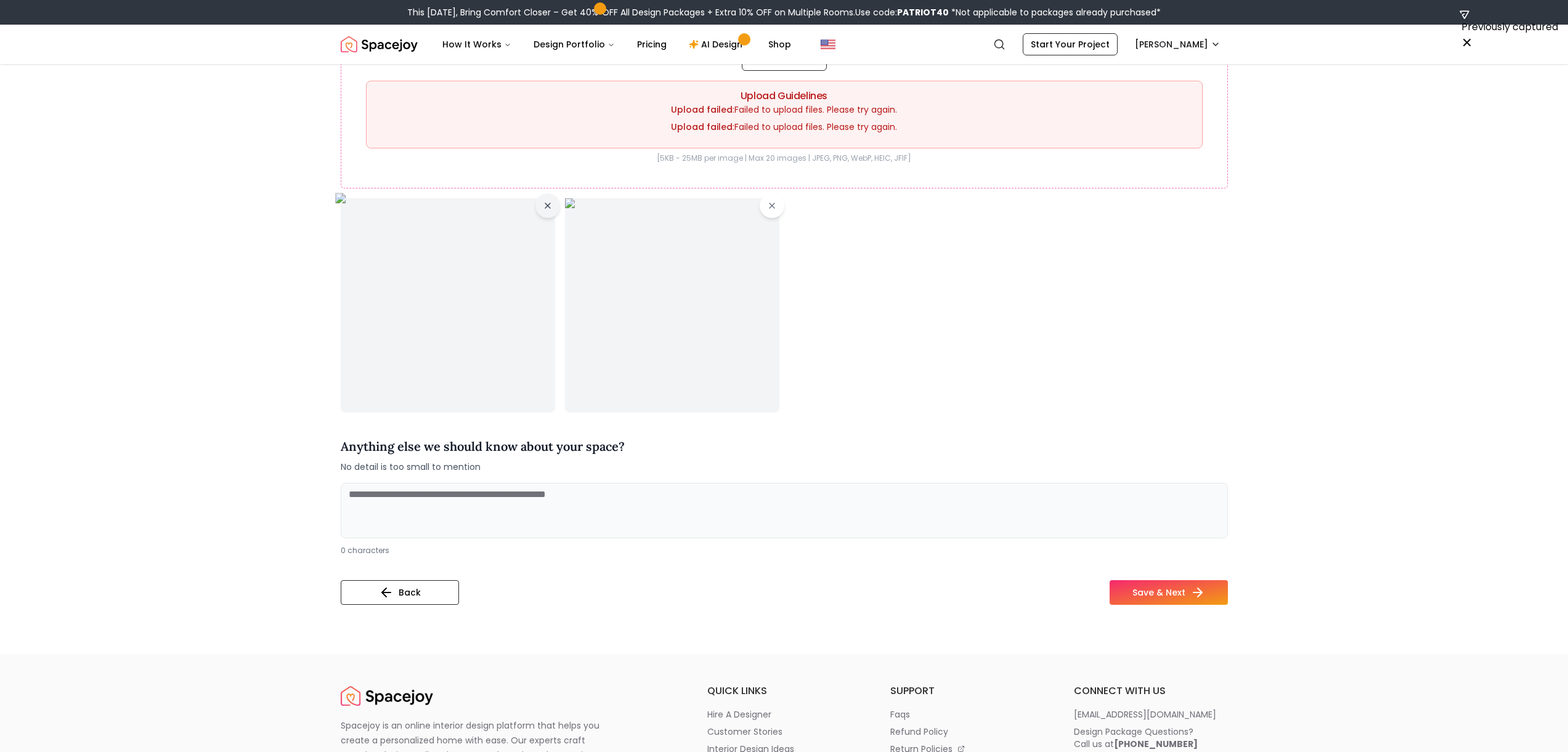
click at [546, 207] on icon at bounding box center [547, 206] width 10 height 10
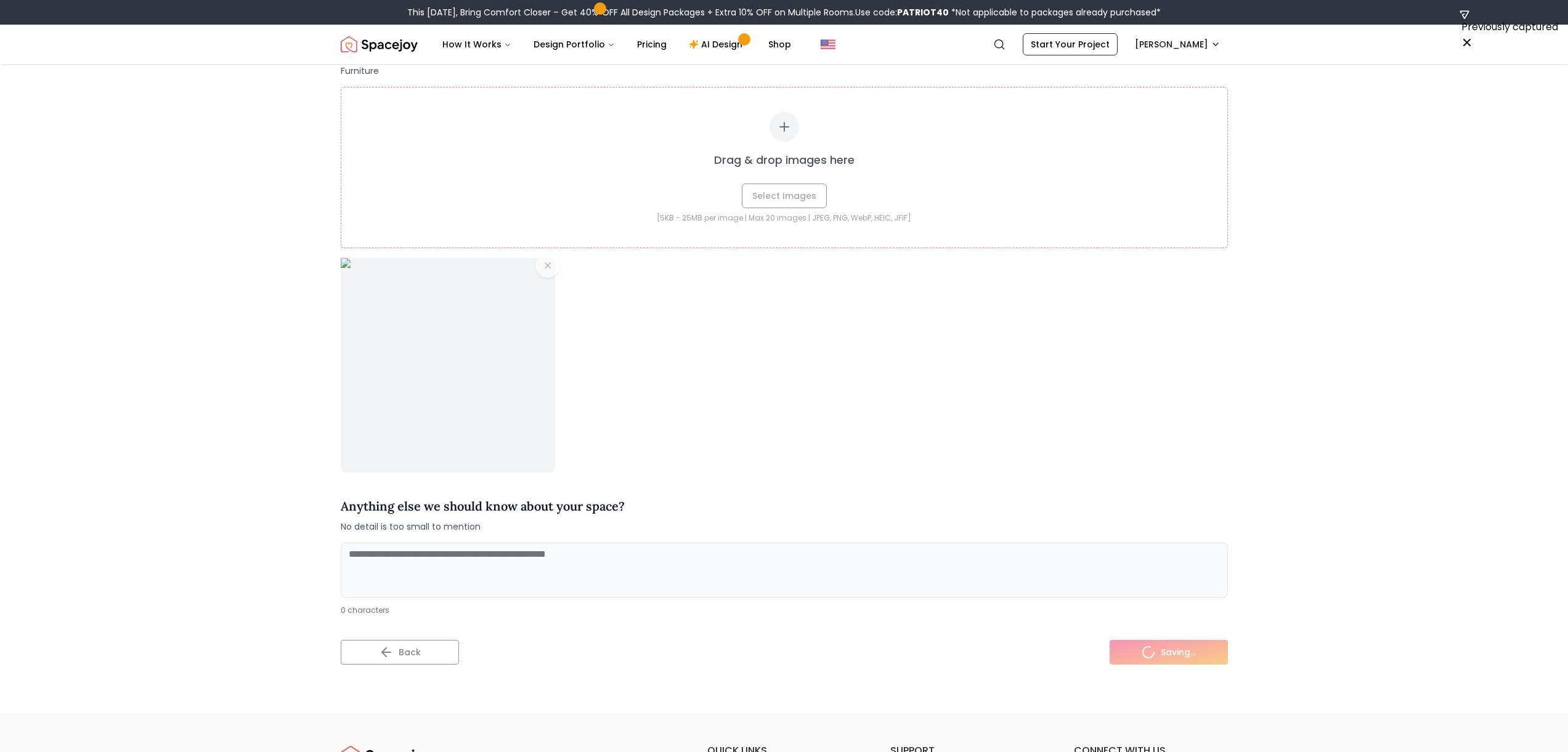
scroll to position [199, 0]
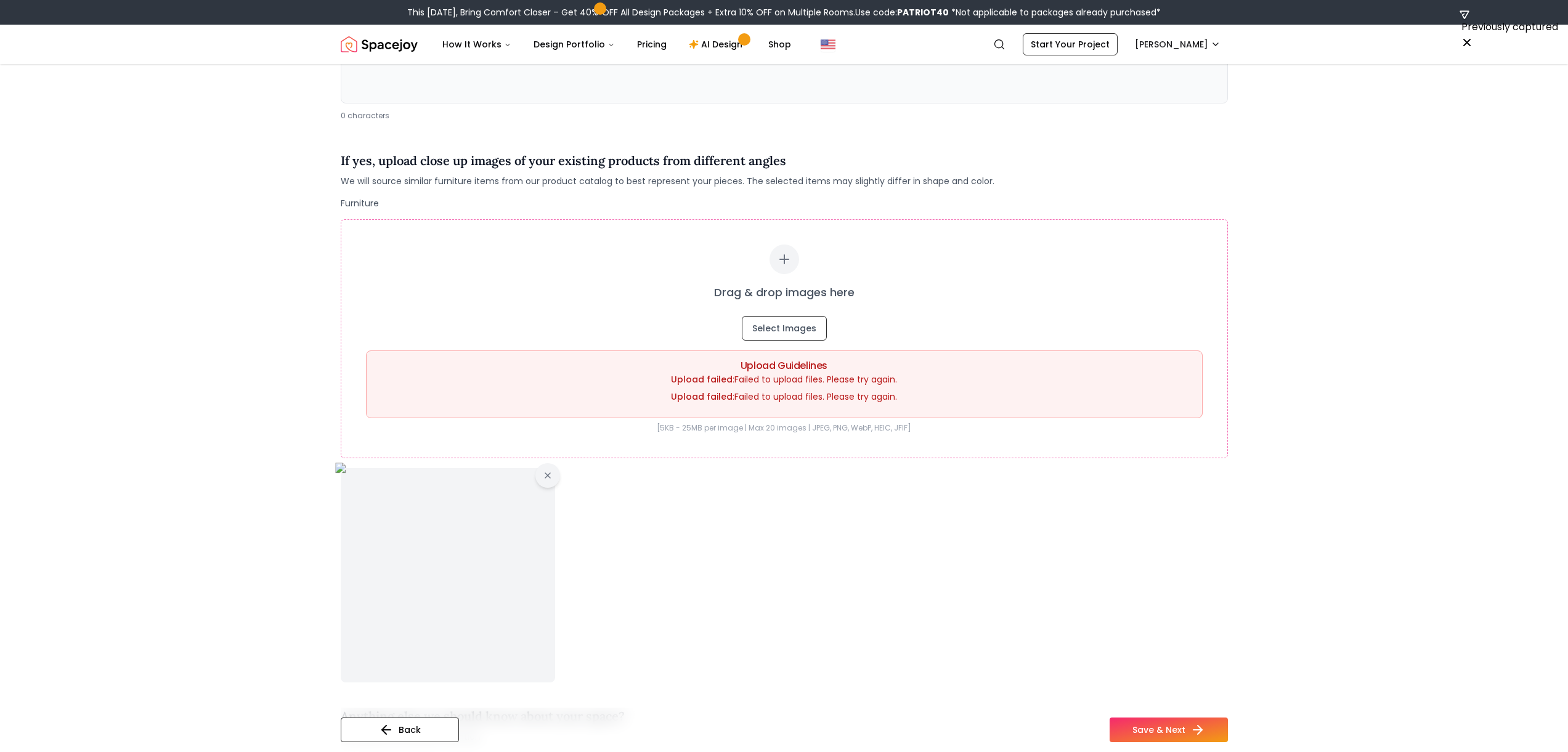
click at [559, 480] on div at bounding box center [784, 575] width 887 height 214
click at [546, 479] on icon at bounding box center [547, 476] width 10 height 10
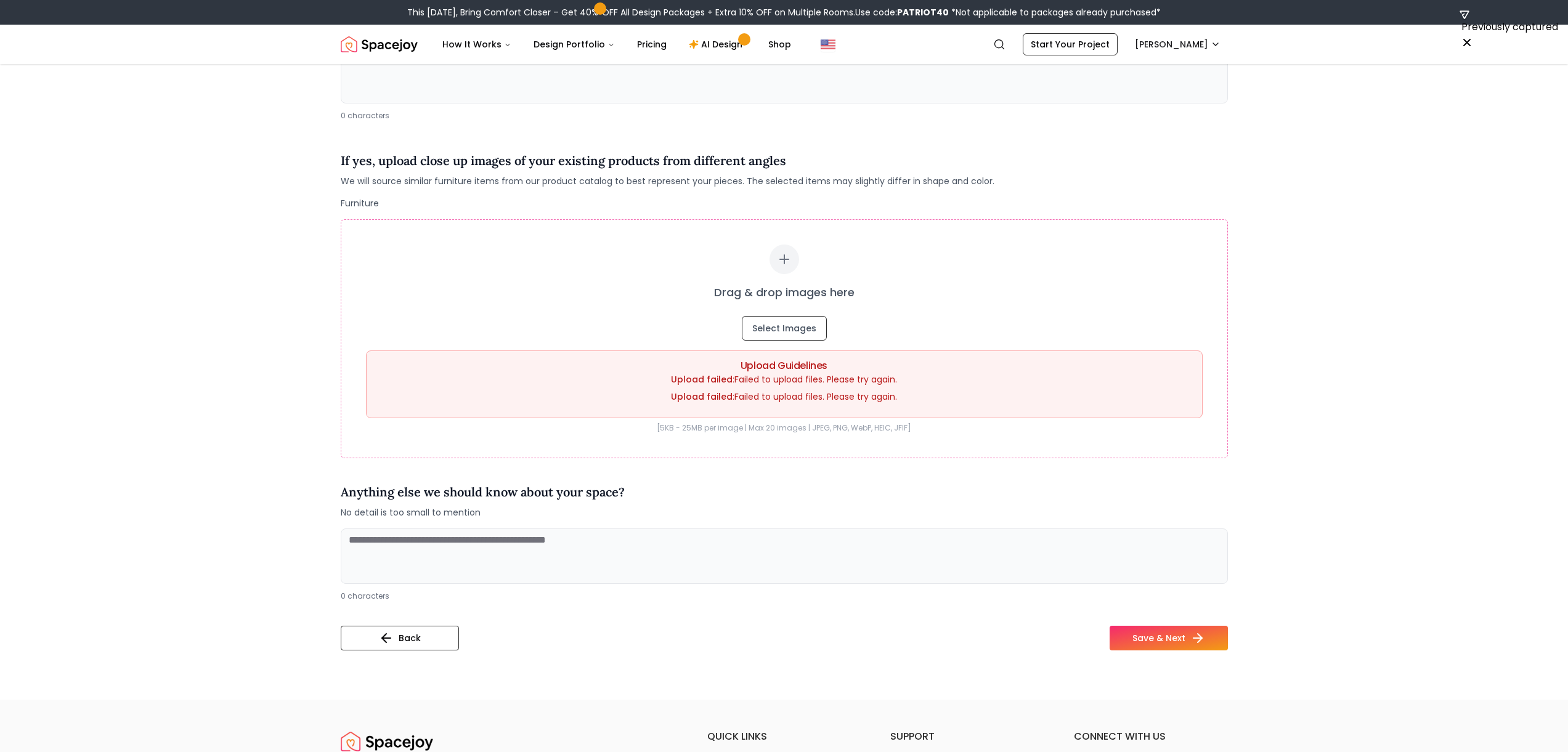
click at [788, 663] on div "Usage Style and Color 3 Existing Products 4 Room Images 5 Personalize Would you…" at bounding box center [784, 283] width 946 height 834
click at [788, 636] on button "Save & Next" at bounding box center [1168, 637] width 119 height 24
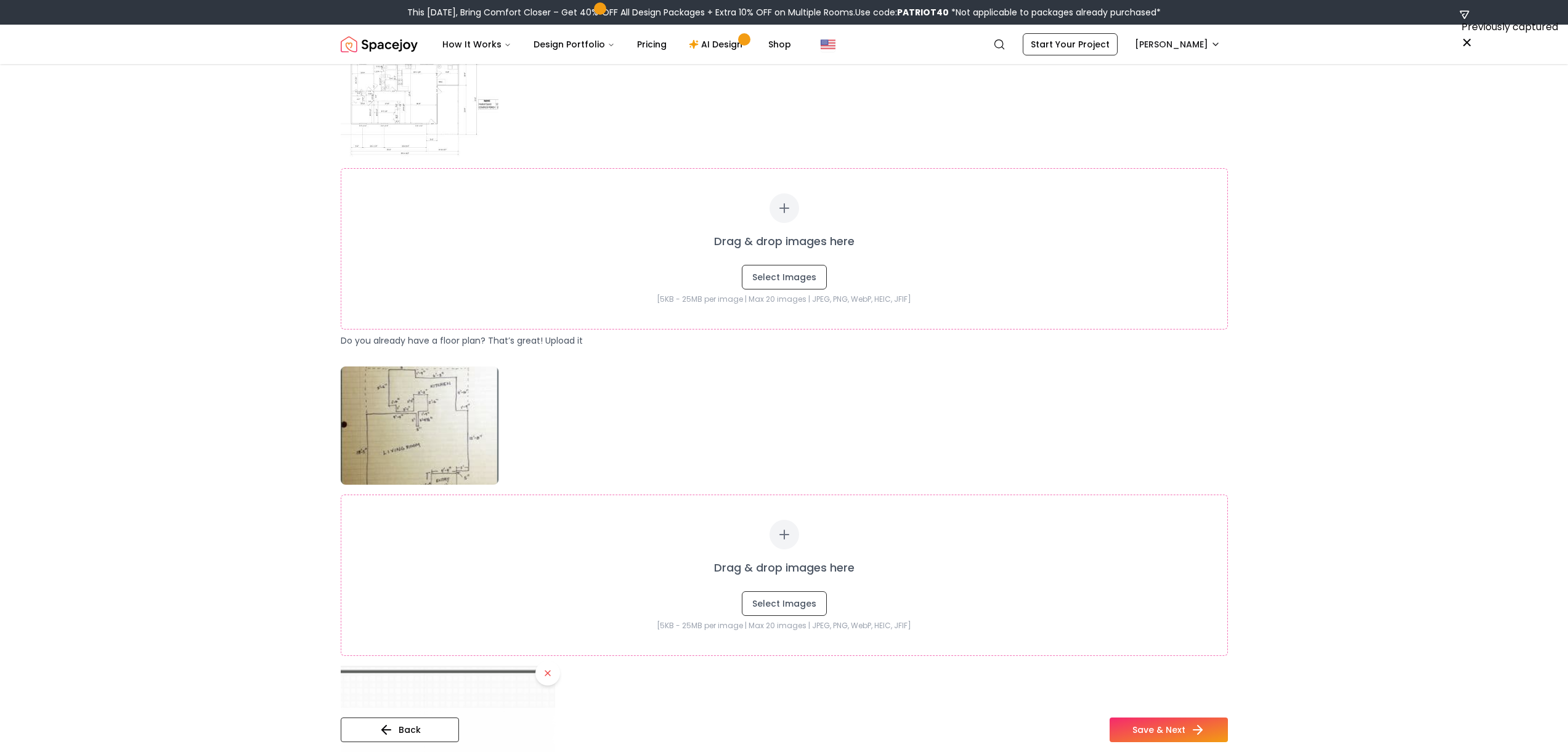
scroll to position [349, 0]
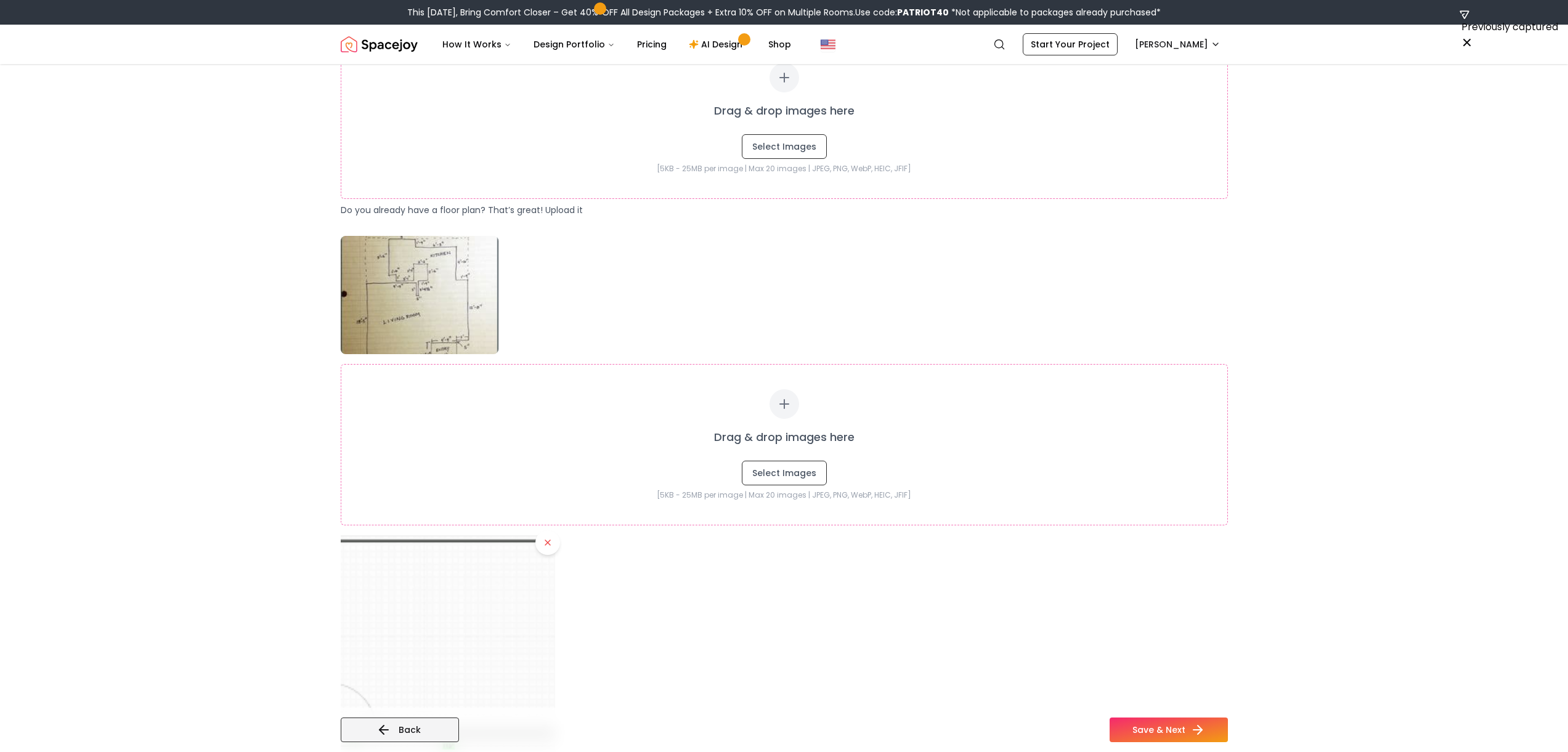
click at [404, 728] on button "Back" at bounding box center [400, 729] width 119 height 24
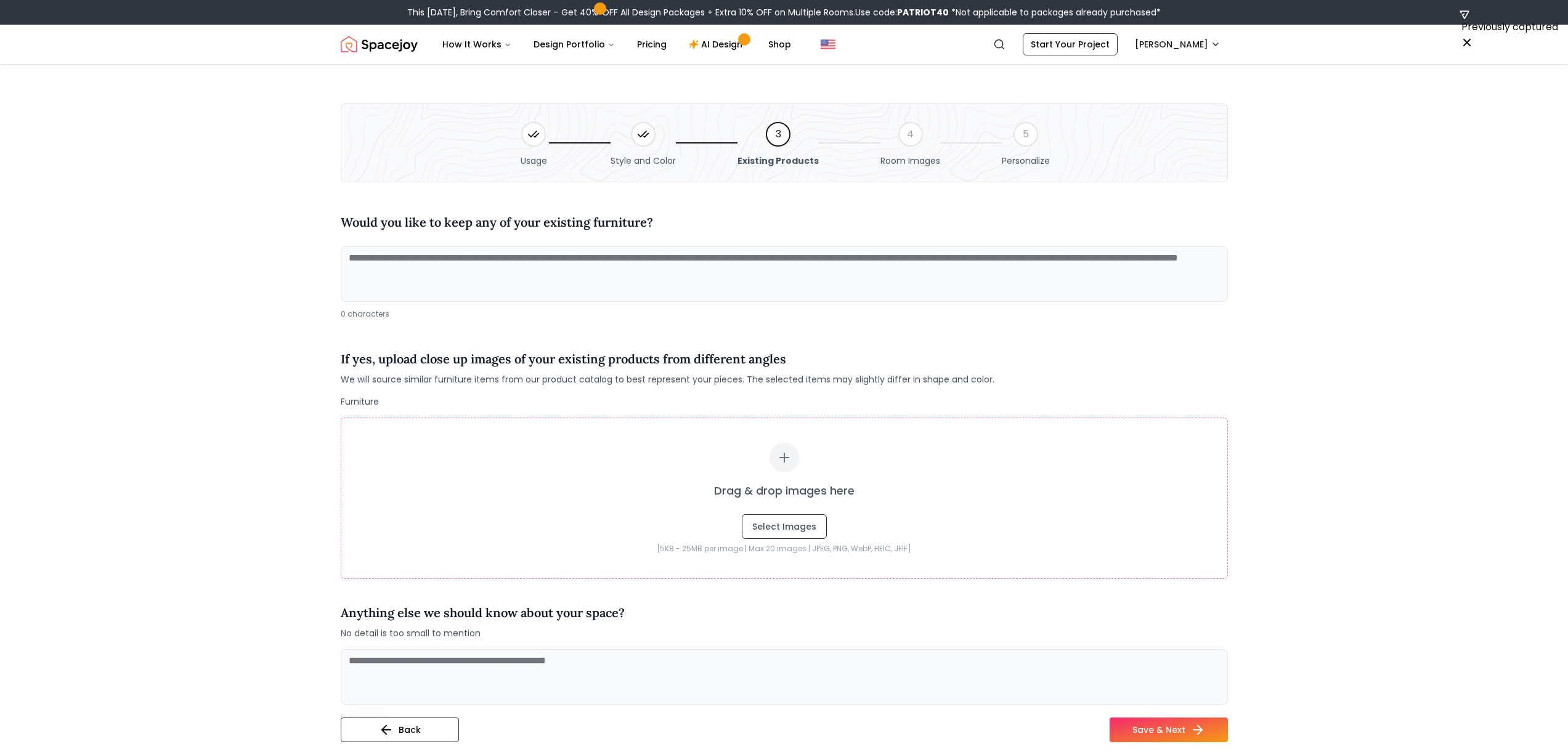
click at [788, 176] on main "Usage Style and Color 3 Existing Products 4 Room Images 5 Personalize Would you…" at bounding box center [784, 443] width 1568 height 757
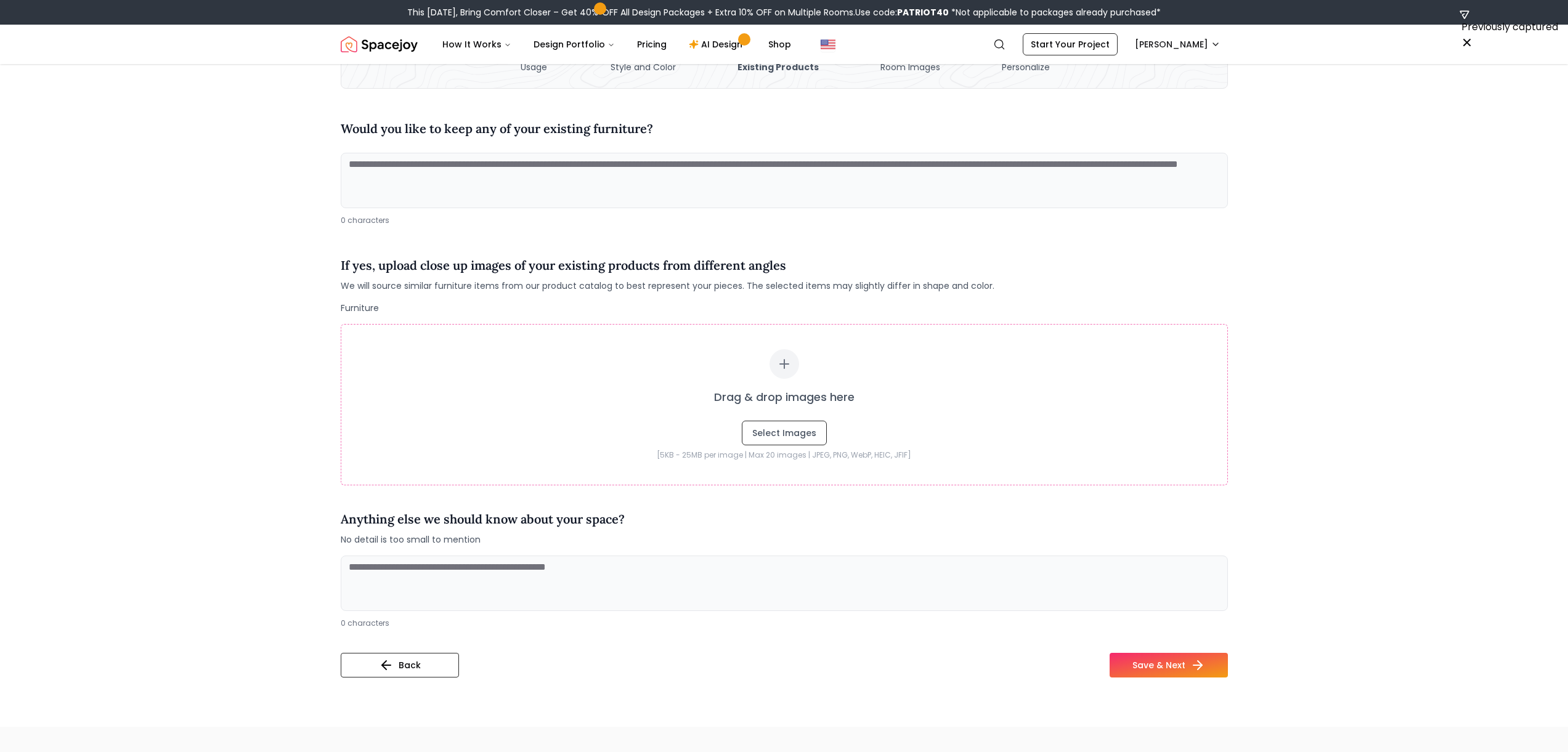
click at [519, 554] on div "Anything else we should know about your space? No detail is too small to mention" at bounding box center [784, 527] width 887 height 56
drag, startPoint x: 519, startPoint y: 554, endPoint x: 525, endPoint y: 575, distance: 21.8
click at [525, 575] on textarea at bounding box center [784, 583] width 887 height 56
type textarea "**********"
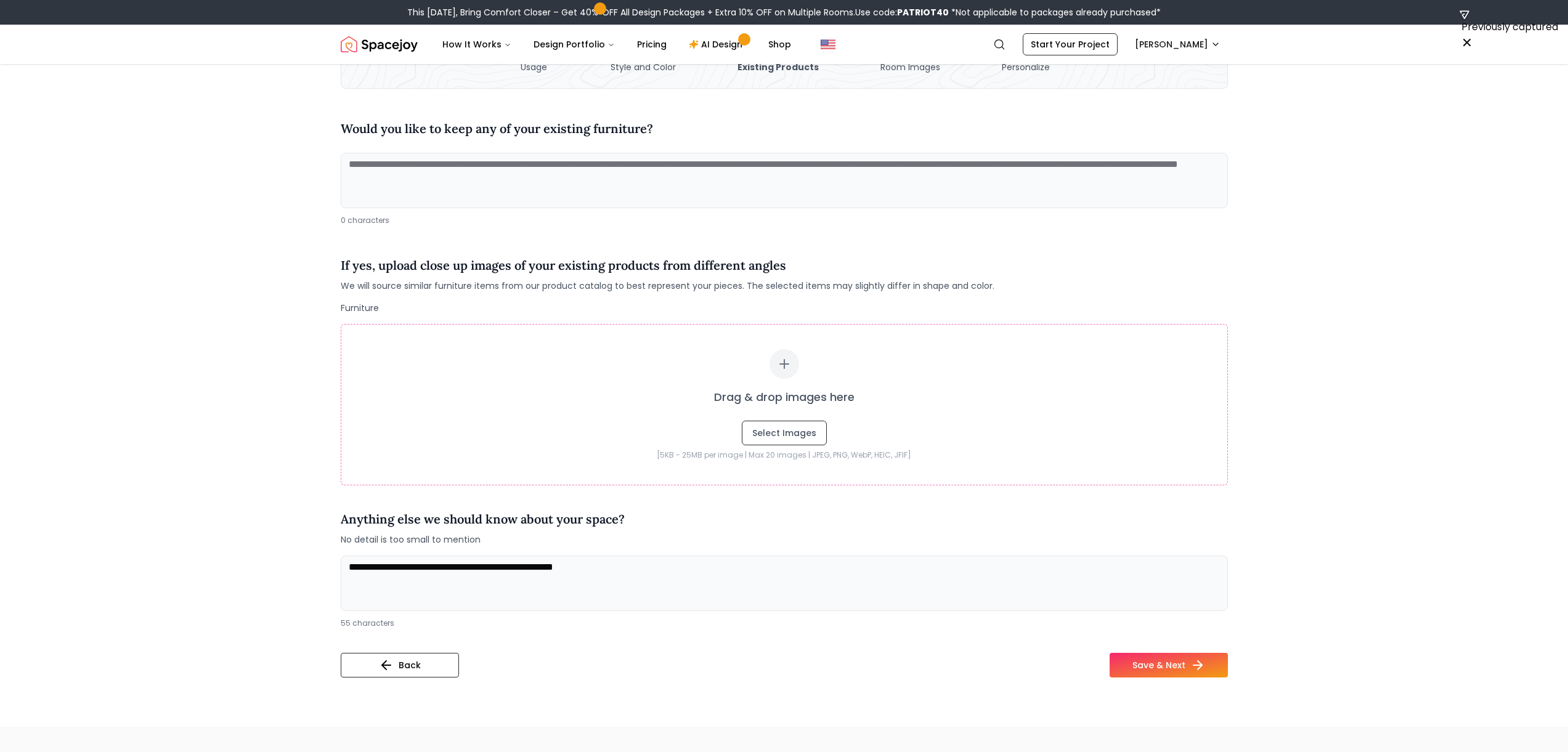
click at [788, 653] on button "Save & Next" at bounding box center [1168, 665] width 119 height 24
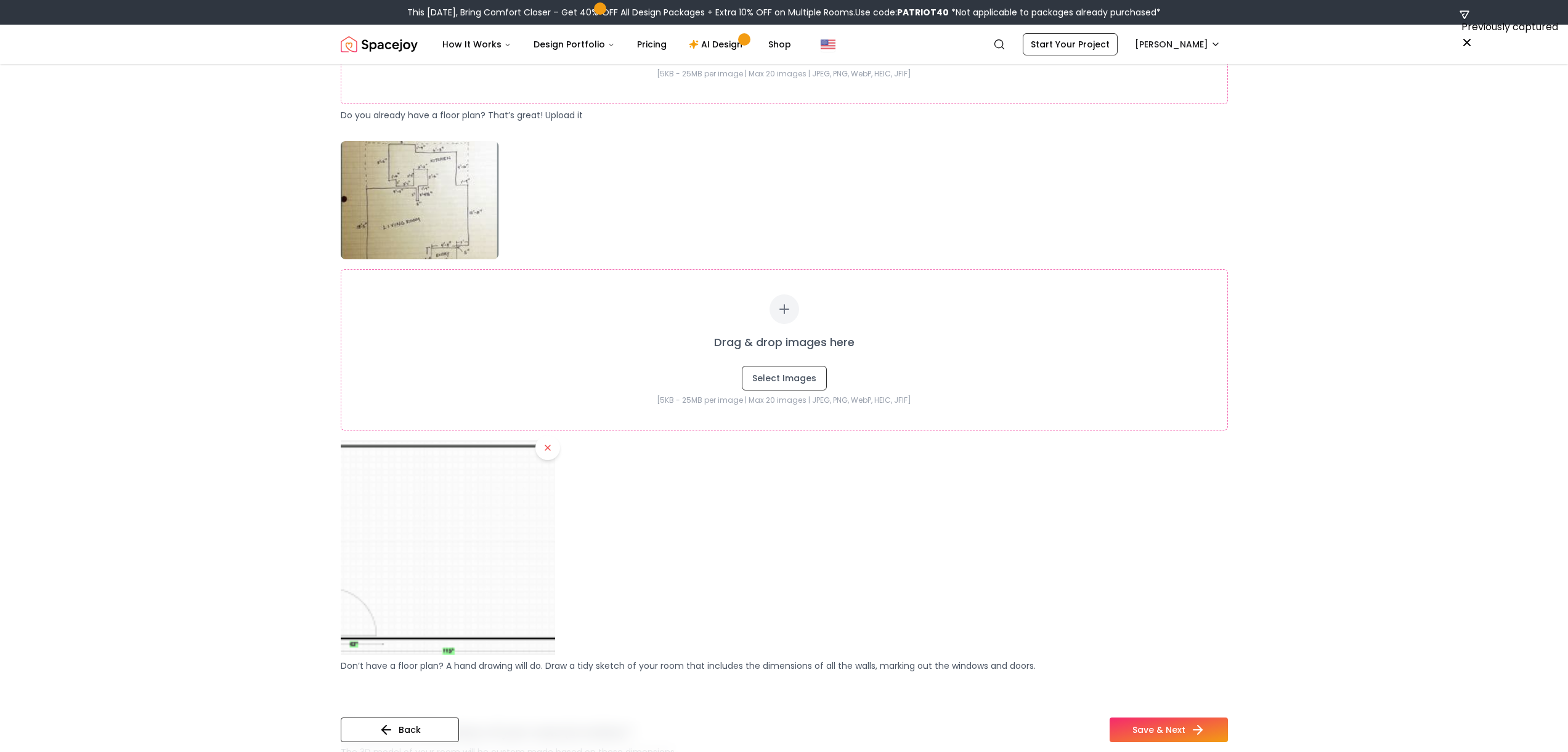
scroll to position [780, 0]
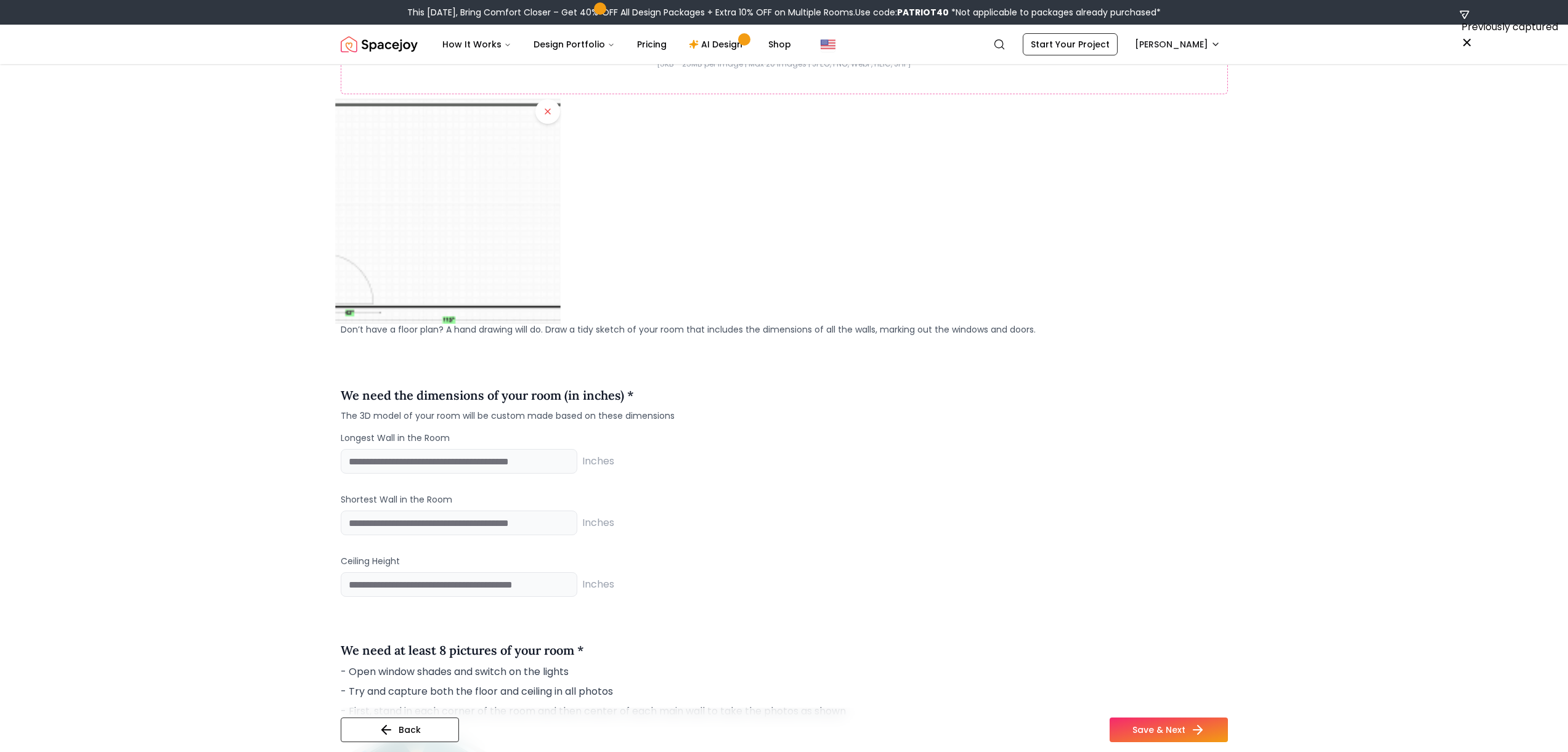
click at [455, 262] on img at bounding box center [448, 211] width 225 height 225
click at [437, 233] on img at bounding box center [448, 211] width 225 height 225
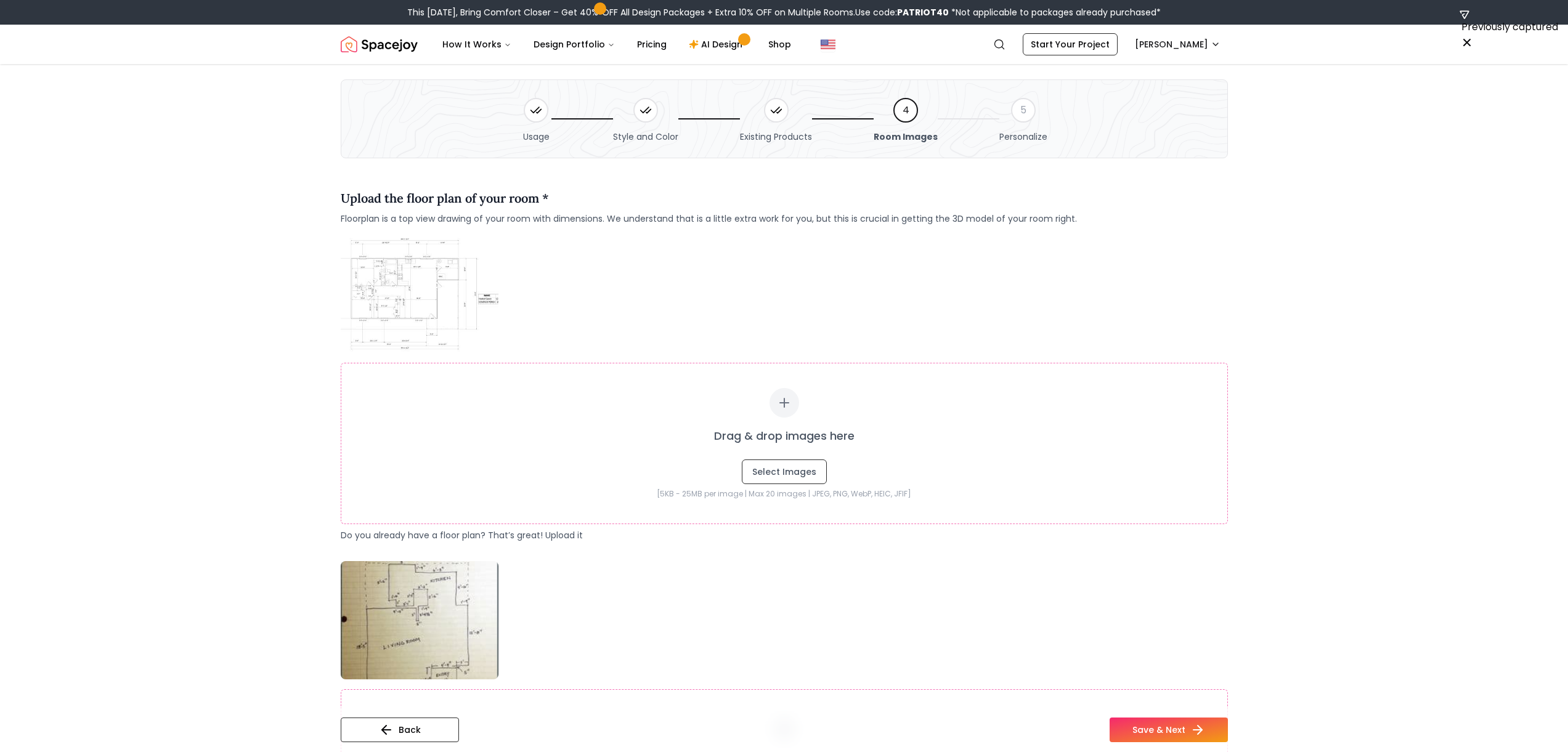
scroll to position [0, 0]
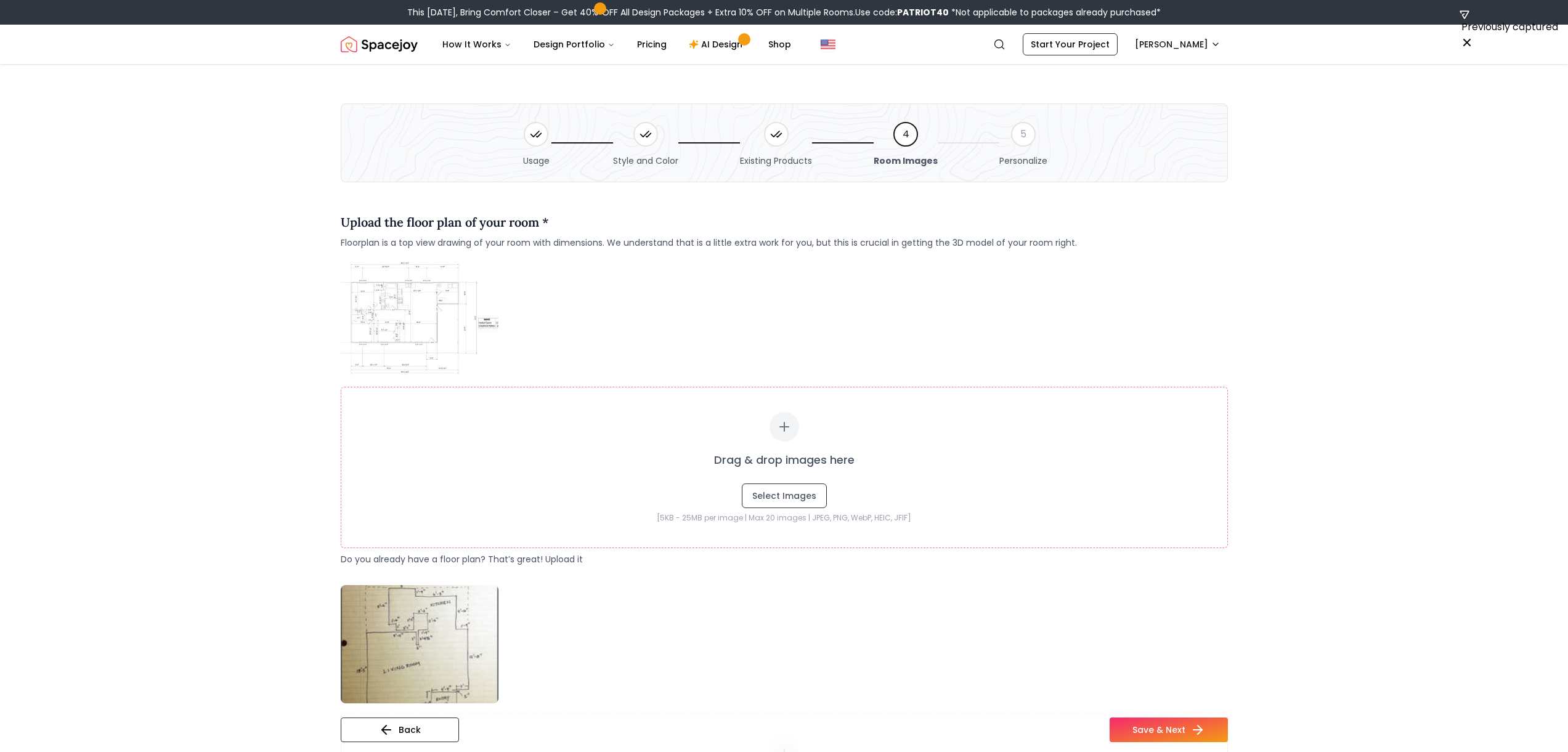
click at [454, 339] on img at bounding box center [419, 318] width 158 height 119
drag, startPoint x: 455, startPoint y: 333, endPoint x: 491, endPoint y: 299, distance: 49.5
click at [455, 332] on img at bounding box center [419, 318] width 158 height 119
drag, startPoint x: 568, startPoint y: 298, endPoint x: 624, endPoint y: 303, distance: 56.2
click at [624, 303] on div "Drag & drop images here Select Images [5KB - 25MB per image | Max 20 images | J…" at bounding box center [784, 412] width 887 height 307
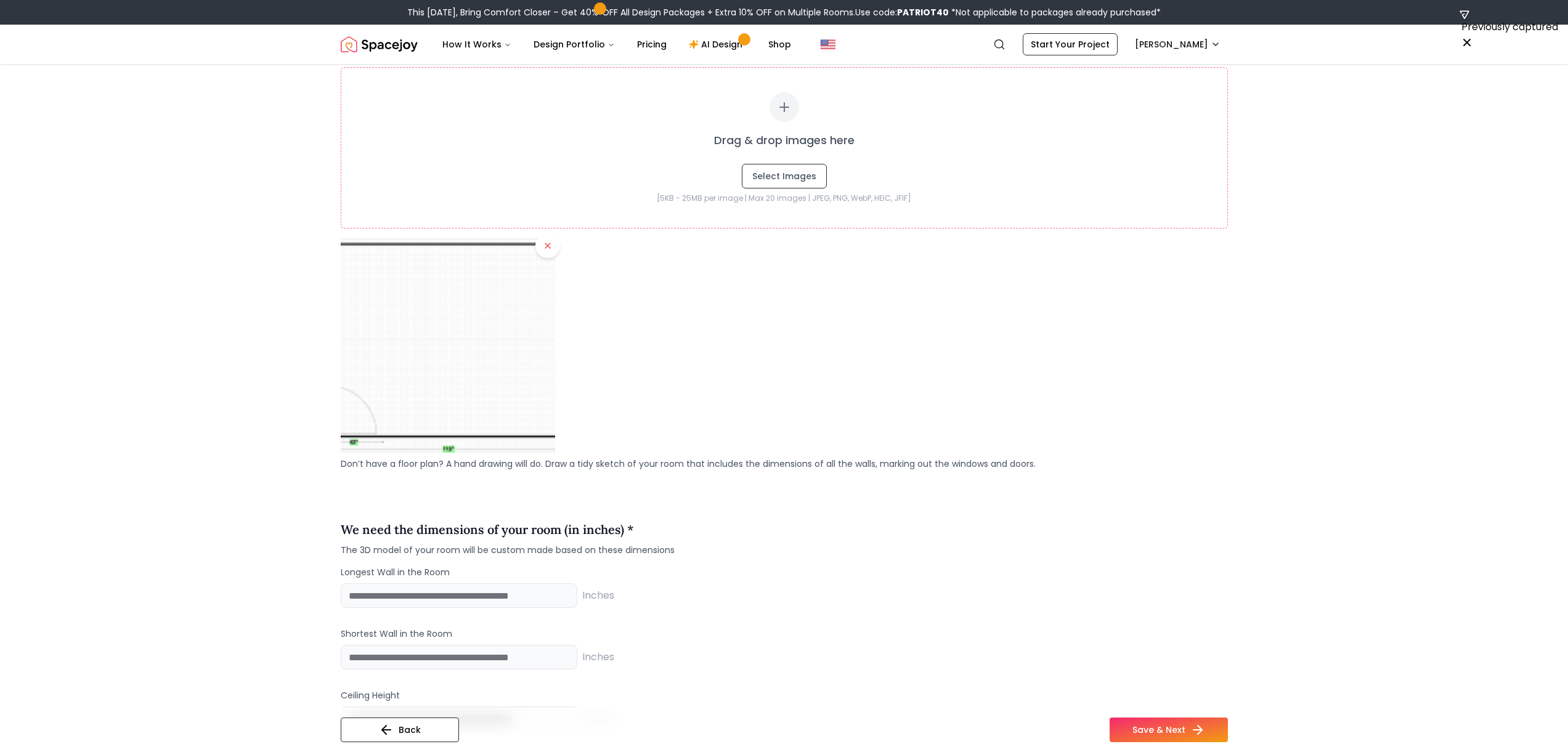
scroll to position [644, 0]
click at [557, 316] on div at bounding box center [784, 347] width 887 height 214
click at [550, 250] on icon at bounding box center [547, 247] width 10 height 10
click at [551, 247] on img at bounding box center [448, 347] width 225 height 225
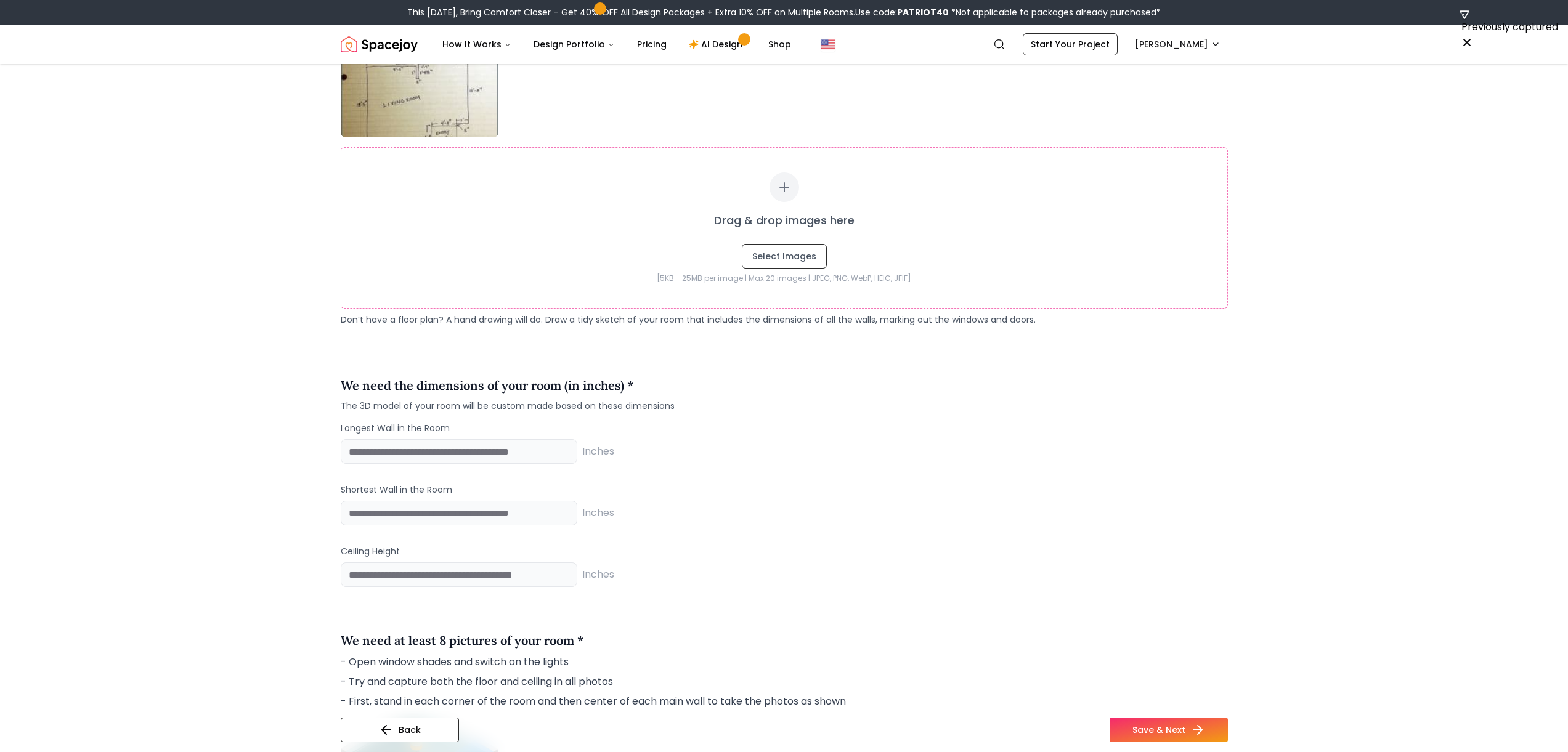
scroll to position [560, 0]
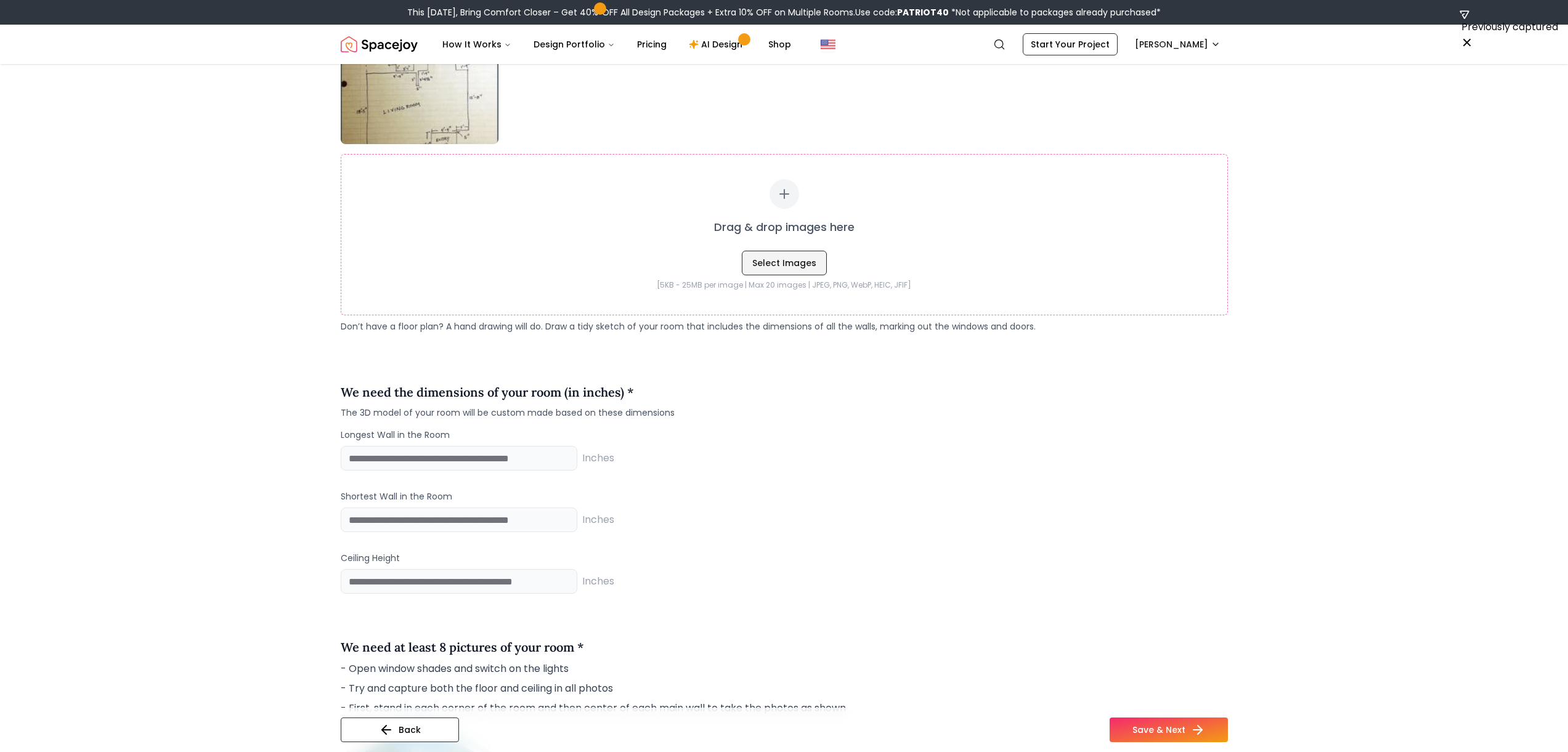
click at [767, 257] on button "Select Images" at bounding box center [784, 262] width 85 height 24
type input "**********"
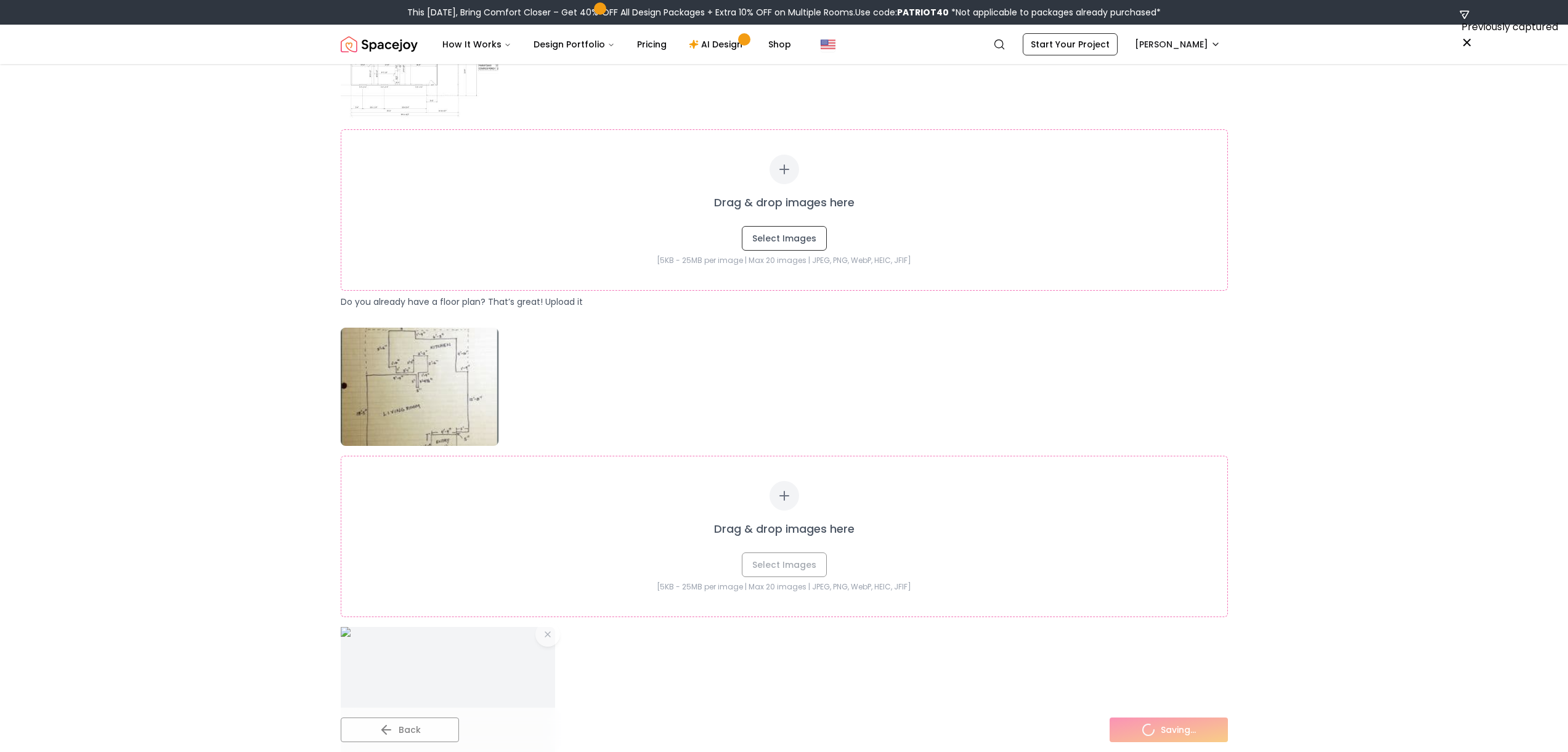
scroll to position [249, 0]
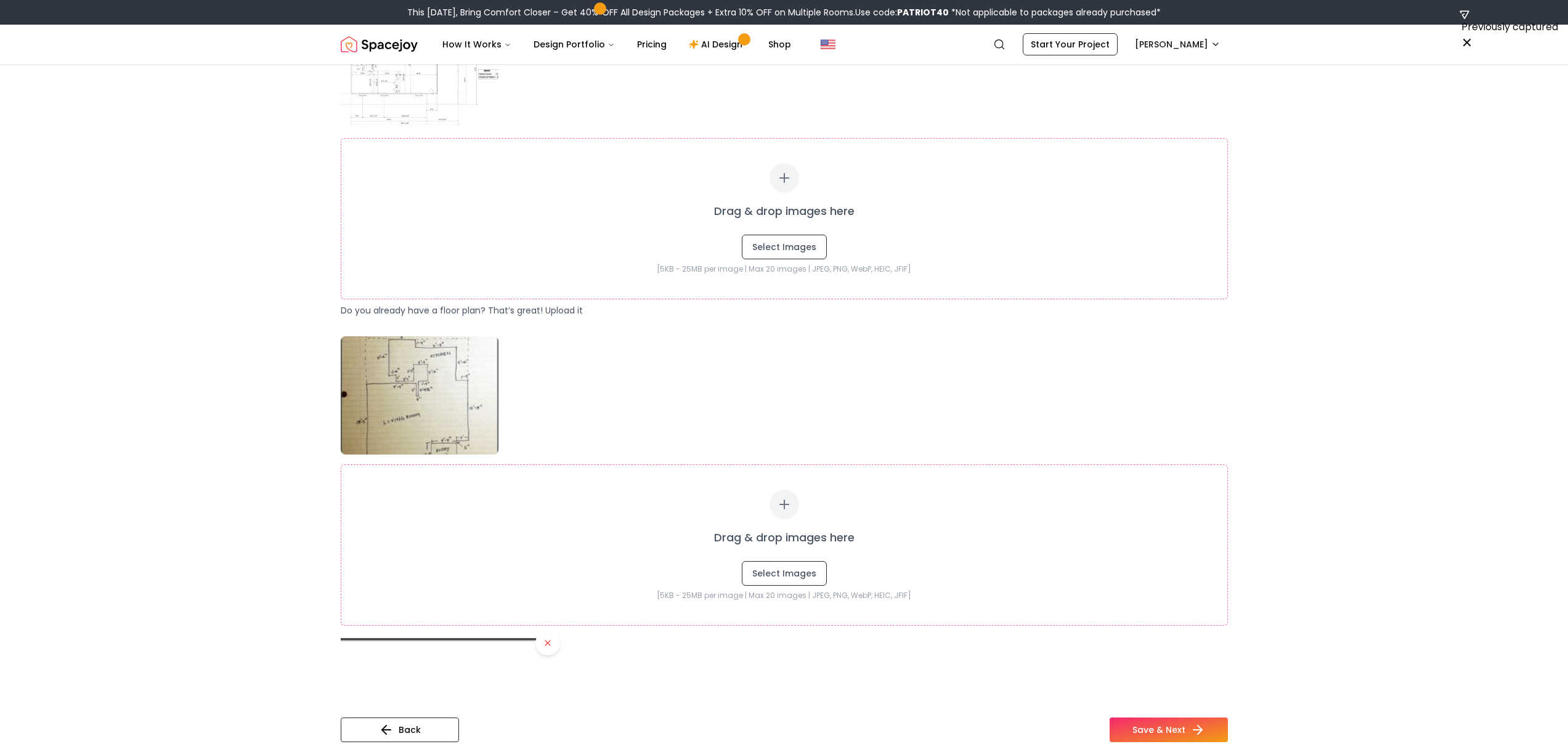
click at [434, 402] on img at bounding box center [419, 395] width 158 height 119
drag, startPoint x: 407, startPoint y: 312, endPoint x: 573, endPoint y: 316, distance: 166.0
click at [573, 316] on p "Do you already have a floor plan? That’s great! Upload it" at bounding box center [784, 311] width 887 height 13
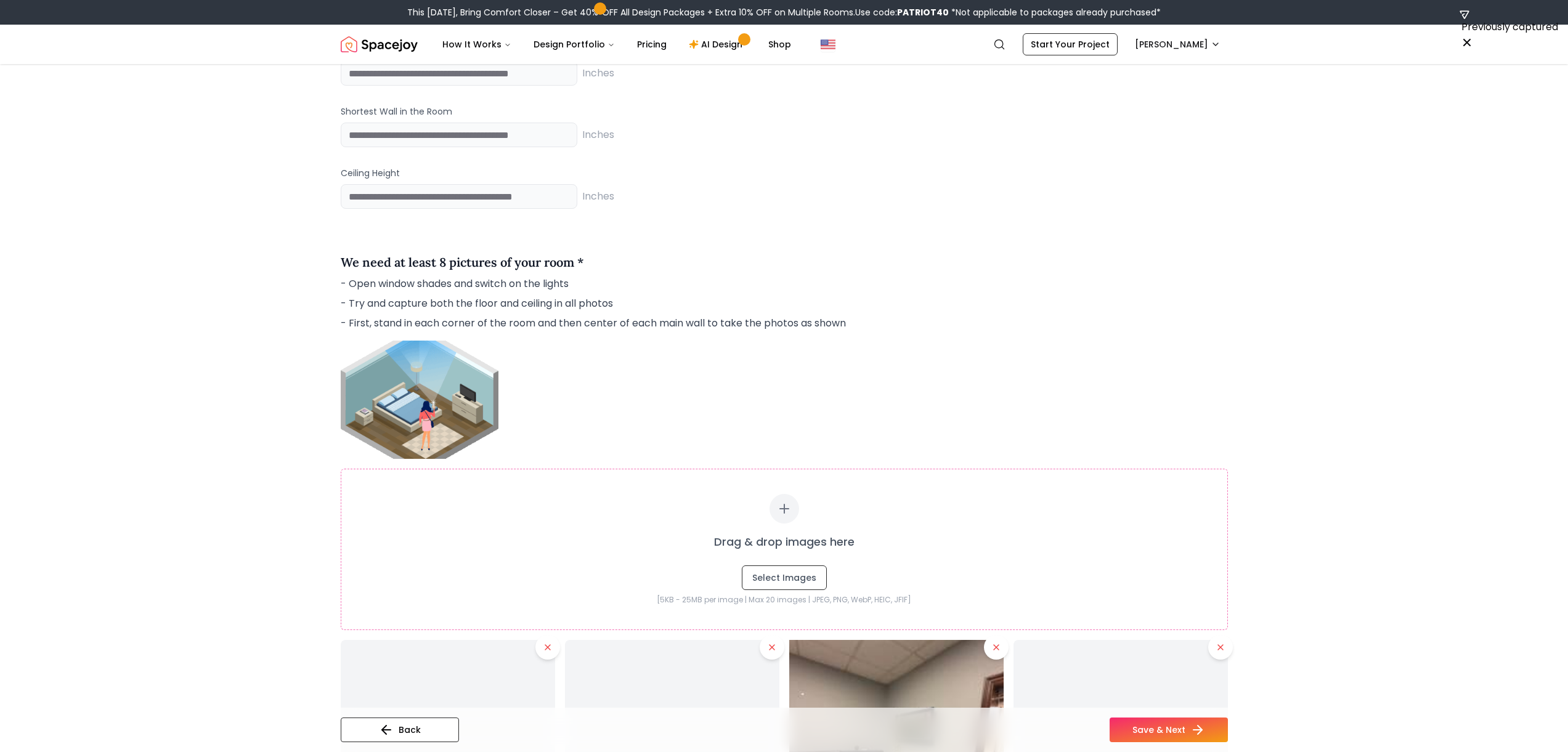
scroll to position [1174, 0]
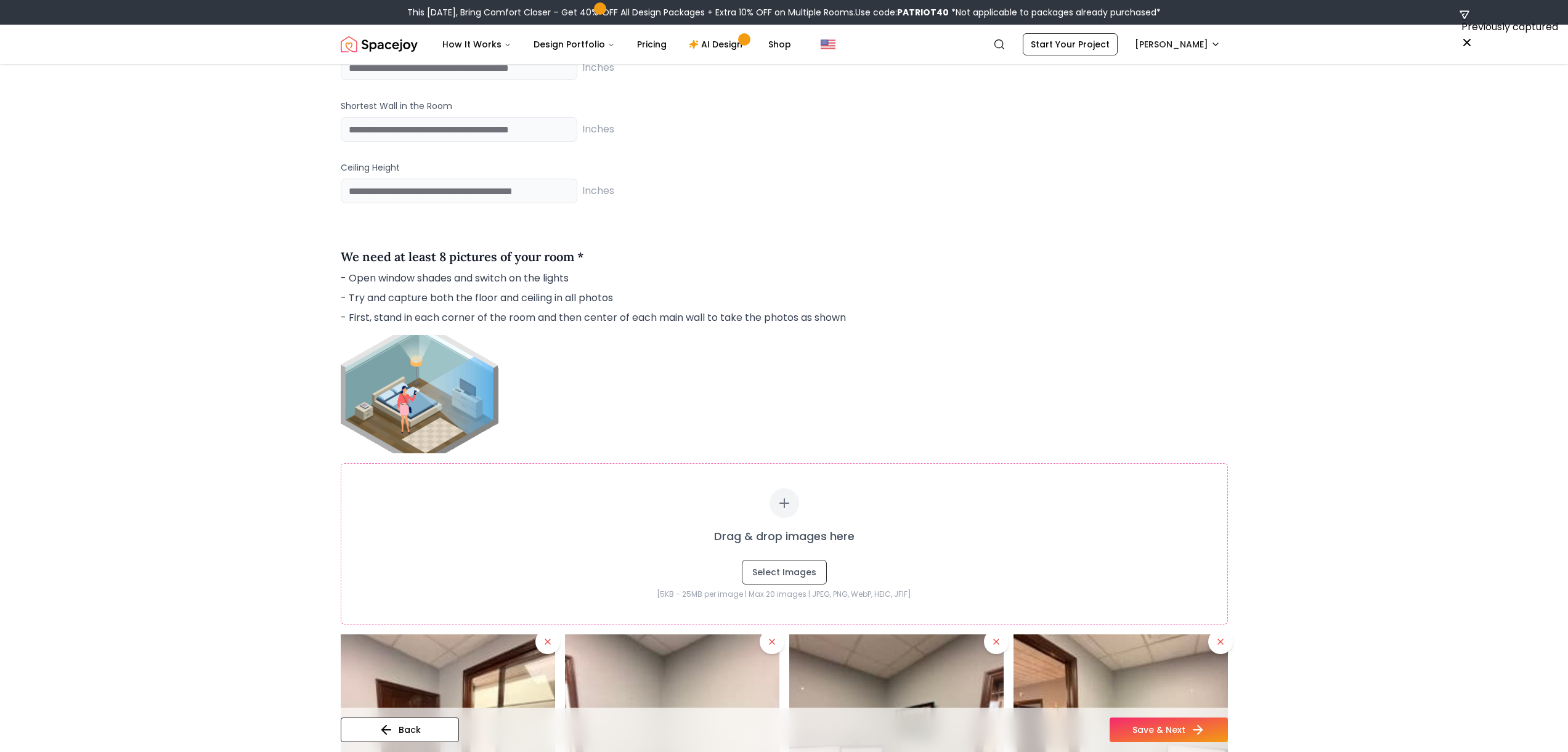
drag, startPoint x: 452, startPoint y: 273, endPoint x: 588, endPoint y: 275, distance: 136.0
click at [588, 275] on p "- Open window shades and switch on the lights" at bounding box center [784, 278] width 887 height 15
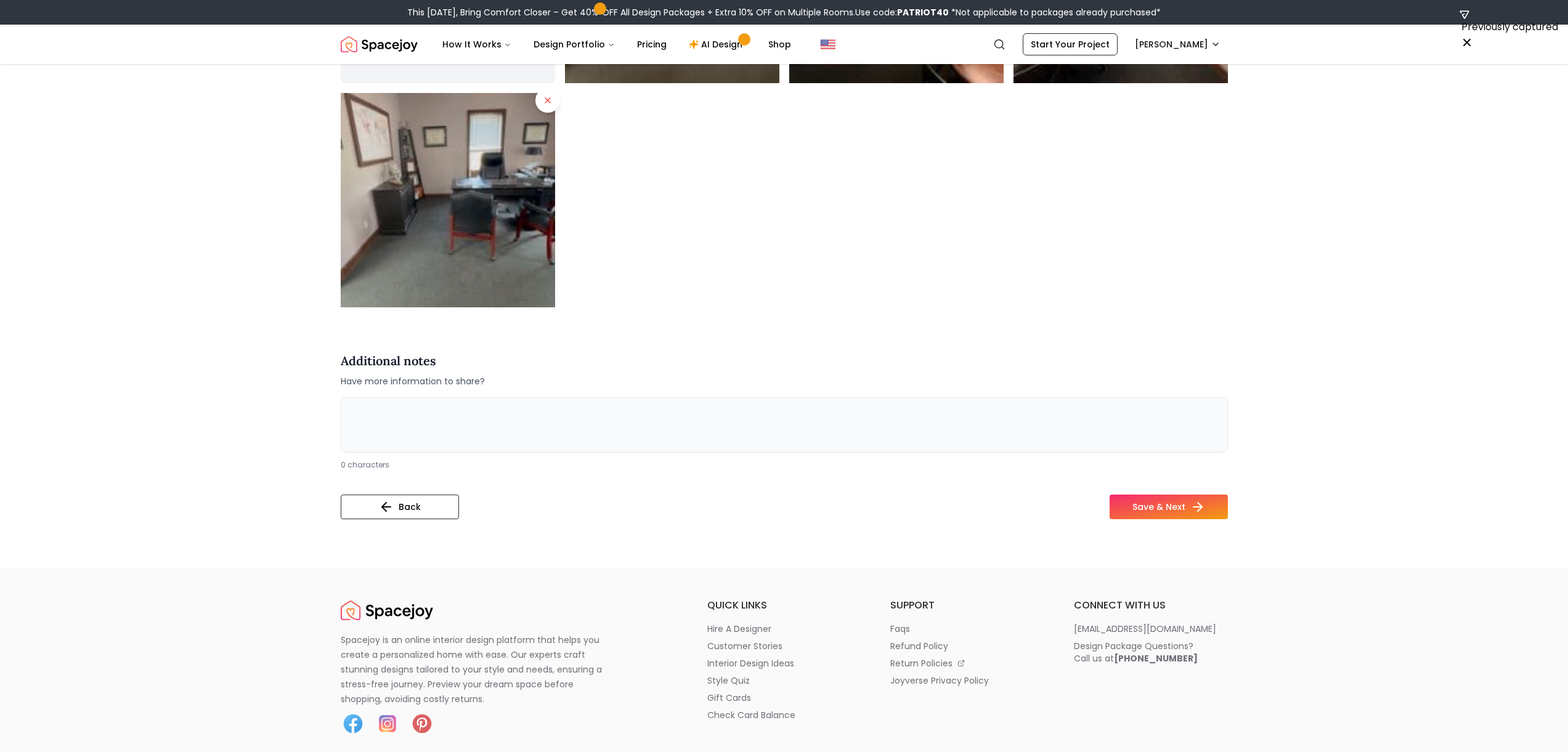
scroll to position [3072, 0]
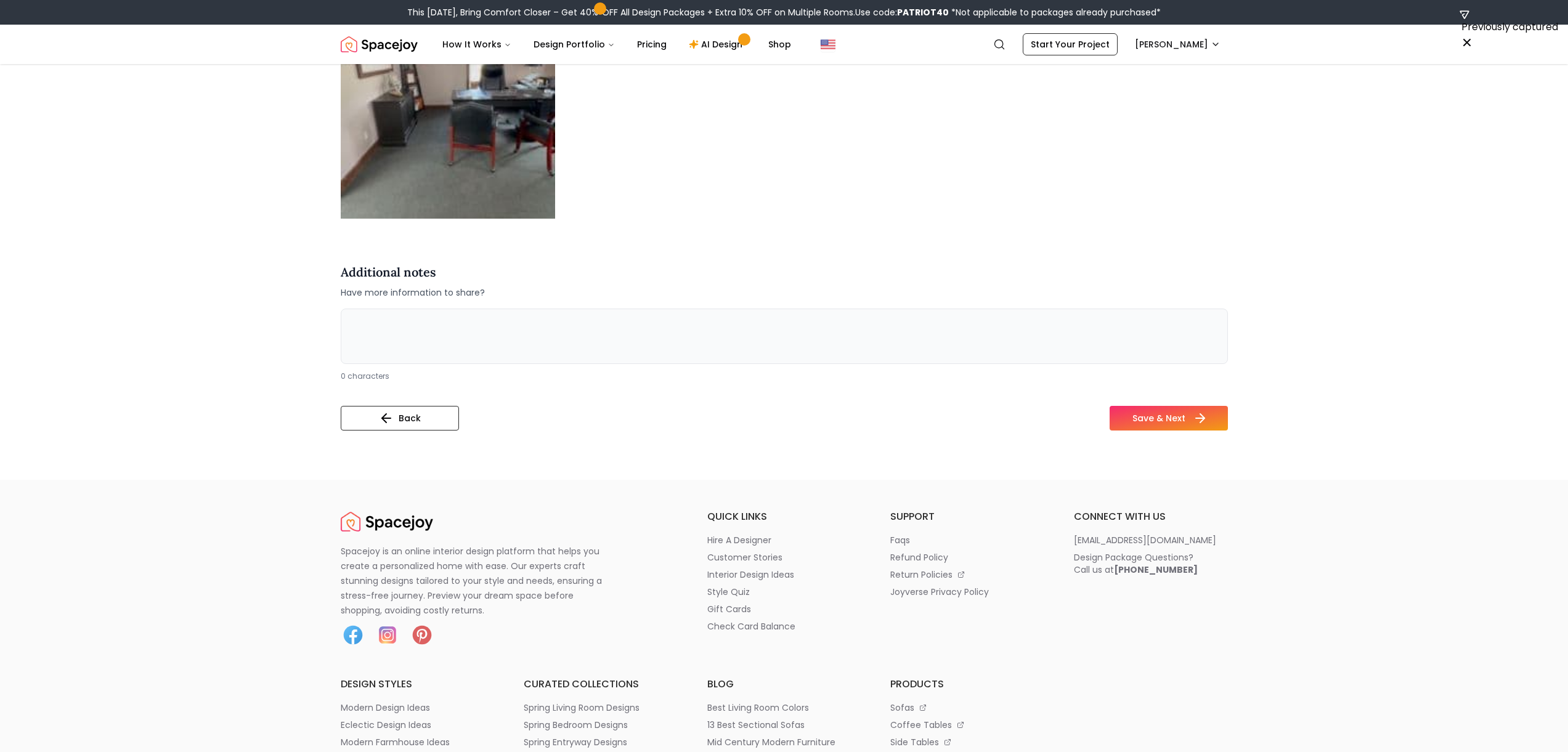
click at [788, 428] on button "Save & Next" at bounding box center [1168, 418] width 119 height 24
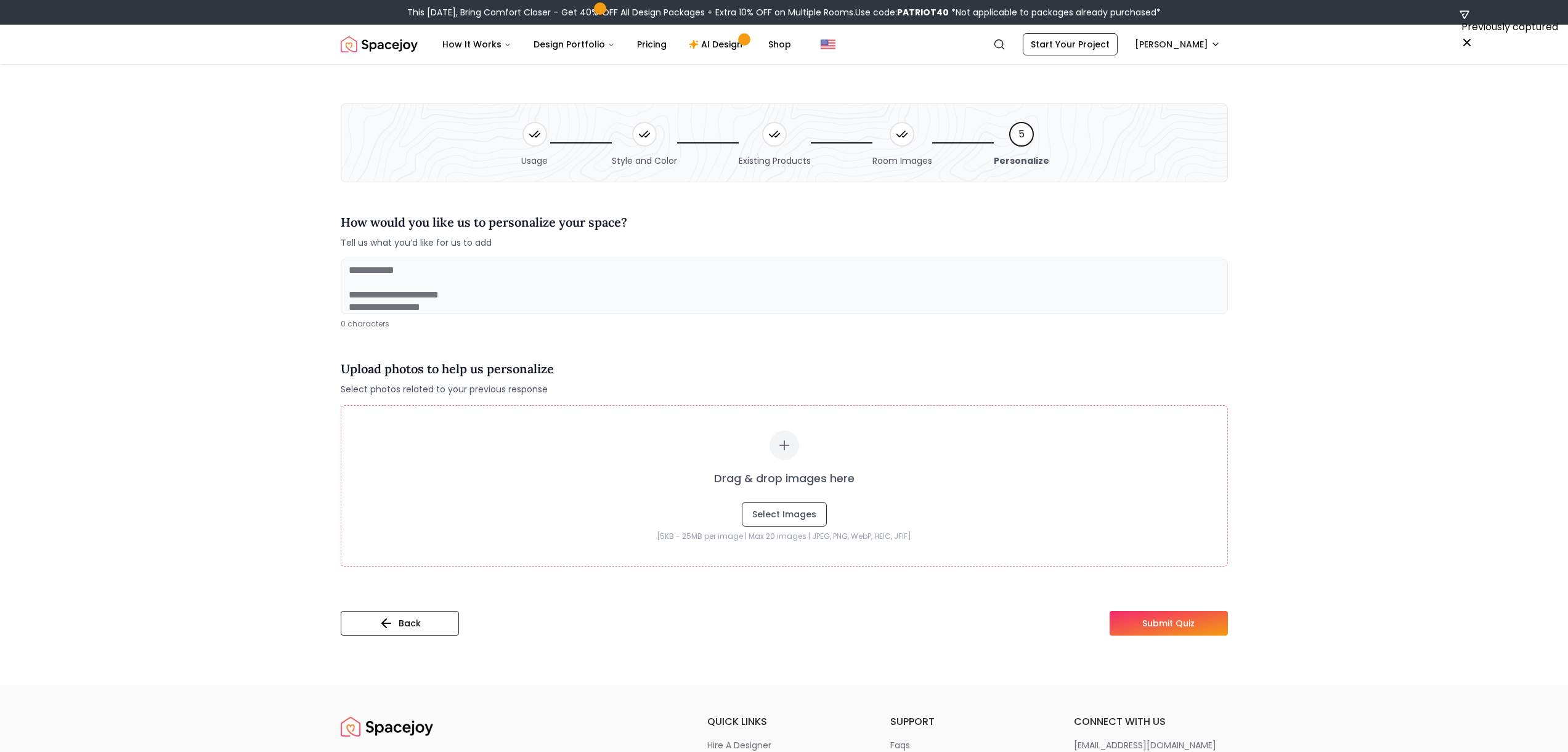
click at [442, 225] on h4 "How would you like us to personalize your space?" at bounding box center [484, 223] width 287 height 19
click at [444, 225] on h4 "How would you like us to personalize your space?" at bounding box center [484, 223] width 287 height 19
click at [443, 225] on h4 "How would you like us to personalize your space?" at bounding box center [484, 223] width 287 height 19
click at [399, 245] on span "Tell us what you’d like for us to add" at bounding box center [484, 243] width 287 height 13
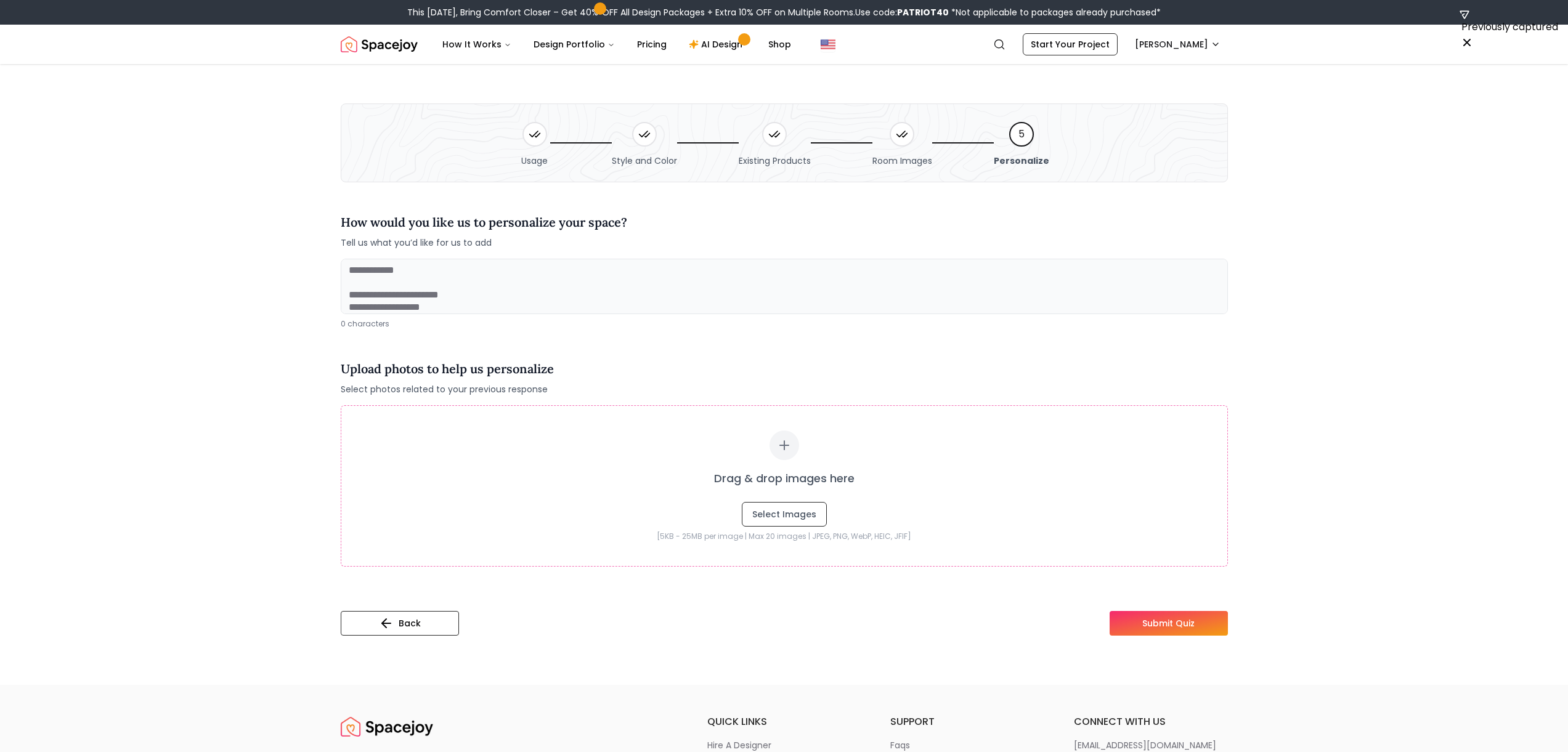
click at [400, 243] on span "Tell us what you’d like for us to add" at bounding box center [484, 243] width 287 height 13
drag, startPoint x: 400, startPoint y: 243, endPoint x: 373, endPoint y: 266, distance: 35.5
click at [400, 243] on span "Tell us what you’d like for us to add" at bounding box center [484, 243] width 287 height 13
drag, startPoint x: 360, startPoint y: 280, endPoint x: 529, endPoint y: 291, distance: 169.4
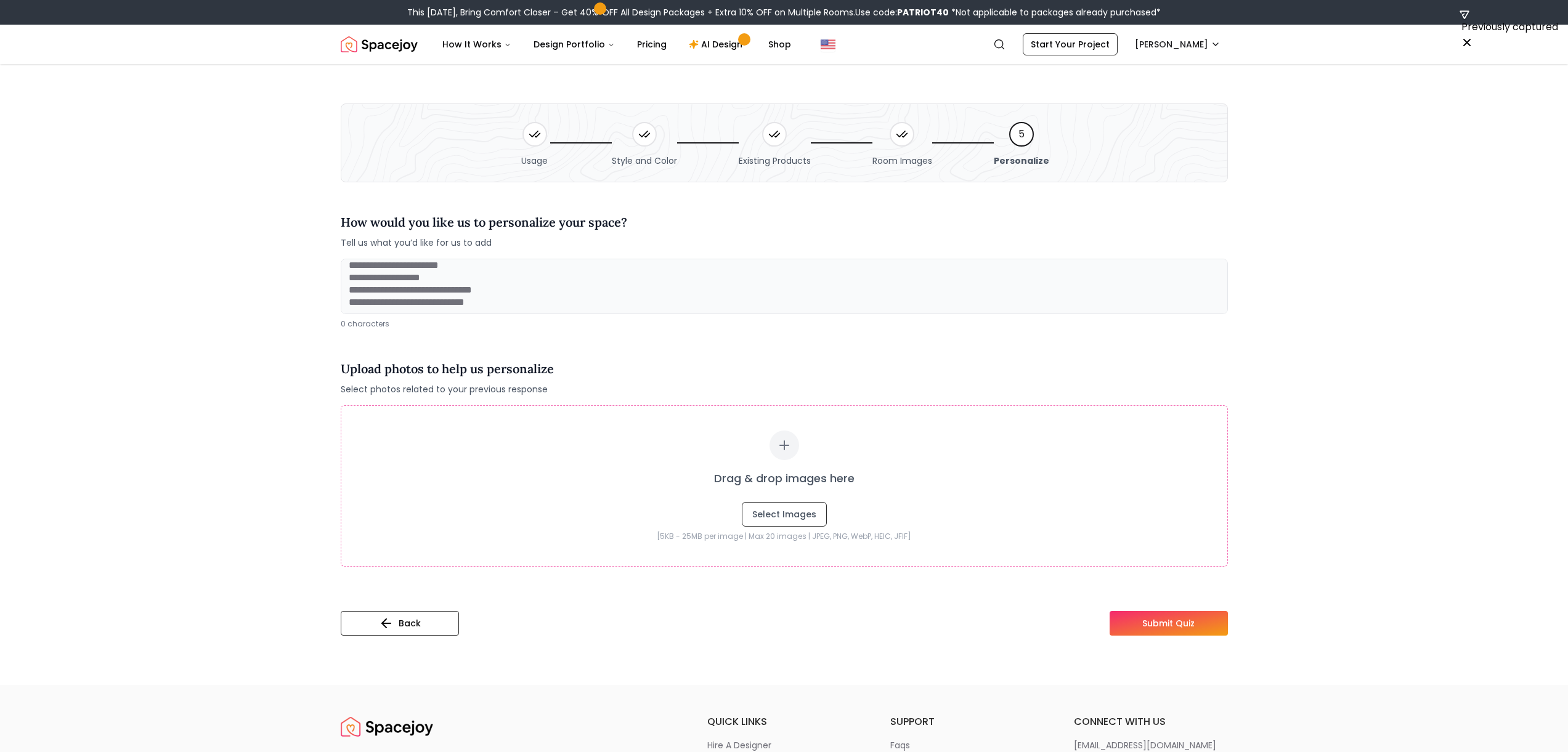
click at [529, 291] on textarea at bounding box center [784, 287] width 887 height 56
click at [530, 292] on textarea at bounding box center [784, 287] width 887 height 56
click at [499, 298] on textarea at bounding box center [784, 287] width 887 height 56
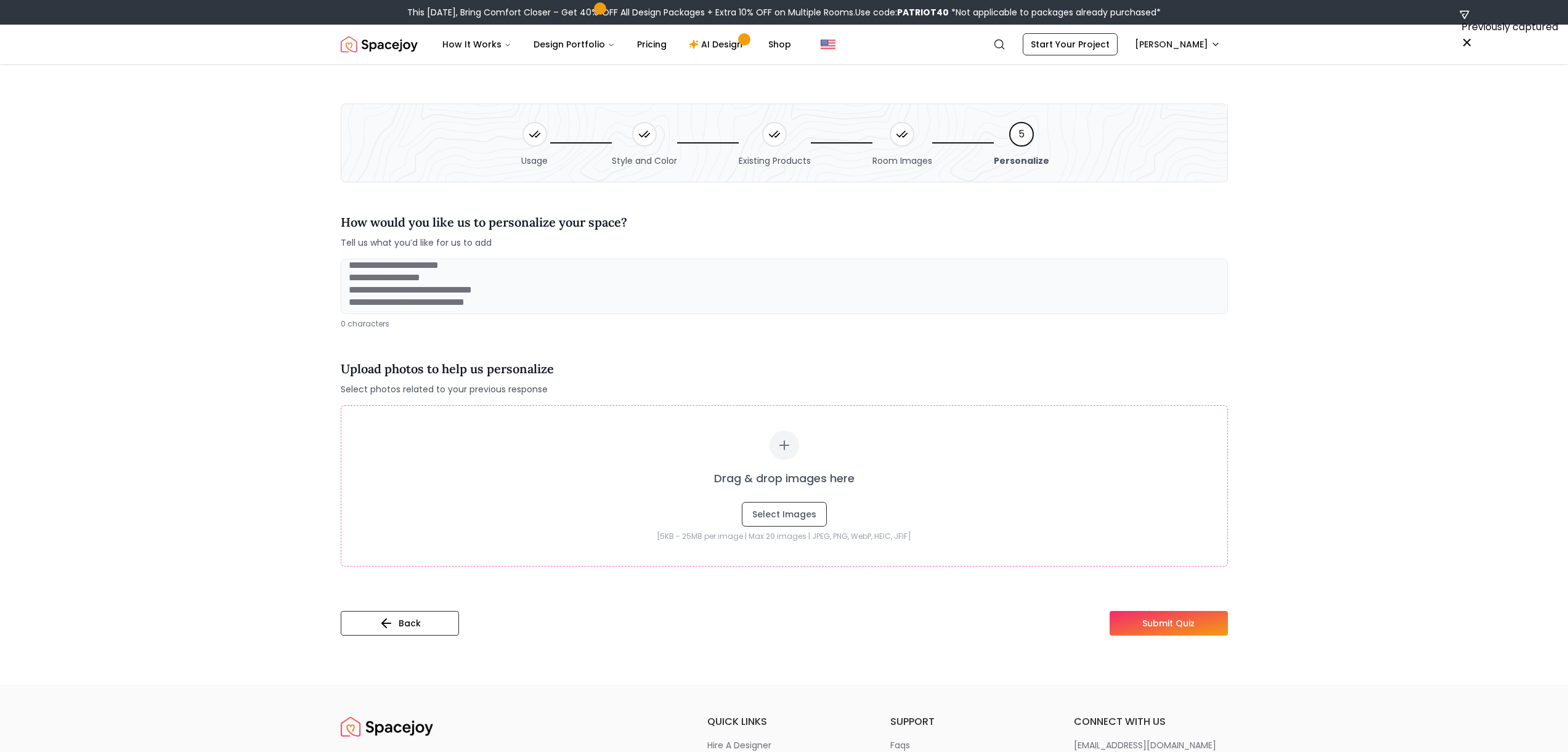
click at [472, 287] on textarea at bounding box center [784, 287] width 887 height 56
click at [371, 283] on textarea at bounding box center [784, 287] width 887 height 56
drag, startPoint x: 371, startPoint y: 283, endPoint x: 605, endPoint y: 319, distance: 236.8
click at [605, 319] on div "0 characters" at bounding box center [784, 294] width 887 height 70
drag, startPoint x: 604, startPoint y: 317, endPoint x: 370, endPoint y: 287, distance: 235.9
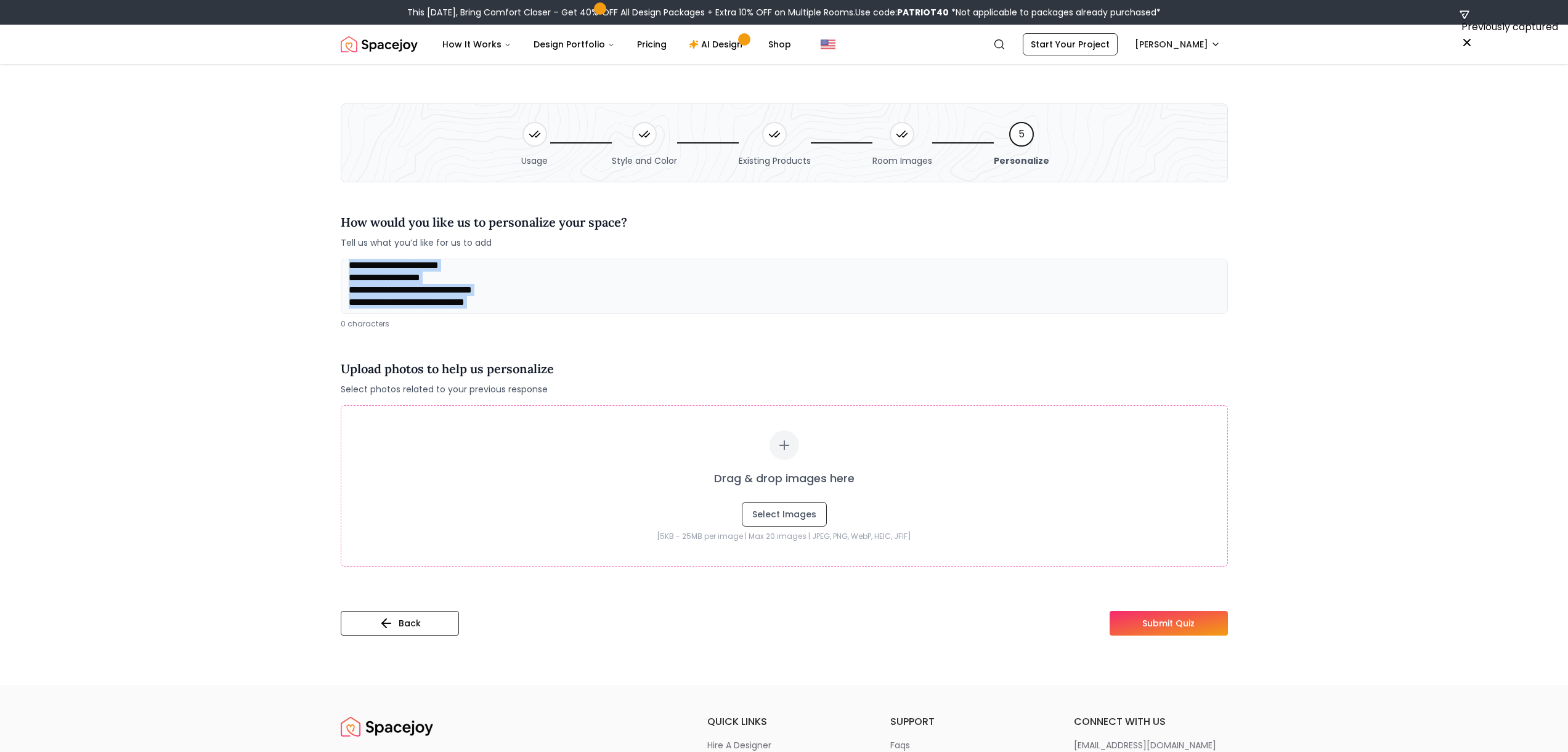
click at [371, 287] on div "0 characters" at bounding box center [784, 294] width 887 height 70
click at [367, 286] on textarea at bounding box center [784, 287] width 887 height 56
click at [458, 477] on div "Drag & drop images here Select Images" at bounding box center [784, 479] width 837 height 96
click at [786, 534] on p "[5KB - 25MB per image | Max 20 images | JPEG, PNG, WebP, HEIC, JFIF]" at bounding box center [784, 536] width 837 height 10
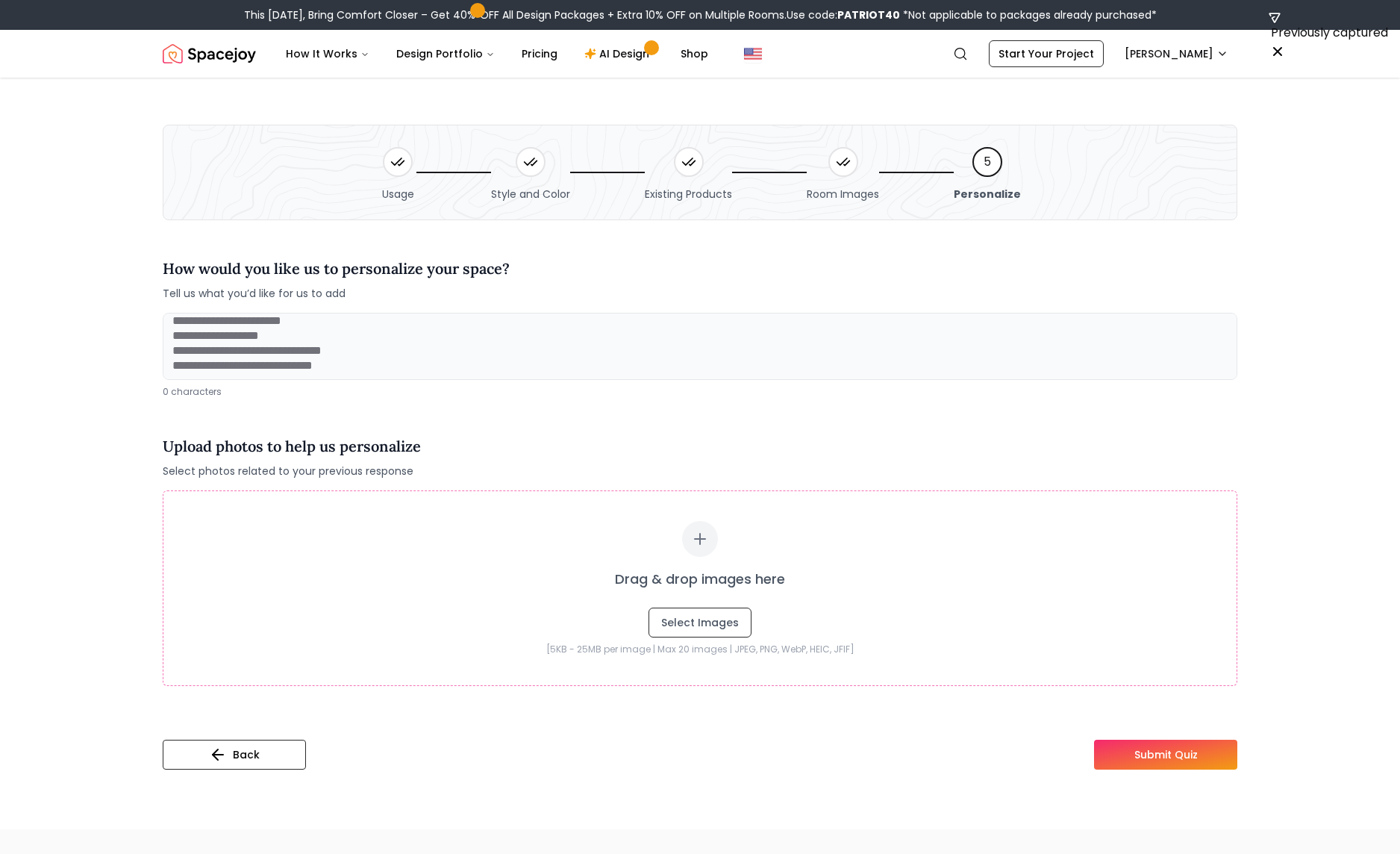
click at [515, 408] on div "How would you like us to personalize your space? Tell us what you’d like for us…" at bounding box center [700, 509] width 1075 height 543
click at [295, 349] on textarea at bounding box center [700, 346] width 1075 height 68
click at [296, 348] on textarea at bounding box center [700, 346] width 1075 height 68
click at [105, 304] on main "**********" at bounding box center [700, 453] width 1400 height 752
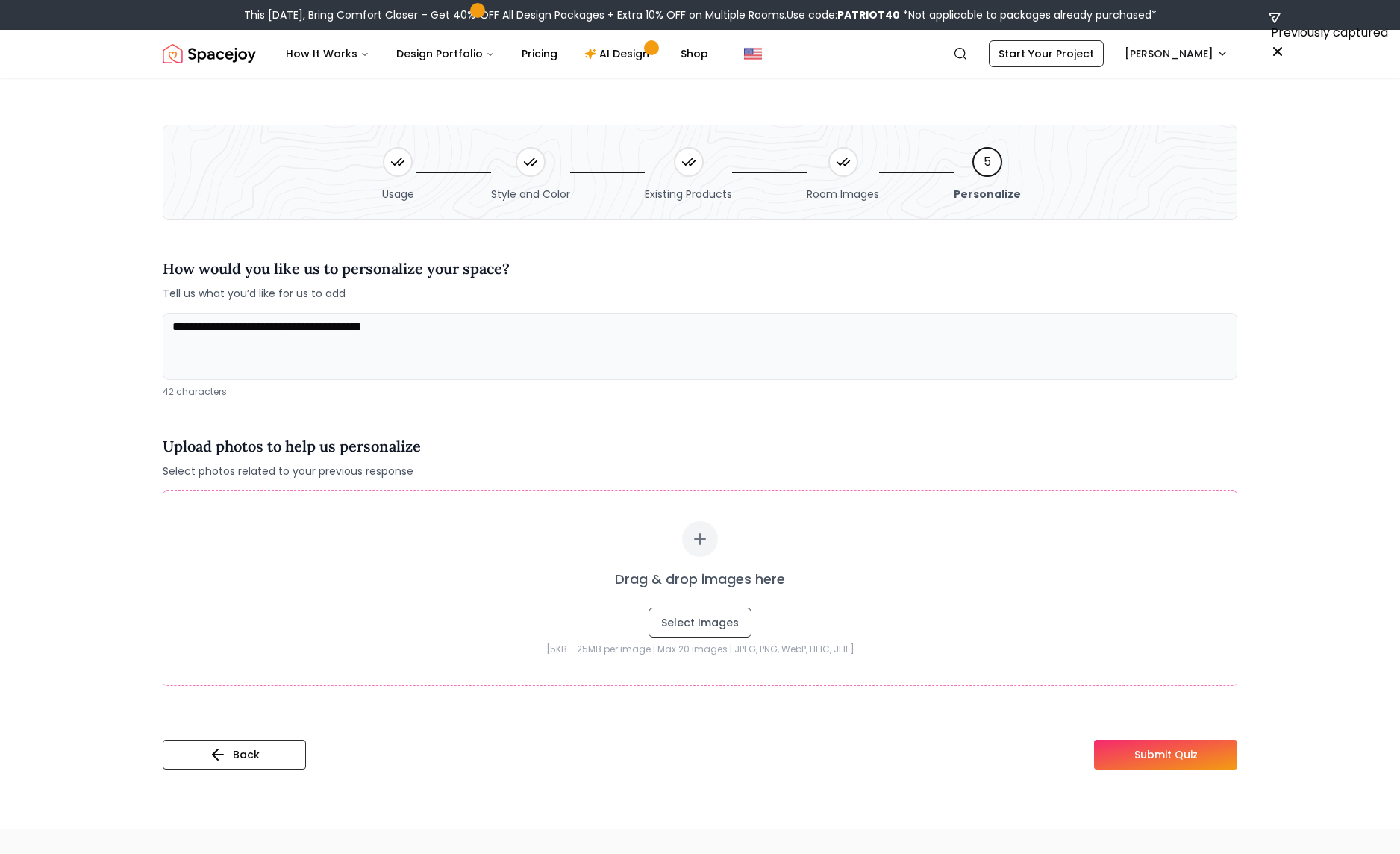
click at [525, 380] on div "**********" at bounding box center [700, 355] width 1075 height 85
click at [522, 341] on textarea "**********" at bounding box center [700, 346] width 1075 height 68
paste textarea "**********"
type textarea "**********"
click at [955, 755] on button "Submit Quiz" at bounding box center [1165, 754] width 144 height 29
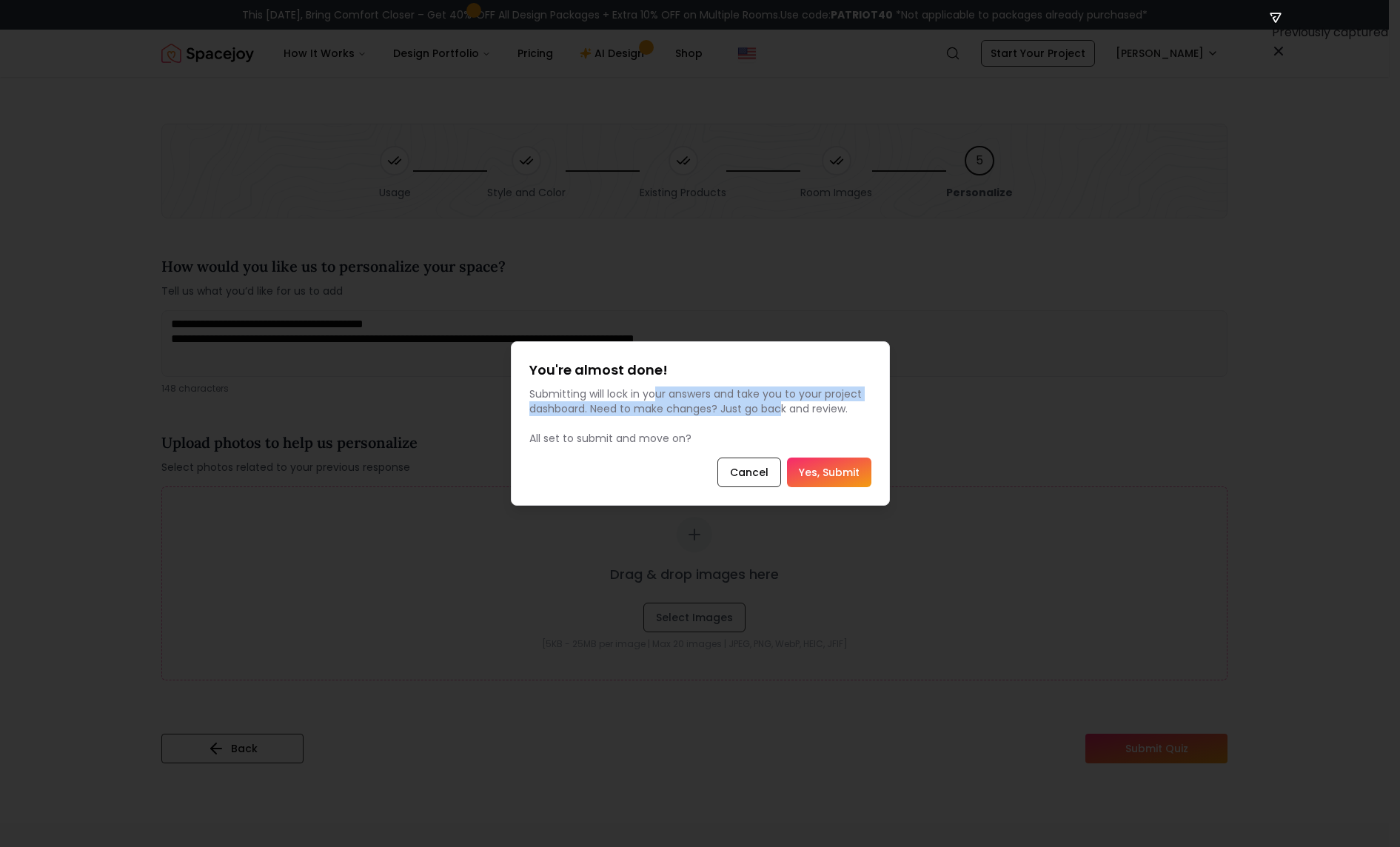
drag, startPoint x: 655, startPoint y: 391, endPoint x: 779, endPoint y: 410, distance: 125.4
click at [779, 410] on p "Submitting will lock in your answers and take you to your project dashboard. Ne…" at bounding box center [700, 416] width 342 height 59
click at [826, 466] on button "Yes, Submit" at bounding box center [828, 472] width 84 height 29
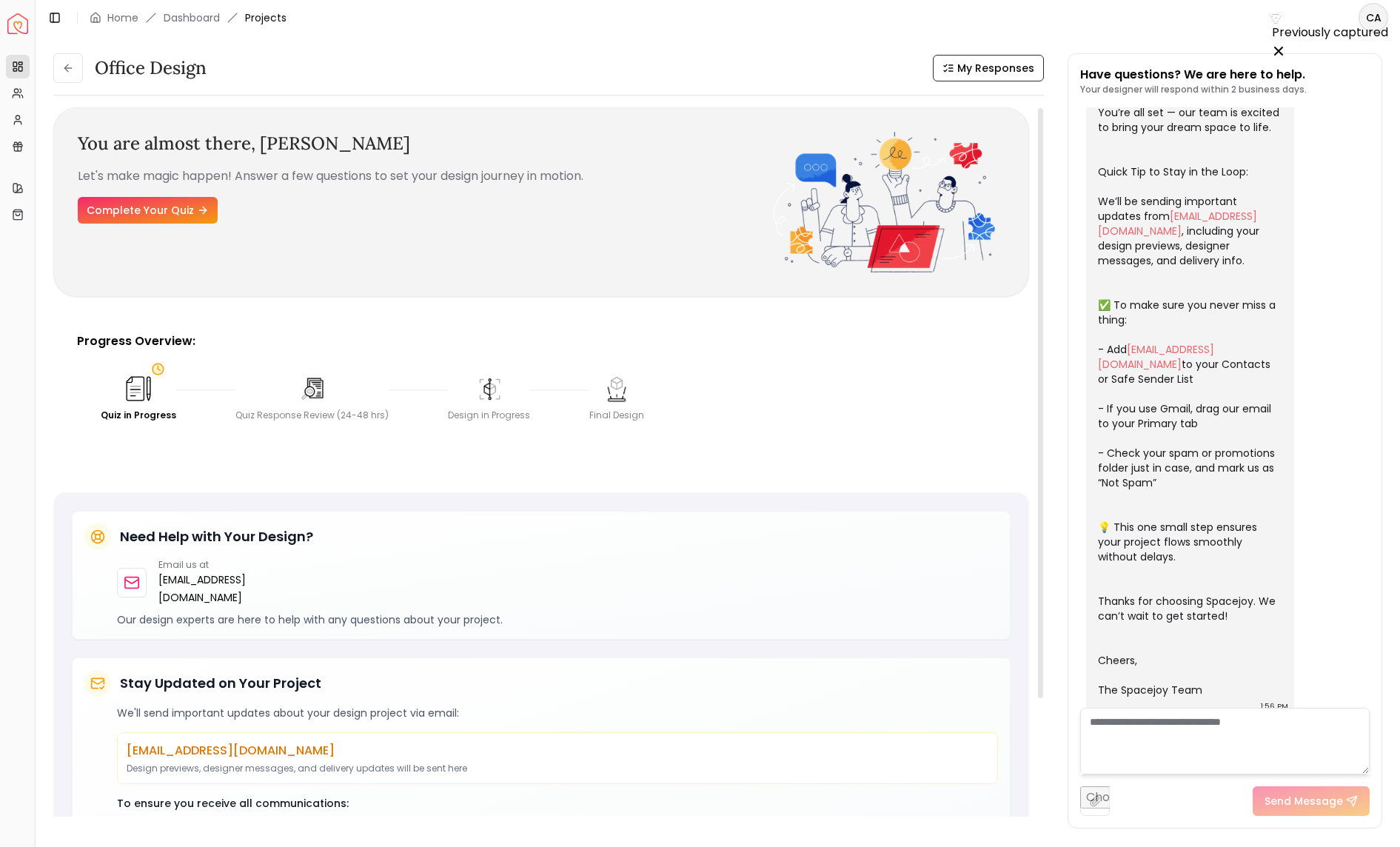
click at [219, 174] on p "Let's make magic happen! Answer a few questions to set your design journey in m…" at bounding box center [425, 175] width 695 height 18
click at [257, 174] on p "Let's make magic happen! Answer a few questions to set your design journey in m…" at bounding box center [425, 175] width 695 height 18
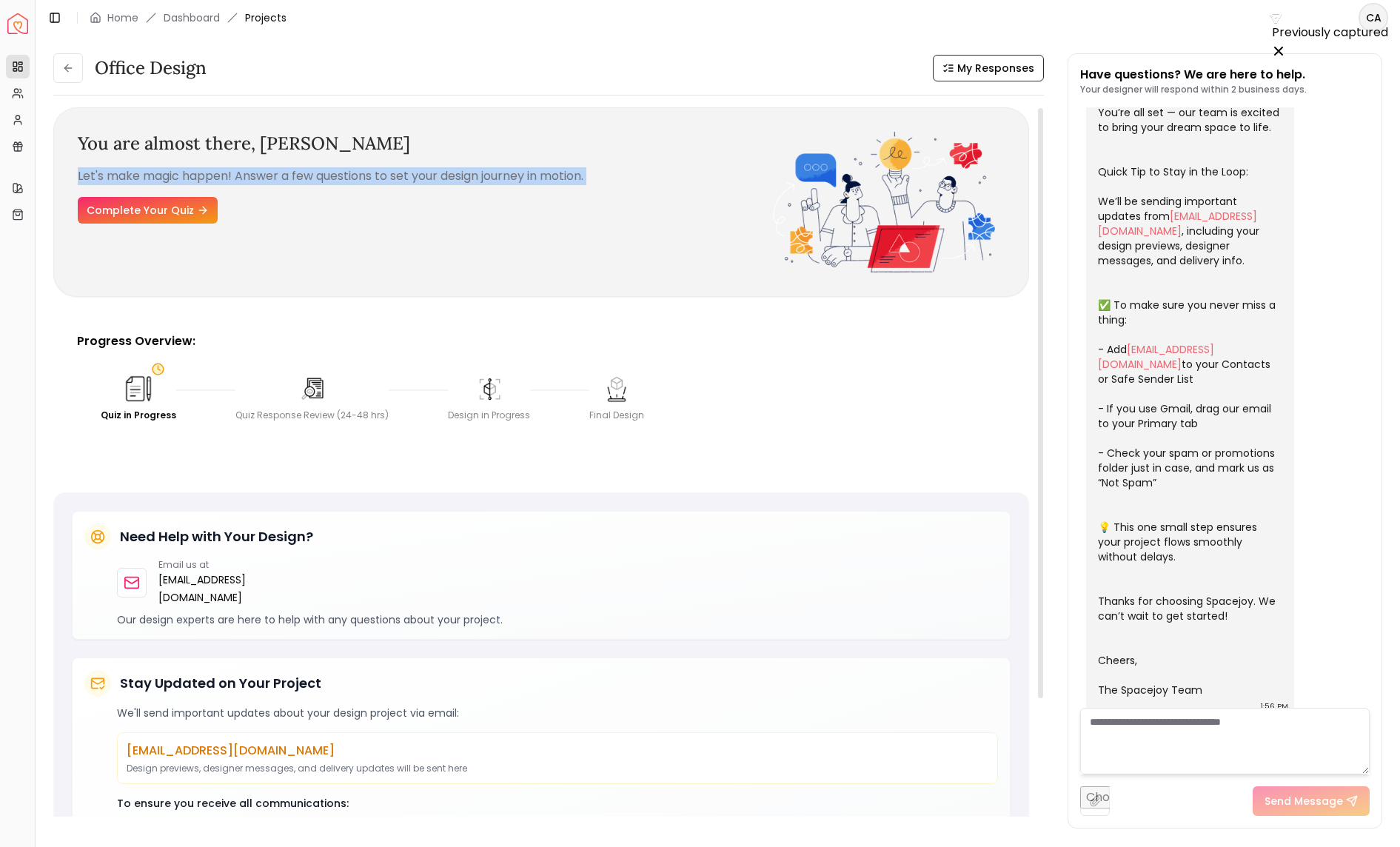
click at [257, 174] on p "Let's make magic happen! Answer a few questions to set your design journey in m…" at bounding box center [425, 175] width 695 height 18
click at [170, 232] on div "You are almost there, [PERSON_NAME] Let's make magic happen! Answer a few quest…" at bounding box center [425, 202] width 695 height 141
click at [171, 220] on link "Complete Your Quiz" at bounding box center [147, 210] width 140 height 26
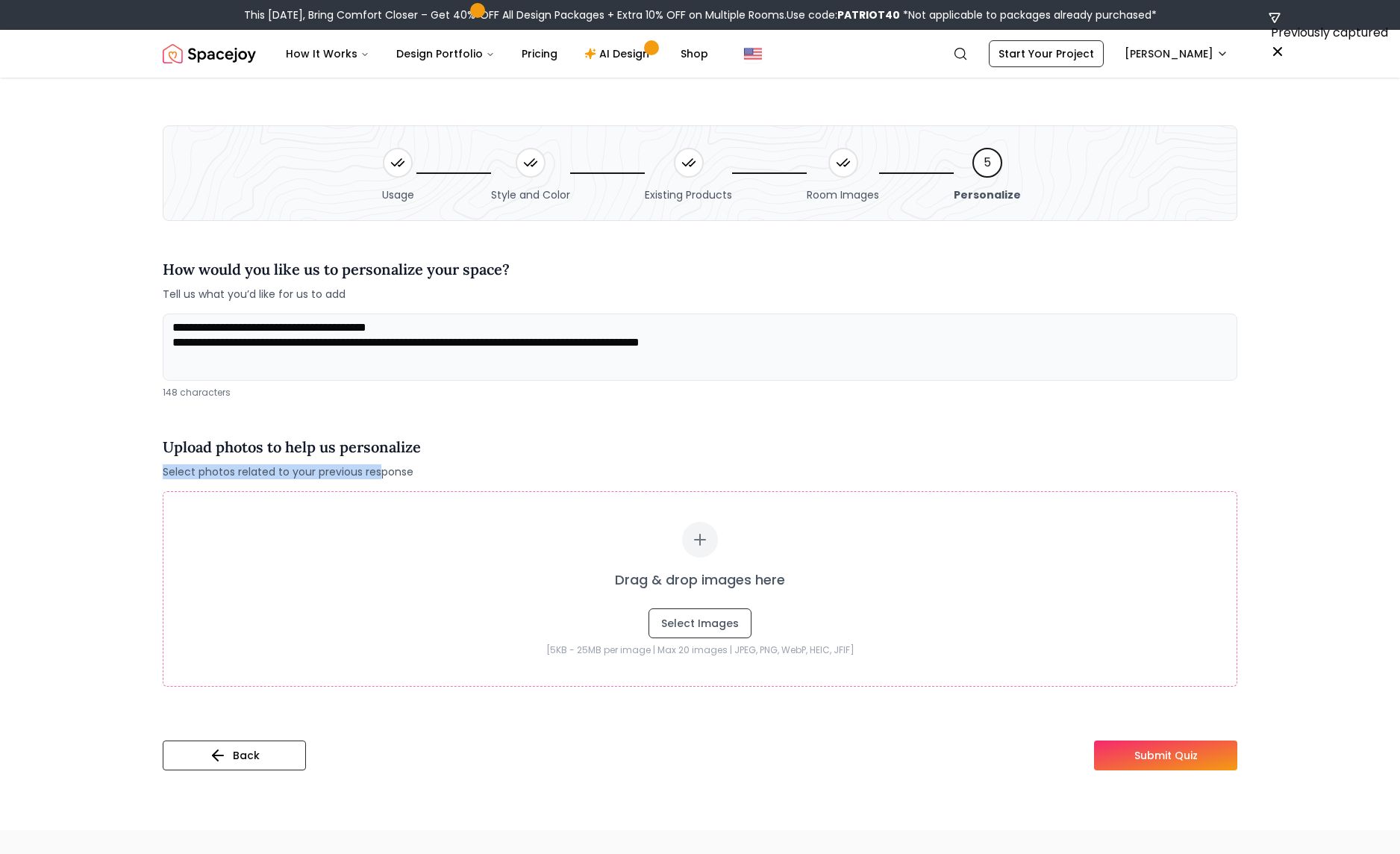
drag, startPoint x: 228, startPoint y: 459, endPoint x: 382, endPoint y: 464, distance: 154.1
click at [382, 464] on div "Upload photos to help us personalize Select photos related to your previous res…" at bounding box center [292, 457] width 259 height 44
click at [359, 467] on span "Select photos related to your previous response" at bounding box center [292, 472] width 259 height 15
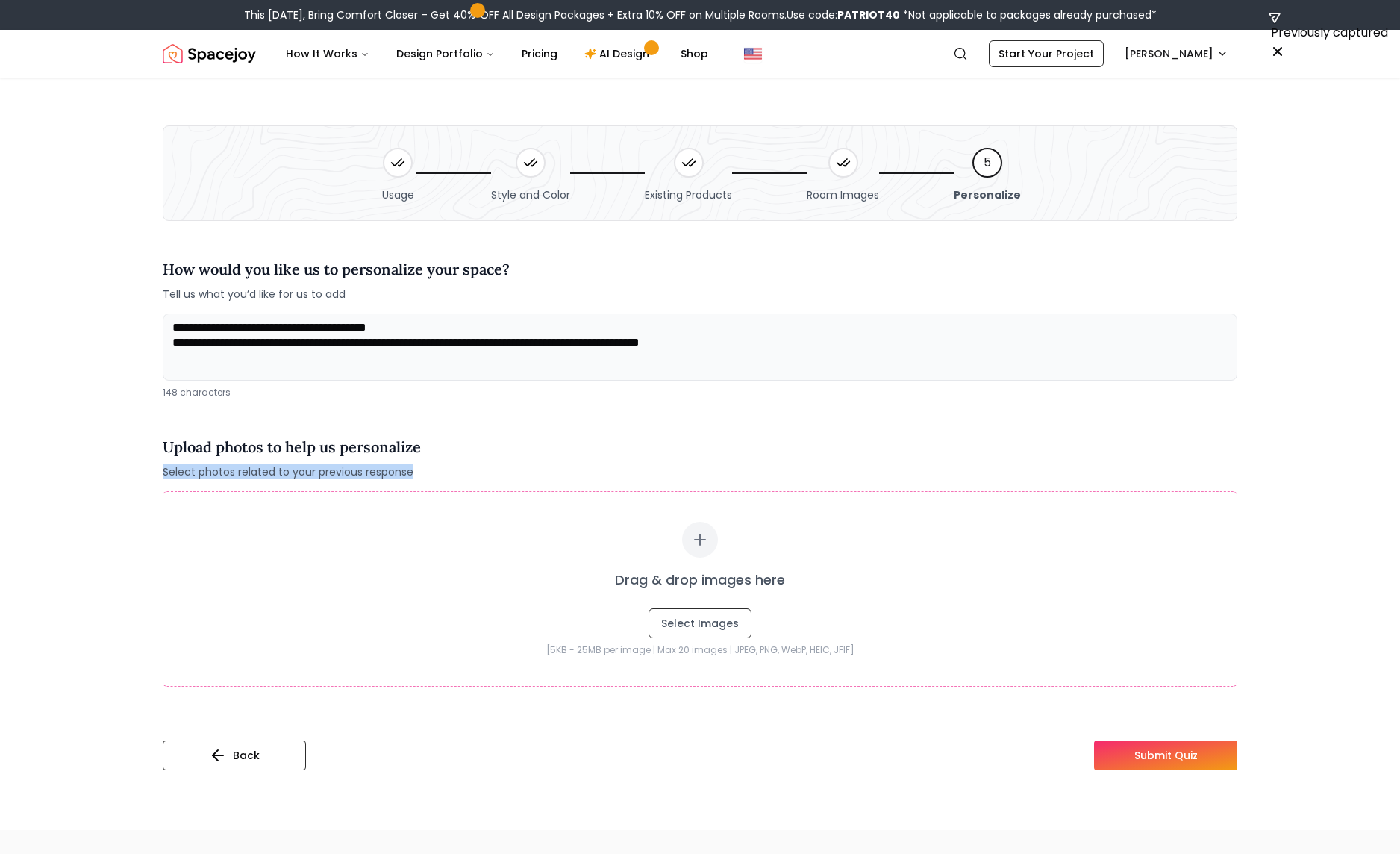
click at [427, 474] on div "Upload photos to help us personalize Select photos related to your previous res…" at bounding box center [700, 457] width 1075 height 44
click at [374, 451] on h4 "Upload photos to help us personalize" at bounding box center [292, 447] width 259 height 23
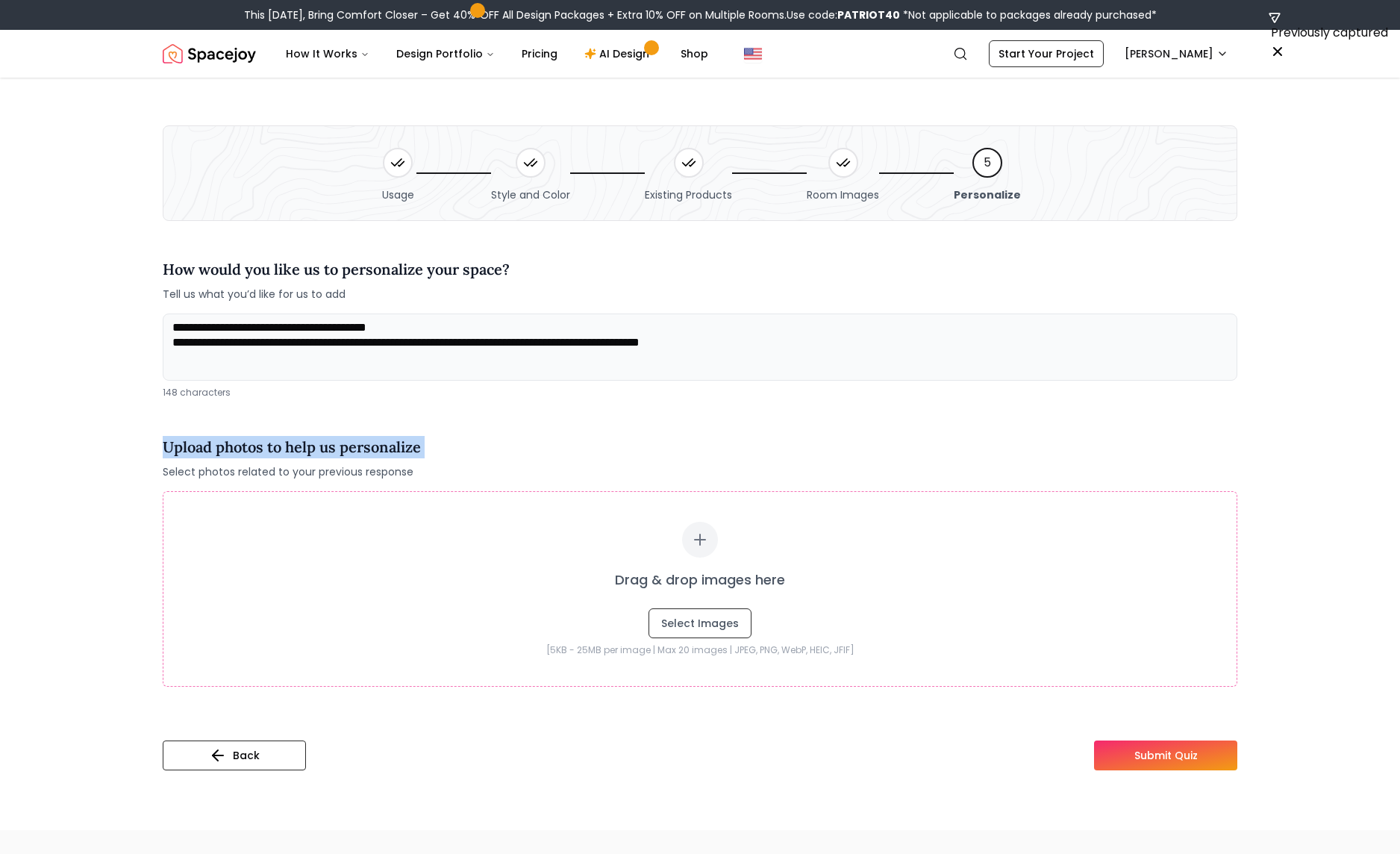
click at [374, 451] on h4 "Upload photos to help us personalize" at bounding box center [292, 447] width 259 height 23
click at [701, 631] on button "Select Images" at bounding box center [700, 623] width 103 height 29
click at [676, 616] on button "Select Images" at bounding box center [700, 623] width 103 height 29
click at [679, 621] on button "Select Images" at bounding box center [700, 623] width 103 height 29
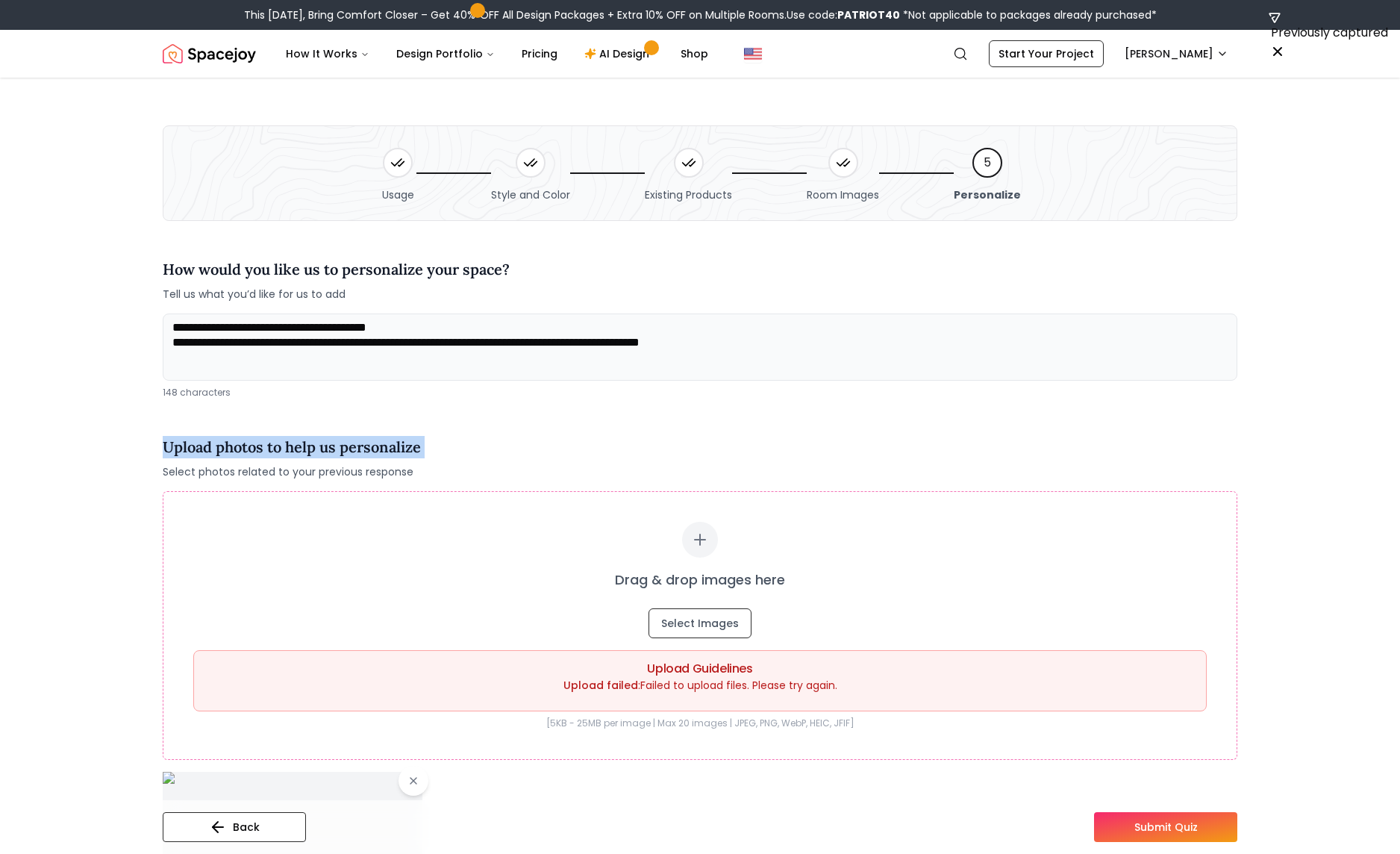
scroll to position [375, 0]
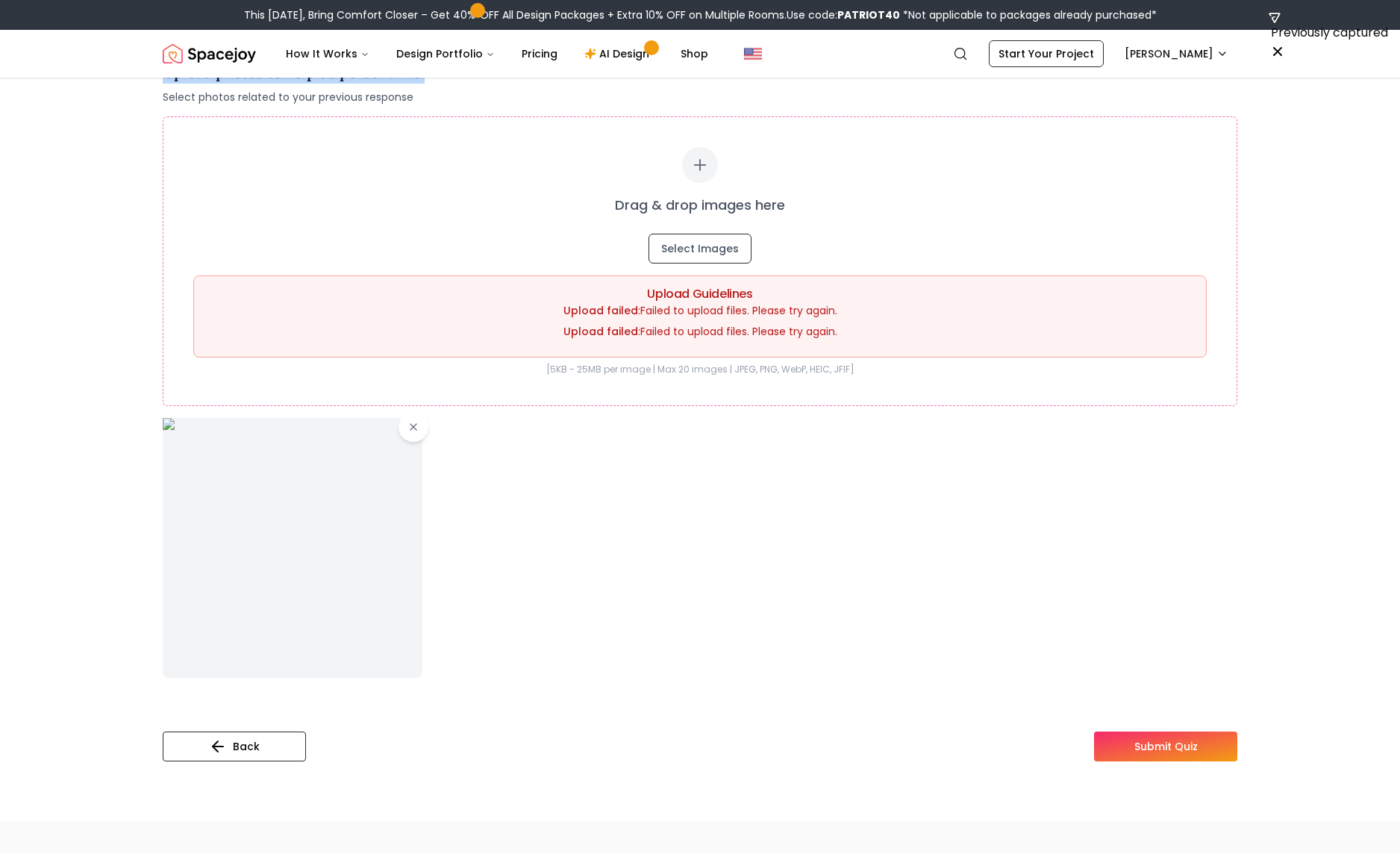
click at [409, 425] on icon at bounding box center [413, 427] width 12 height 12
click at [411, 431] on div "**********" at bounding box center [700, 319] width 1075 height 909
click at [416, 428] on div "Upload photos to help us personalize Select photos related to your previous res…" at bounding box center [700, 376] width 1075 height 652
click at [417, 427] on div "Upload photos to help us personalize Select photos related to your previous res…" at bounding box center [700, 376] width 1075 height 652
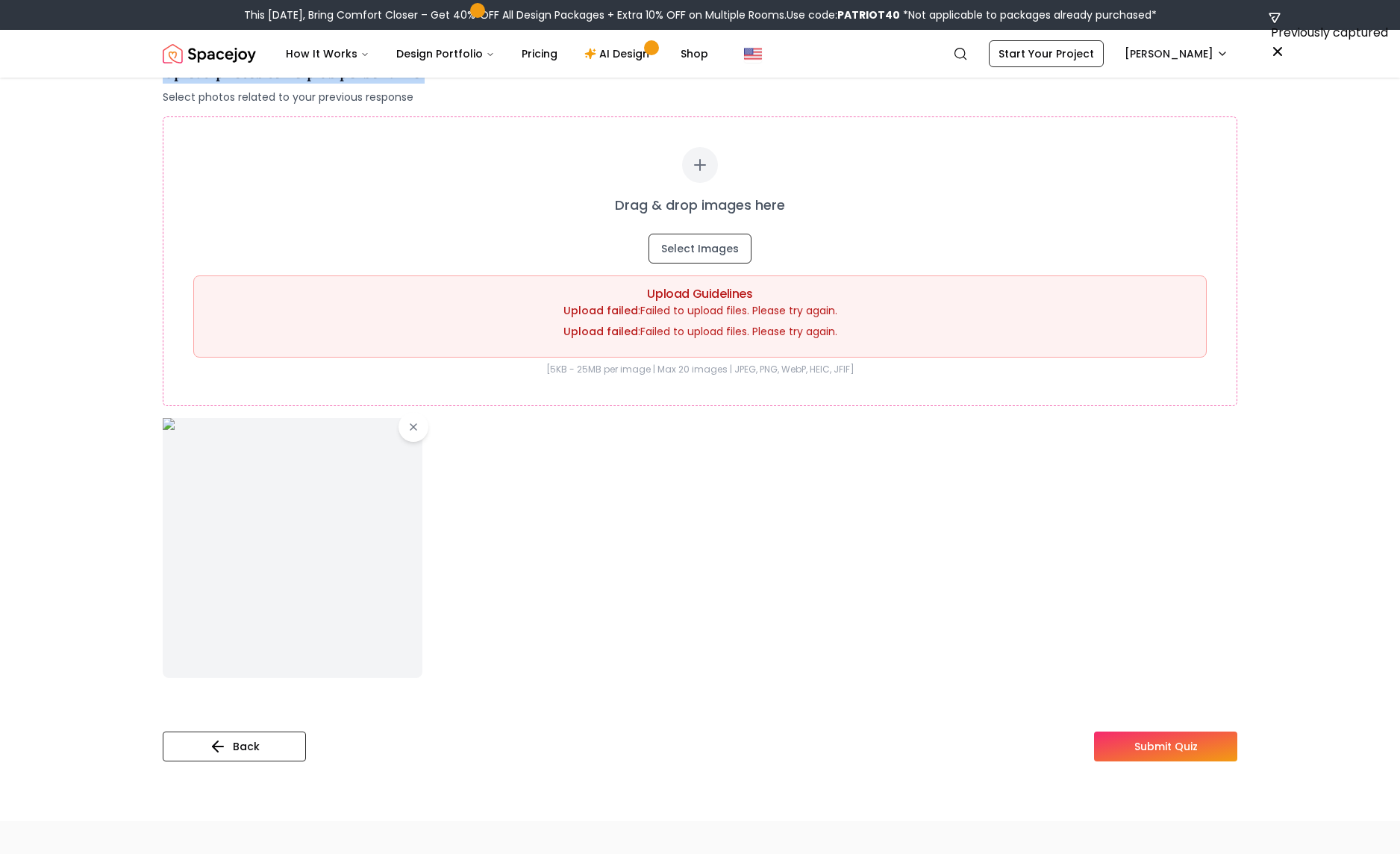
click at [417, 427] on div "Upload photos to help us personalize Select photos related to your previous res…" at bounding box center [700, 376] width 1075 height 652
click at [409, 428] on div "Upload photos to help us personalize Select photos related to your previous res…" at bounding box center [700, 376] width 1075 height 652
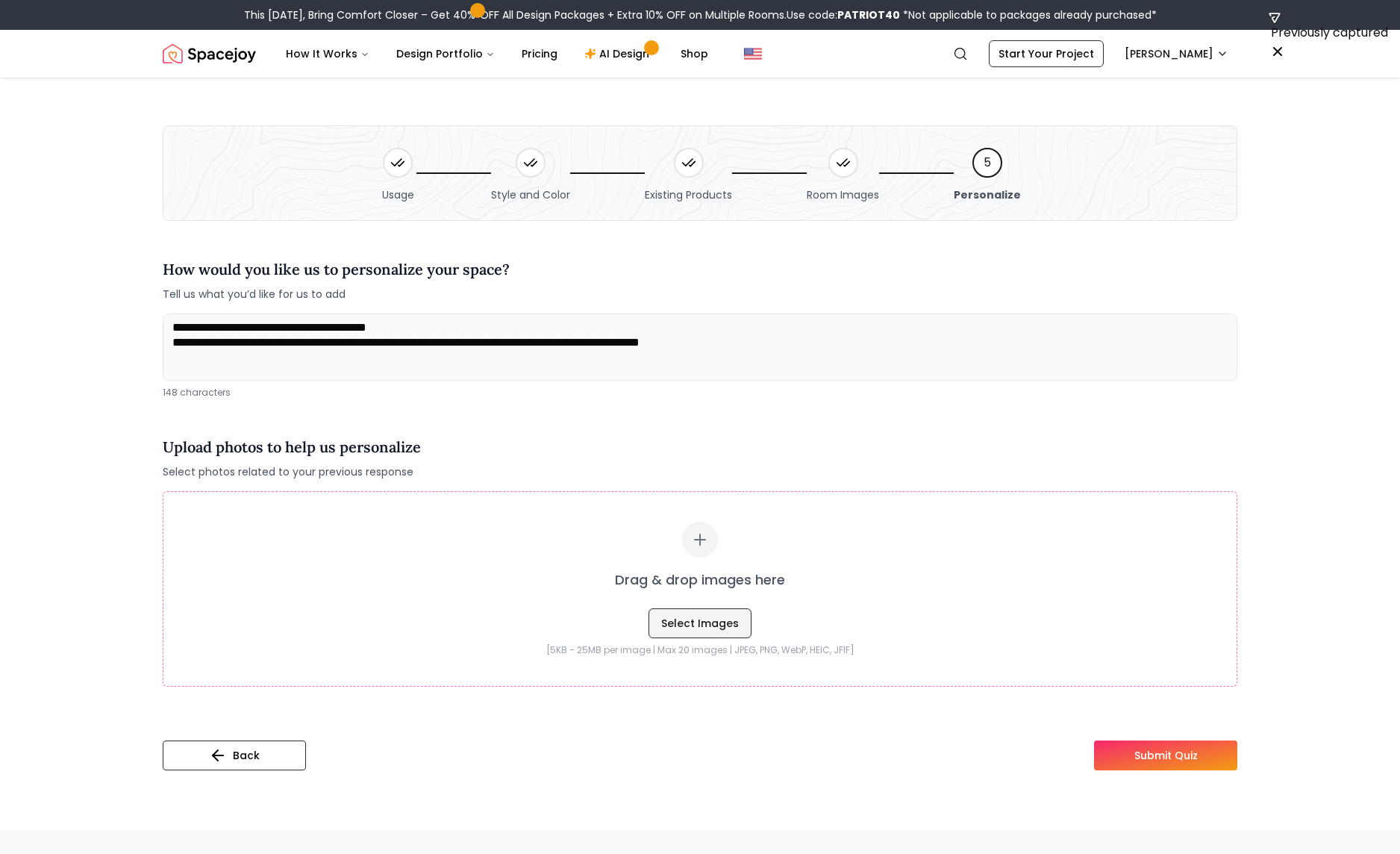
click at [699, 624] on button "Select Images" at bounding box center [700, 623] width 103 height 29
type input "**********"
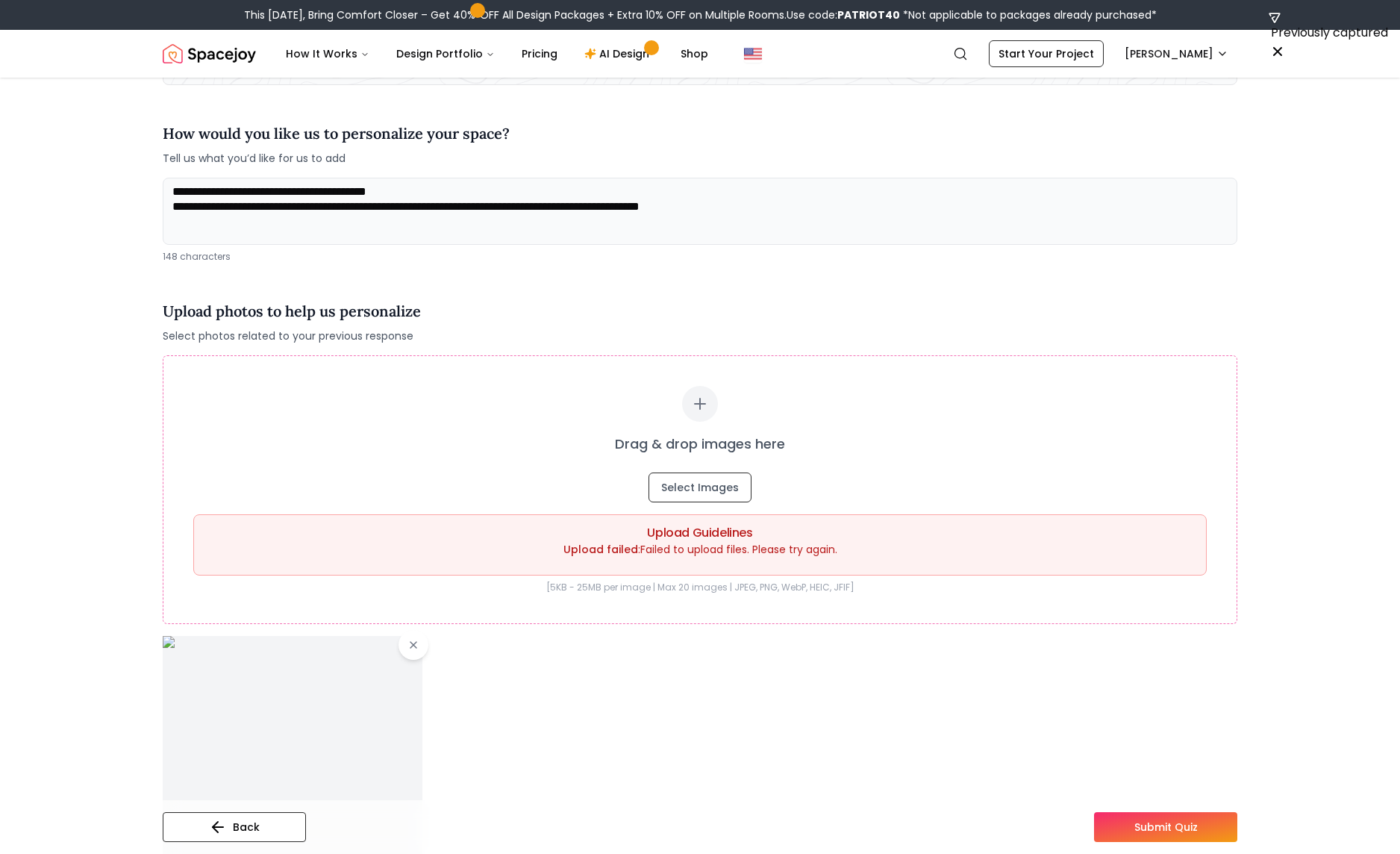
scroll to position [428, 0]
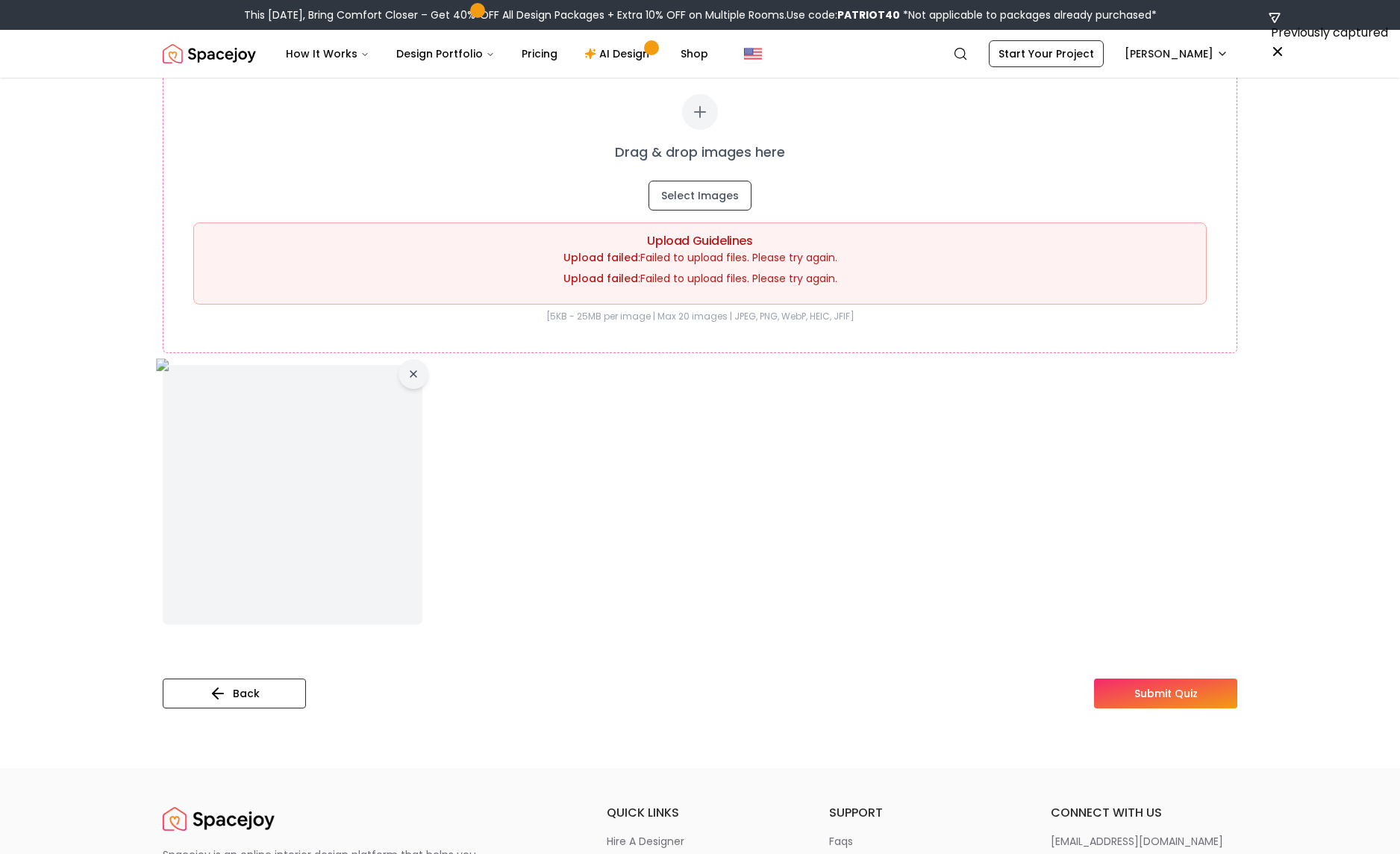
click at [418, 374] on icon at bounding box center [413, 374] width 12 height 12
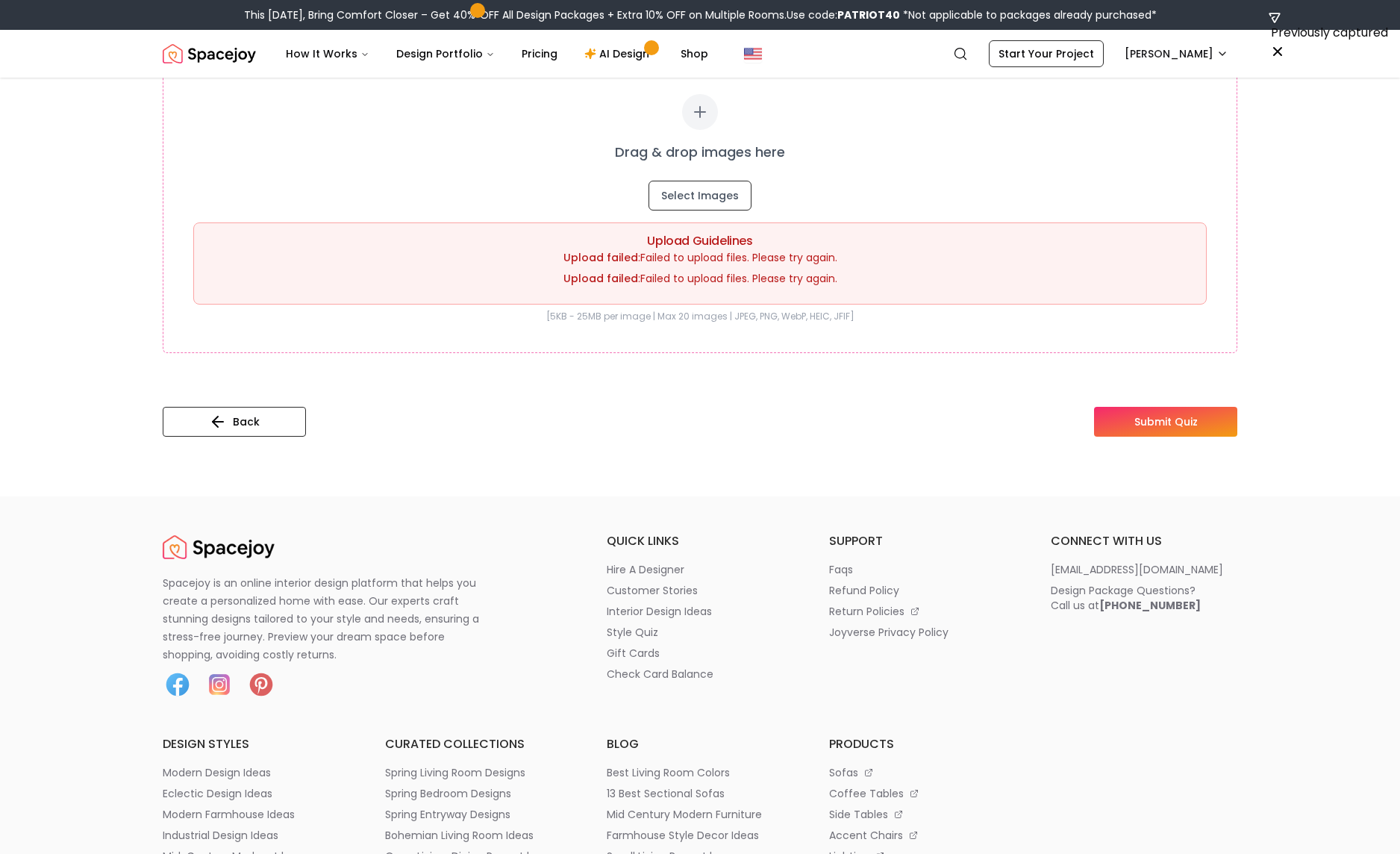
scroll to position [383, 0]
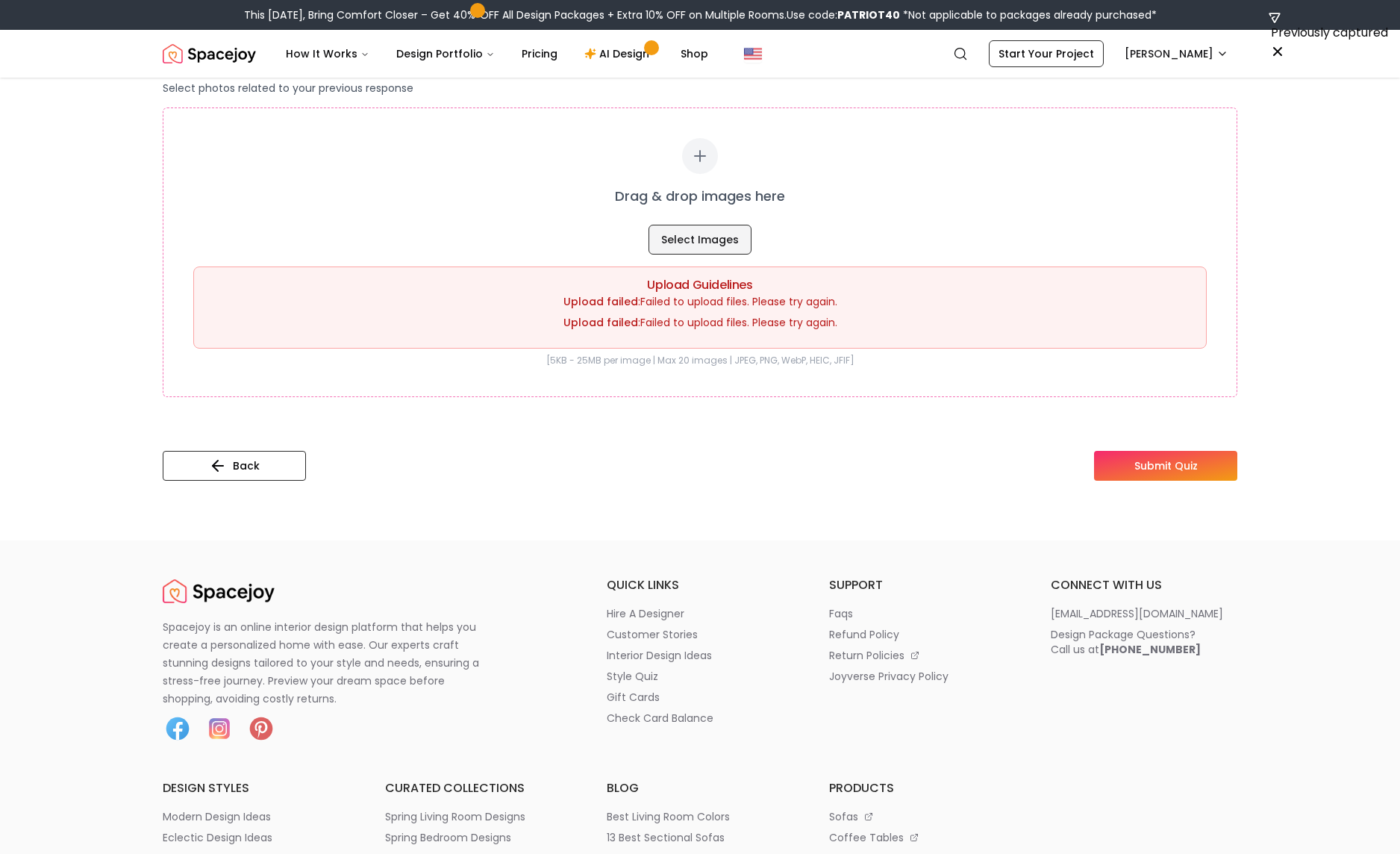
click at [712, 236] on button "Select Images" at bounding box center [700, 239] width 103 height 29
type input "**********"
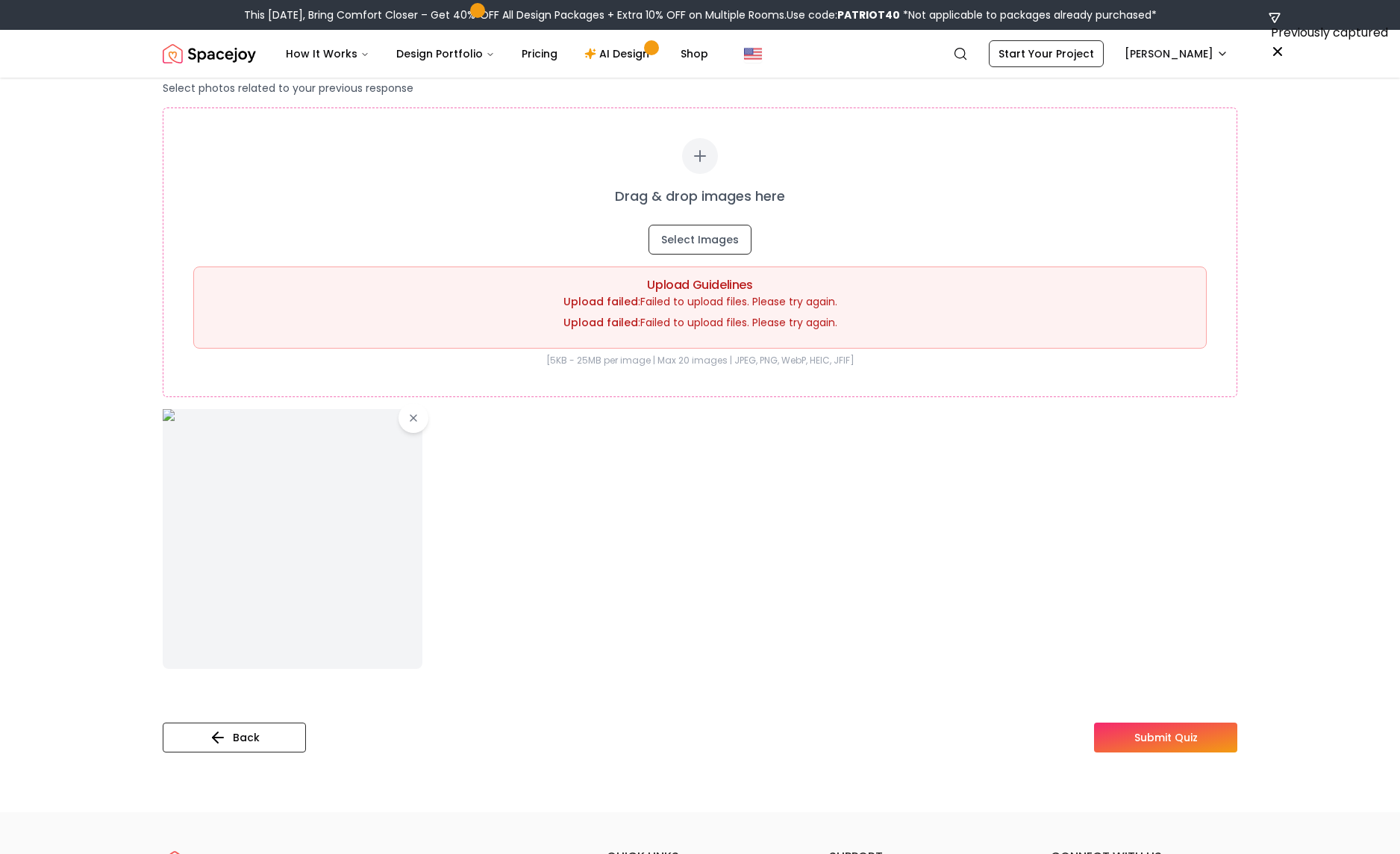
click at [1146, 726] on button "Submit Quiz" at bounding box center [1165, 737] width 144 height 29
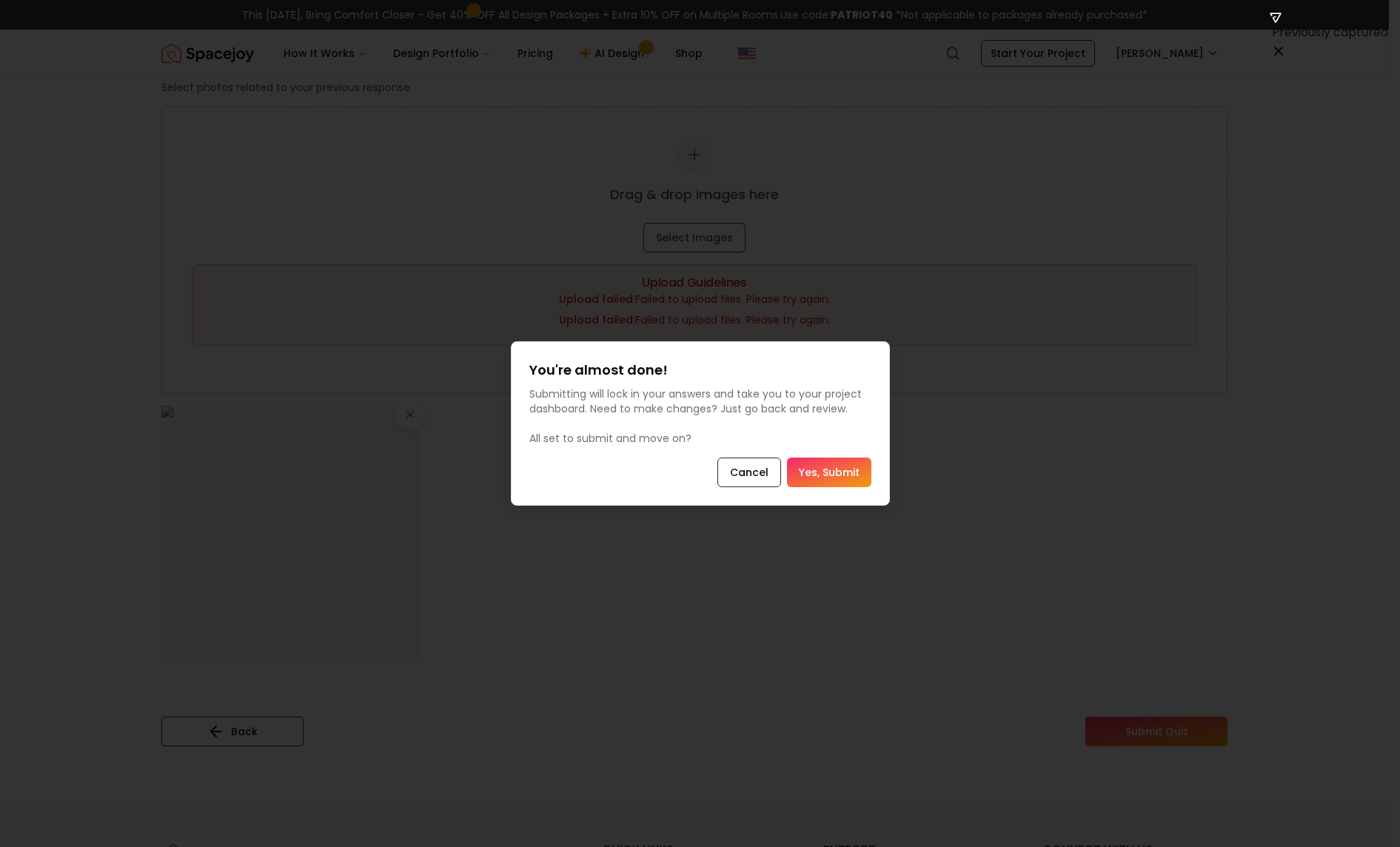
click at [849, 476] on button "Yes, Submit" at bounding box center [828, 472] width 84 height 29
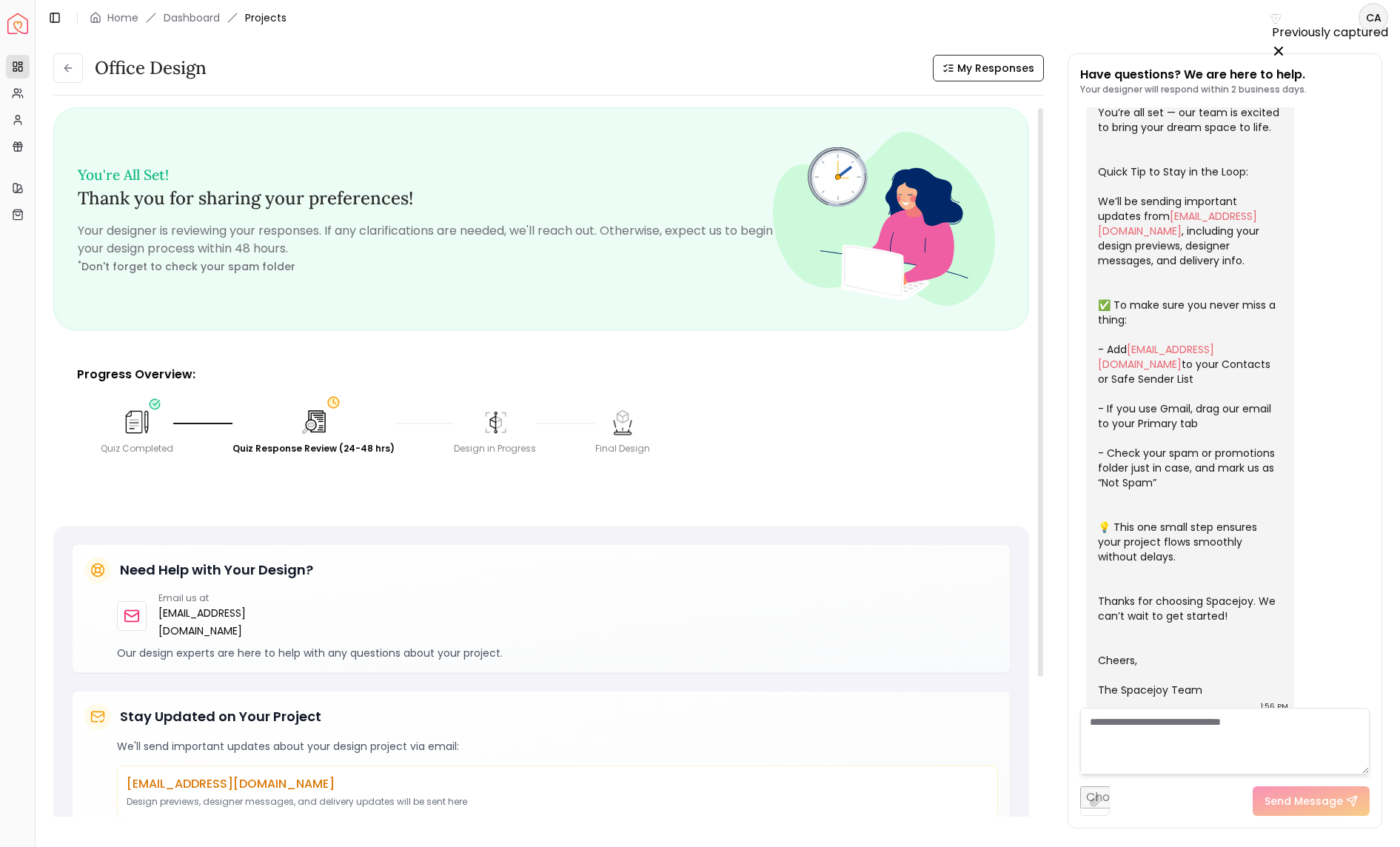
click at [1009, 25] on header "Toggle Sidebar Home Dashboard Projects CA" at bounding box center [718, 18] width 1364 height 36
click at [990, 62] on span "My Responses" at bounding box center [996, 68] width 77 height 15
